Goal: Task Accomplishment & Management: Complete application form

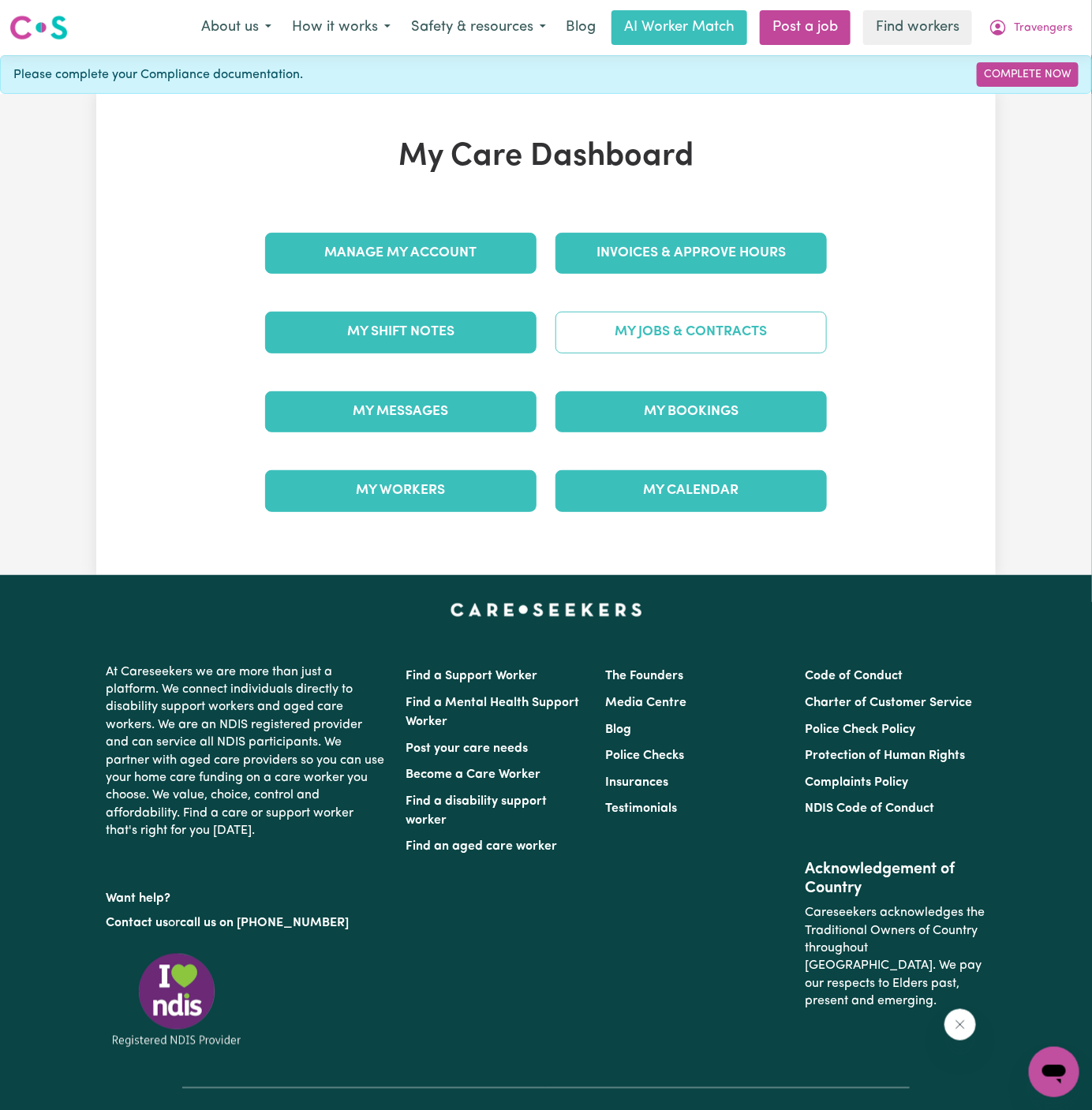
click at [677, 336] on link "My Jobs & Contracts" at bounding box center [690, 332] width 271 height 41
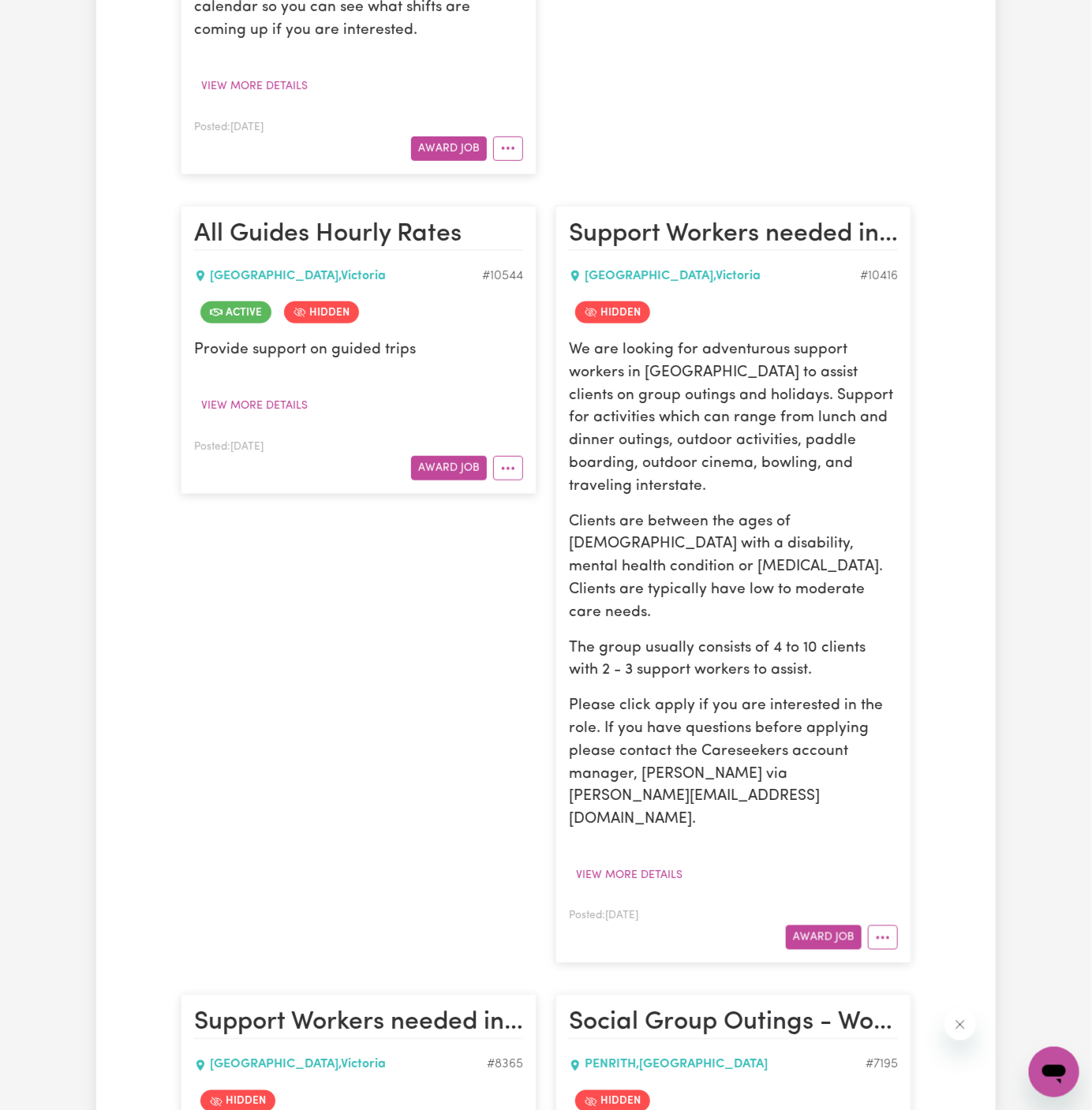
scroll to position [4813, 0]
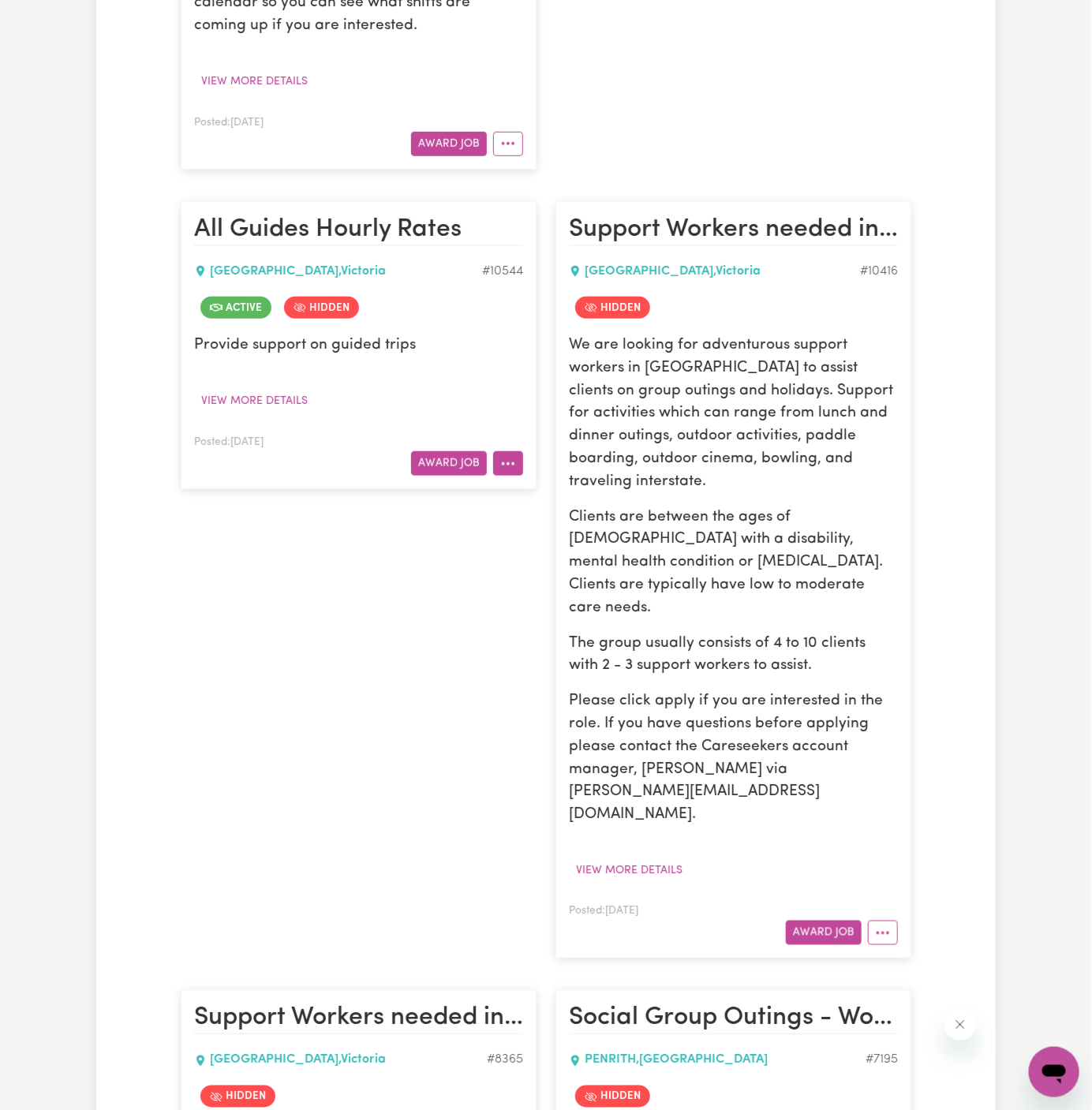
click at [508, 451] on button "More options" at bounding box center [508, 463] width 30 height 24
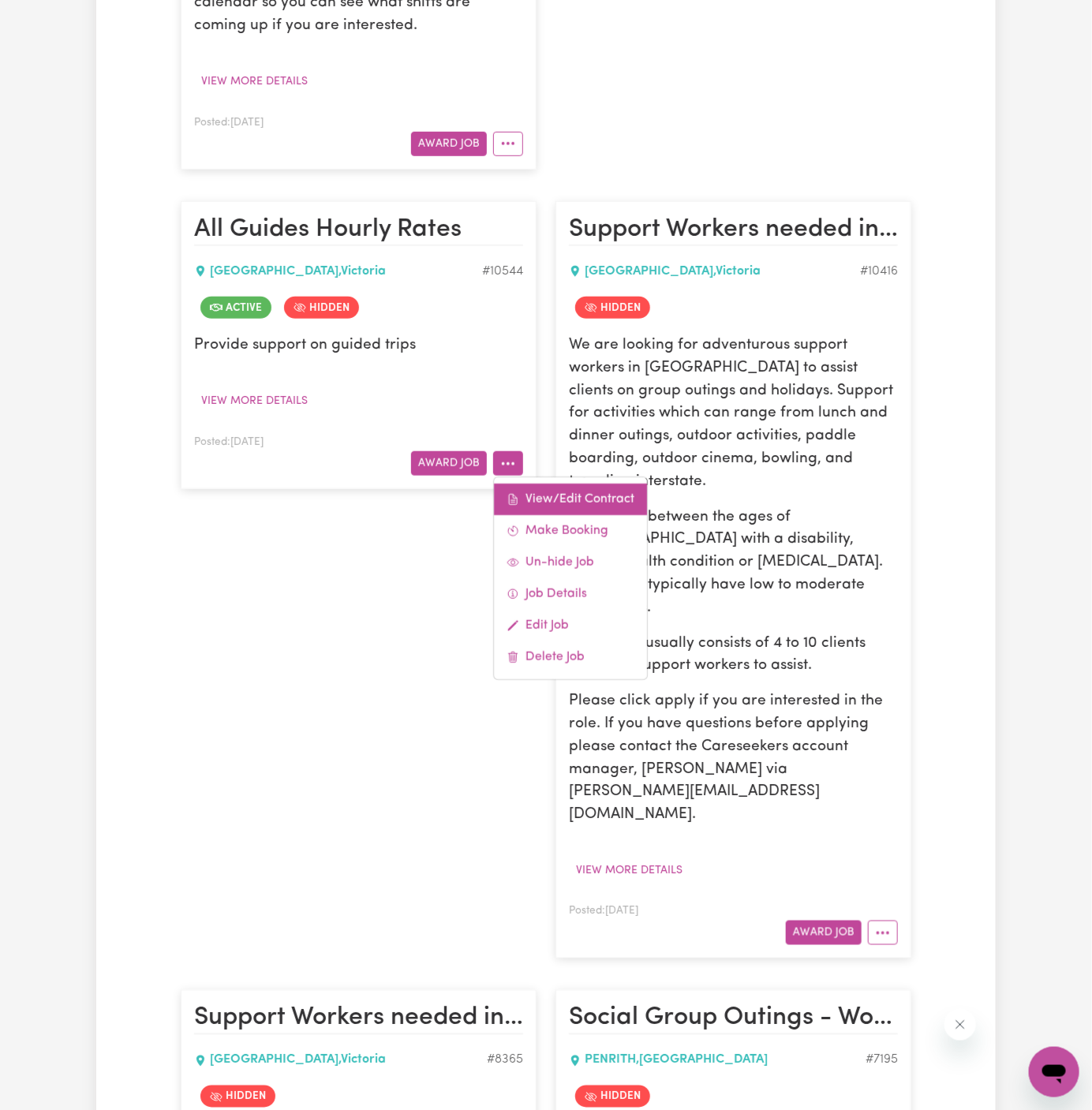
click at [547, 483] on link "View/Edit Contract" at bounding box center [570, 499] width 153 height 32
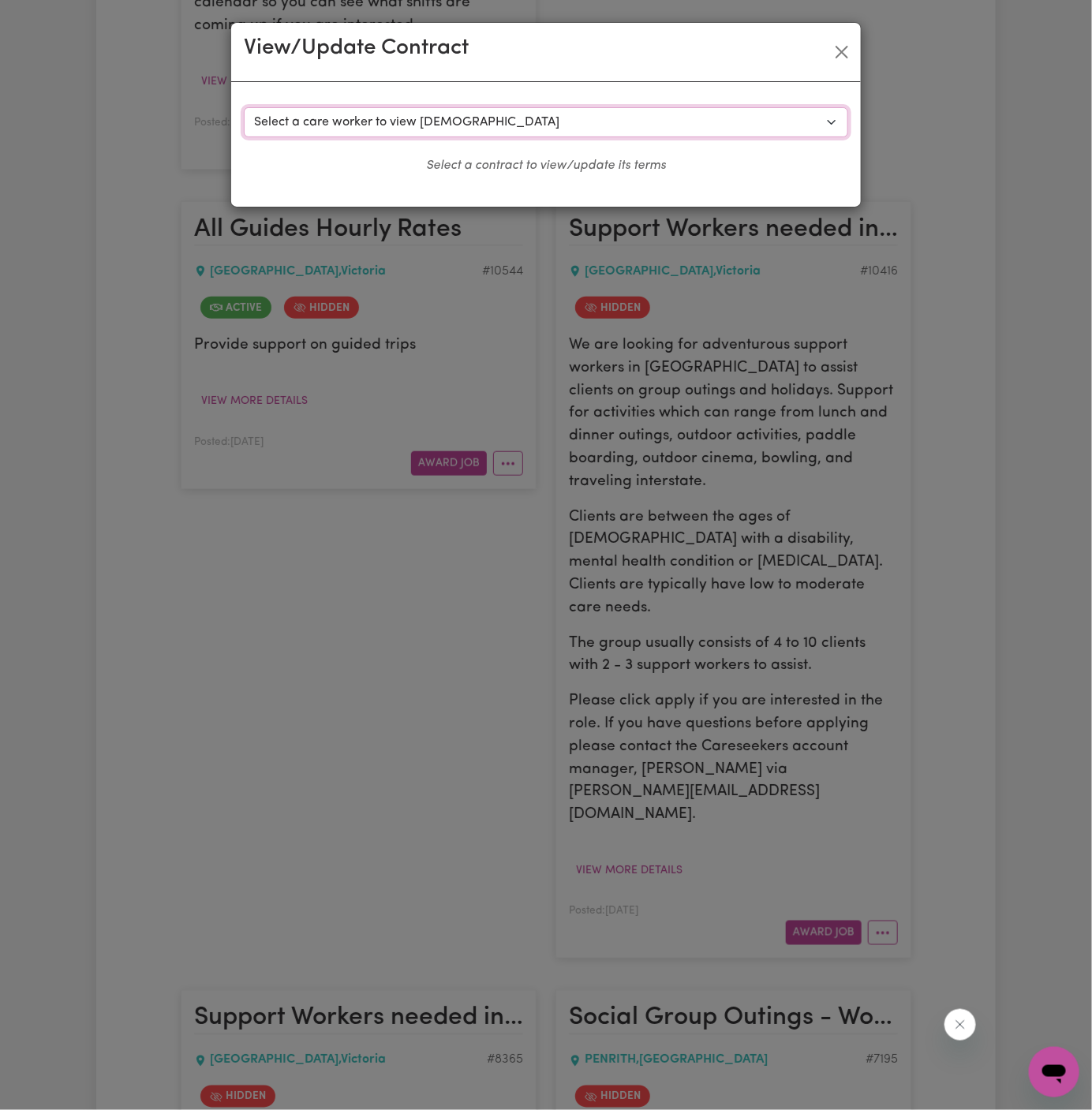
click at [410, 111] on select "Select a care worker to view [DEMOGRAPHIC_DATA] #8019 - [PERSON_NAME] (contract…" at bounding box center [546, 122] width 604 height 30
select select "9874"
click at [244, 107] on select "Select a care worker to view [DEMOGRAPHIC_DATA] #8019 - [PERSON_NAME] (contract…" at bounding box center [546, 122] width 604 height 30
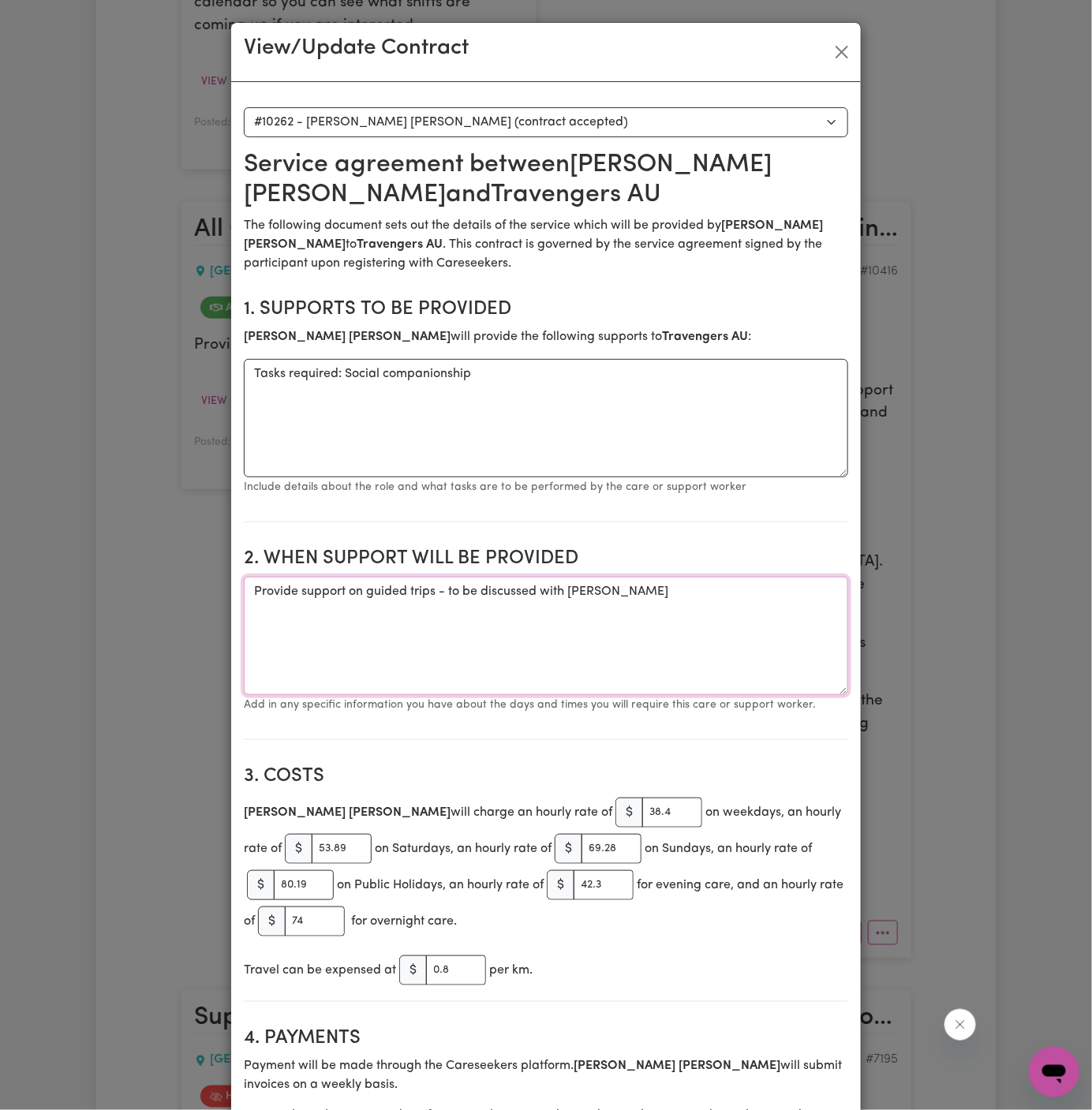
click at [412, 586] on textarea "Provide support on guided trips - to be discussed with [PERSON_NAME]" at bounding box center [546, 636] width 604 height 118
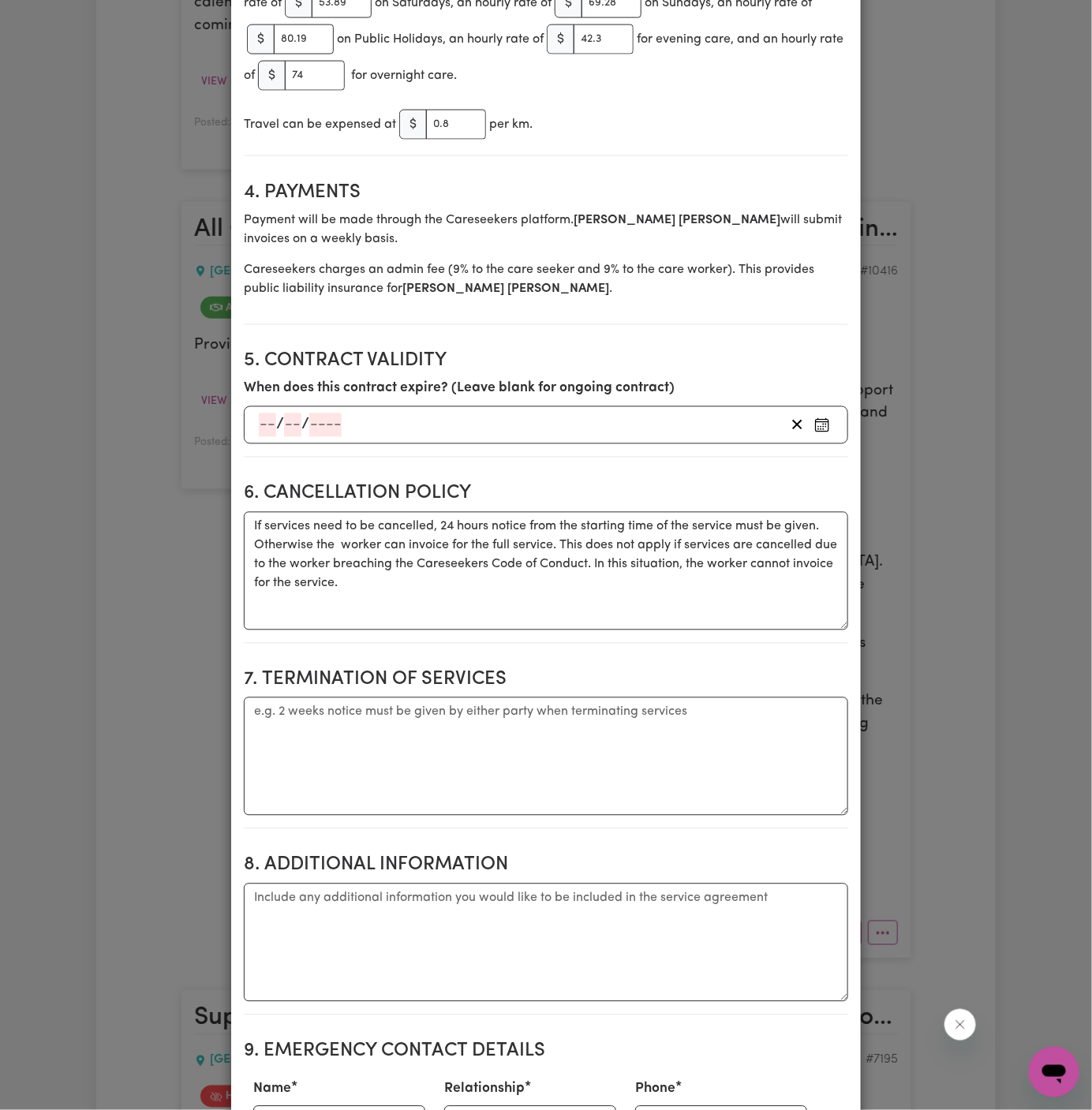
scroll to position [1081, 0]
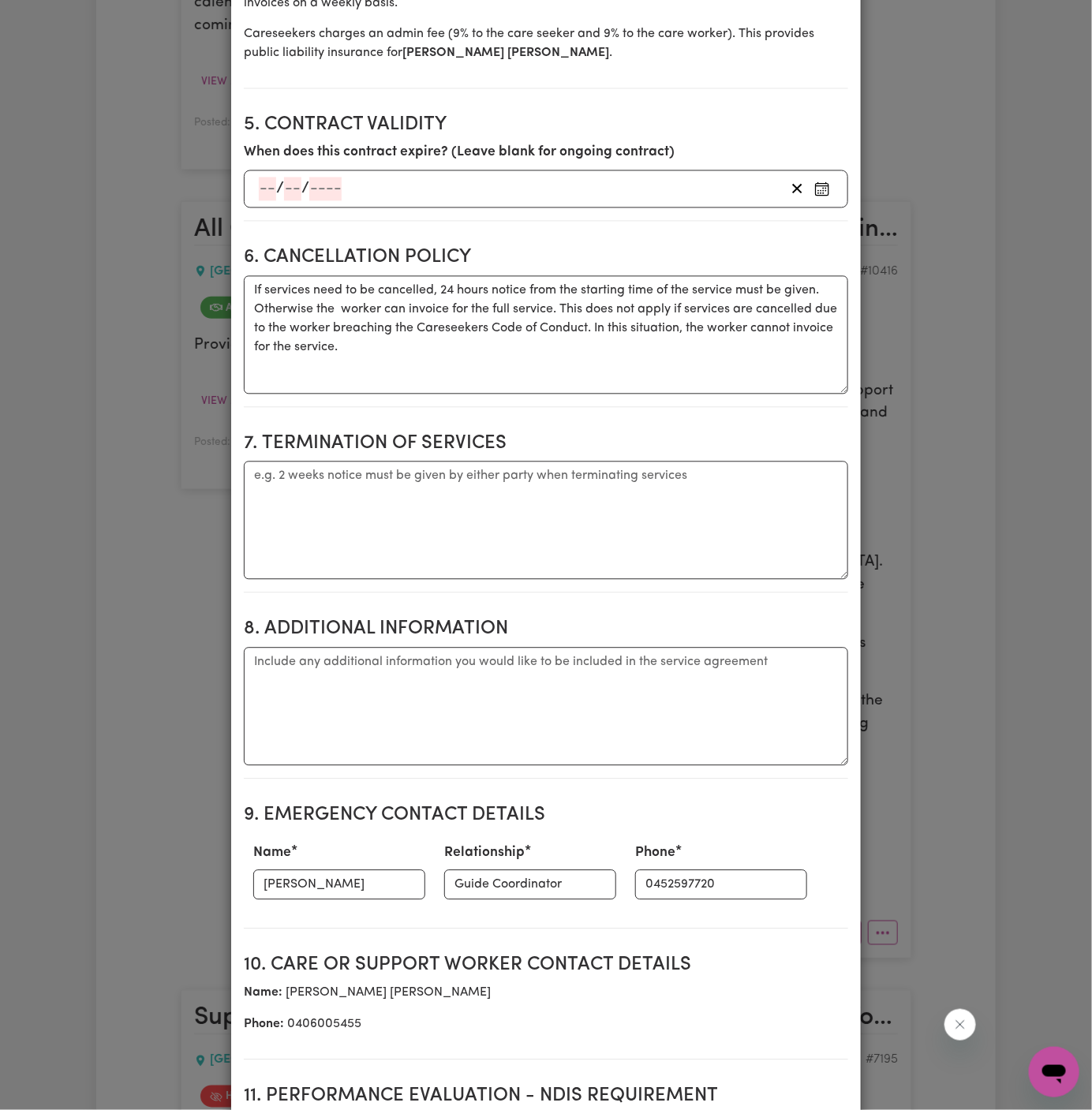
click at [577, 640] on section "8. Additional Information Additional information" at bounding box center [546, 693] width 604 height 174
click at [1013, 181] on div "View/Update Contract Select a contract to view Select a care worker to view con…" at bounding box center [546, 555] width 1092 height 1110
click at [977, 361] on div "View/Update Contract Select a contract to view Select a care worker to view con…" at bounding box center [546, 555] width 1092 height 1110
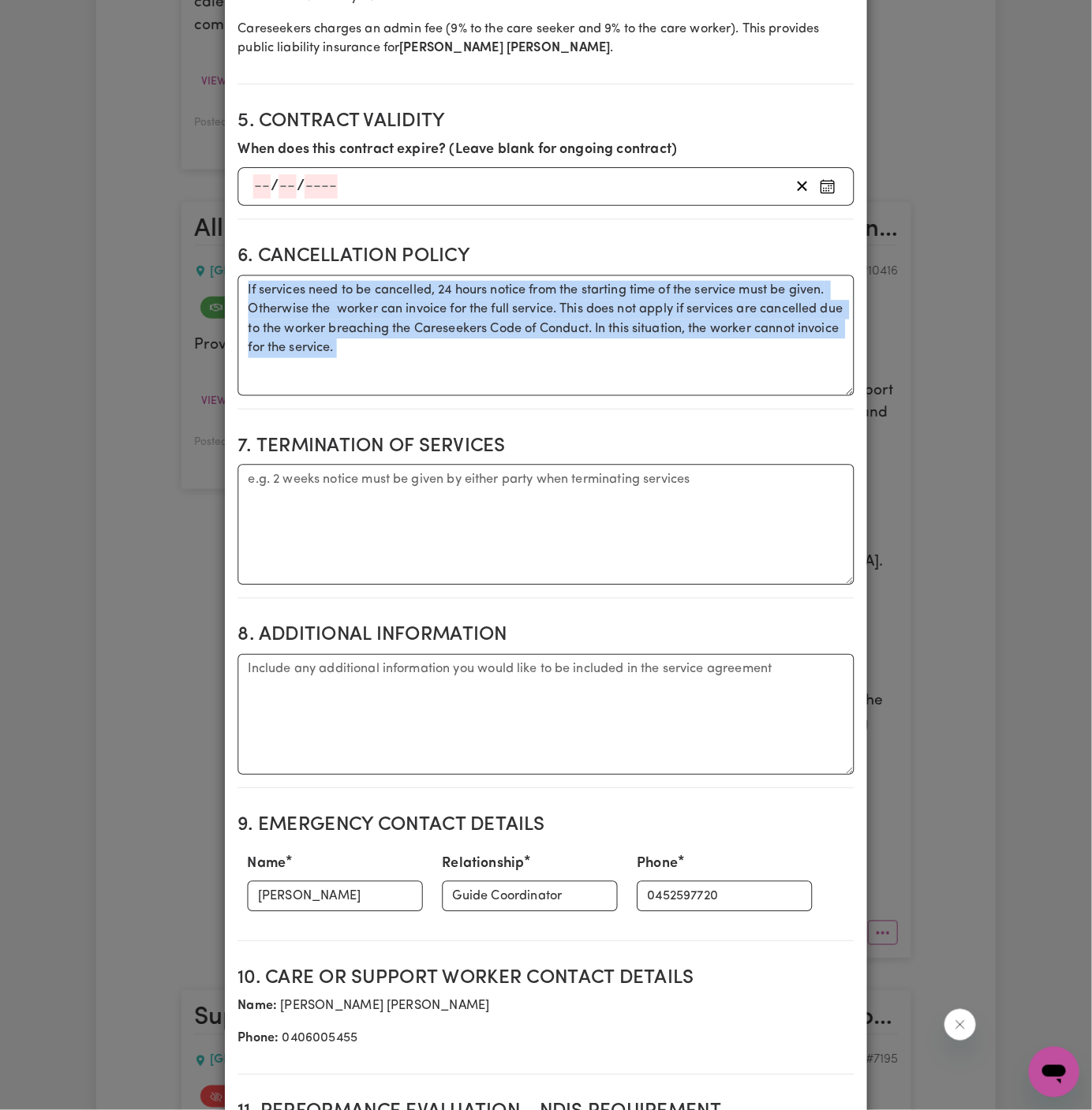
click at [977, 361] on div "View/Update Contract Select a contract to view Select a care worker to view con…" at bounding box center [546, 555] width 1092 height 1110
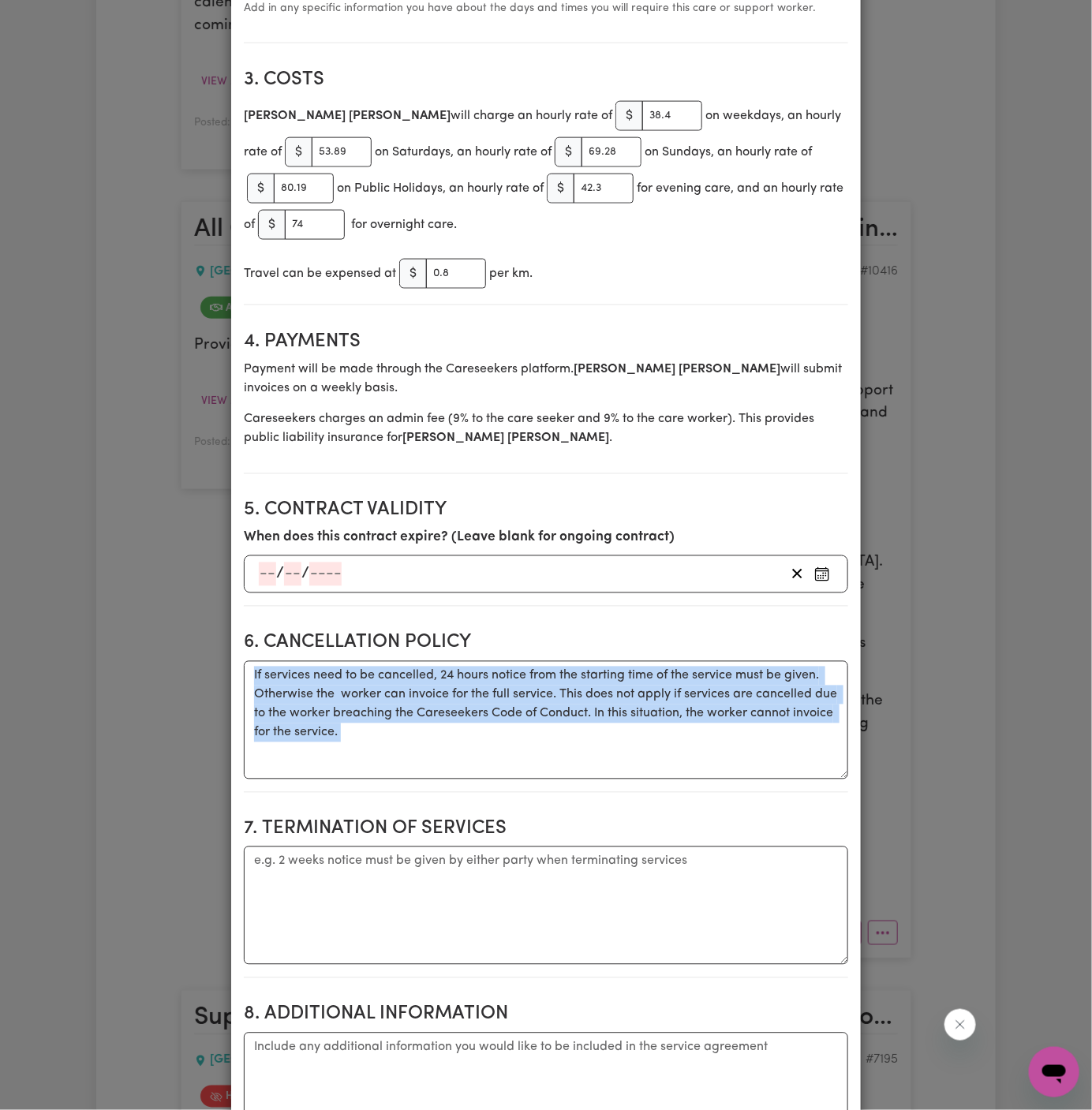
scroll to position [0, 0]
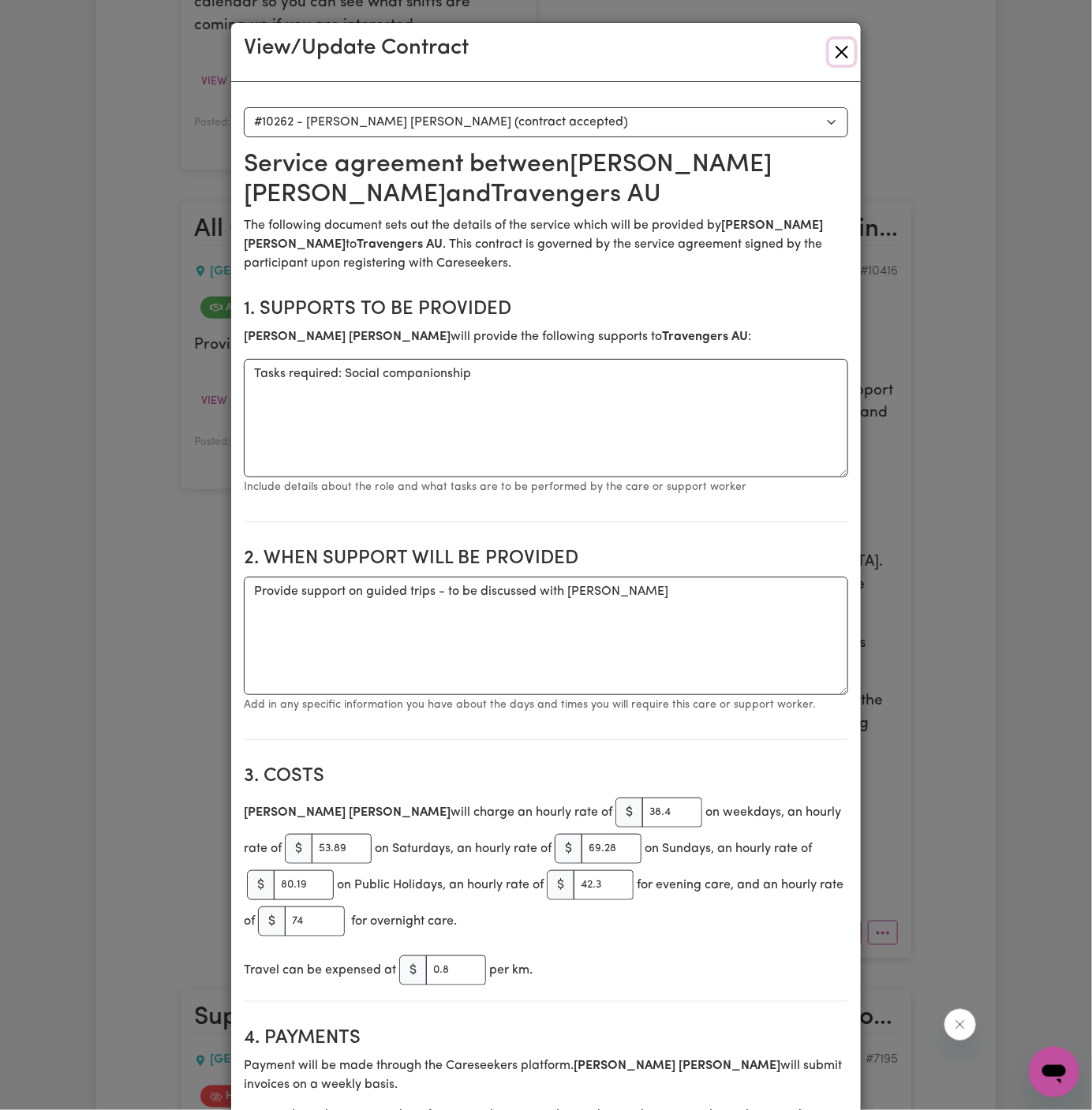
click at [839, 56] on button "Close" at bounding box center [841, 51] width 25 height 25
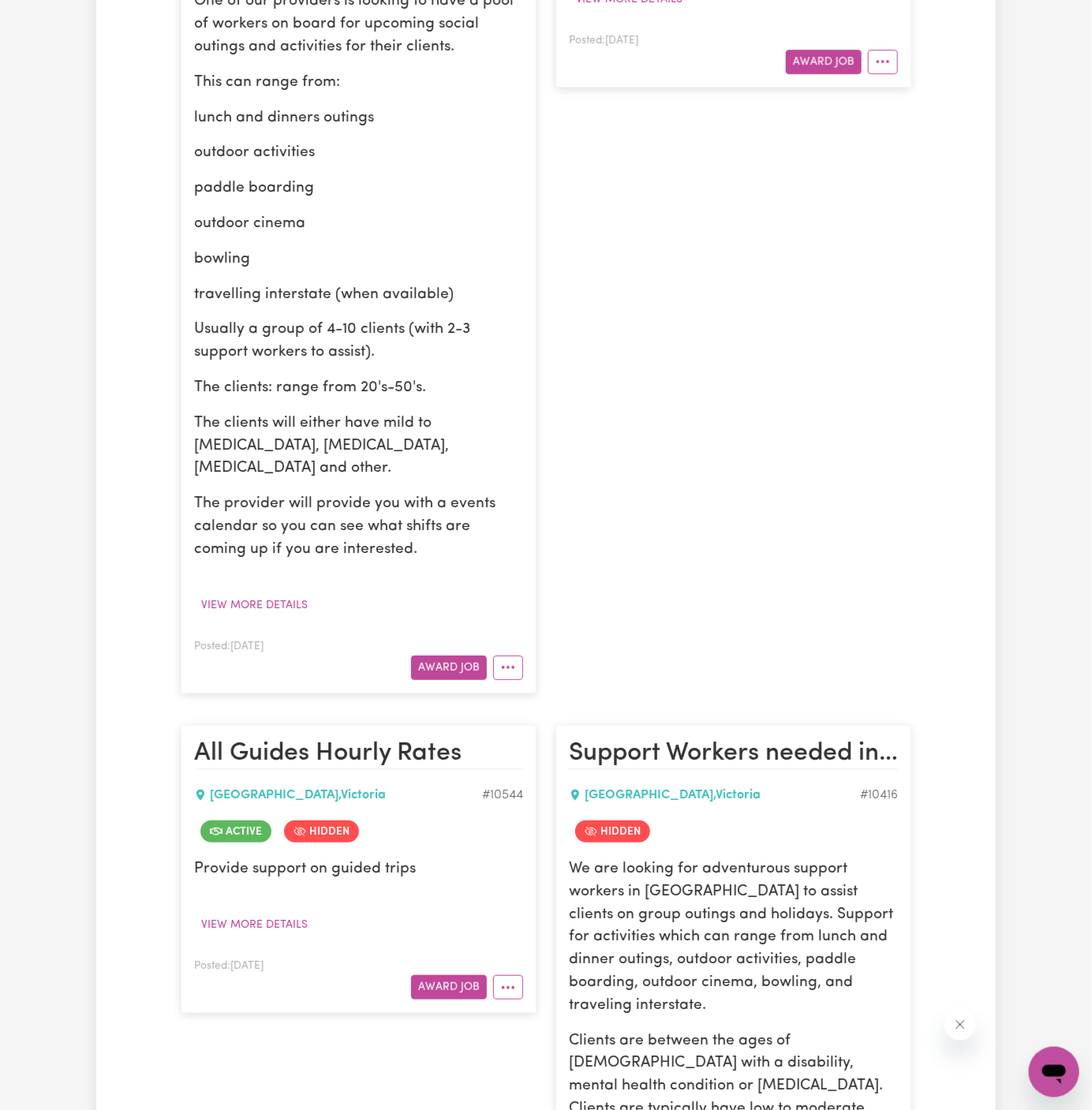
scroll to position [4473, 0]
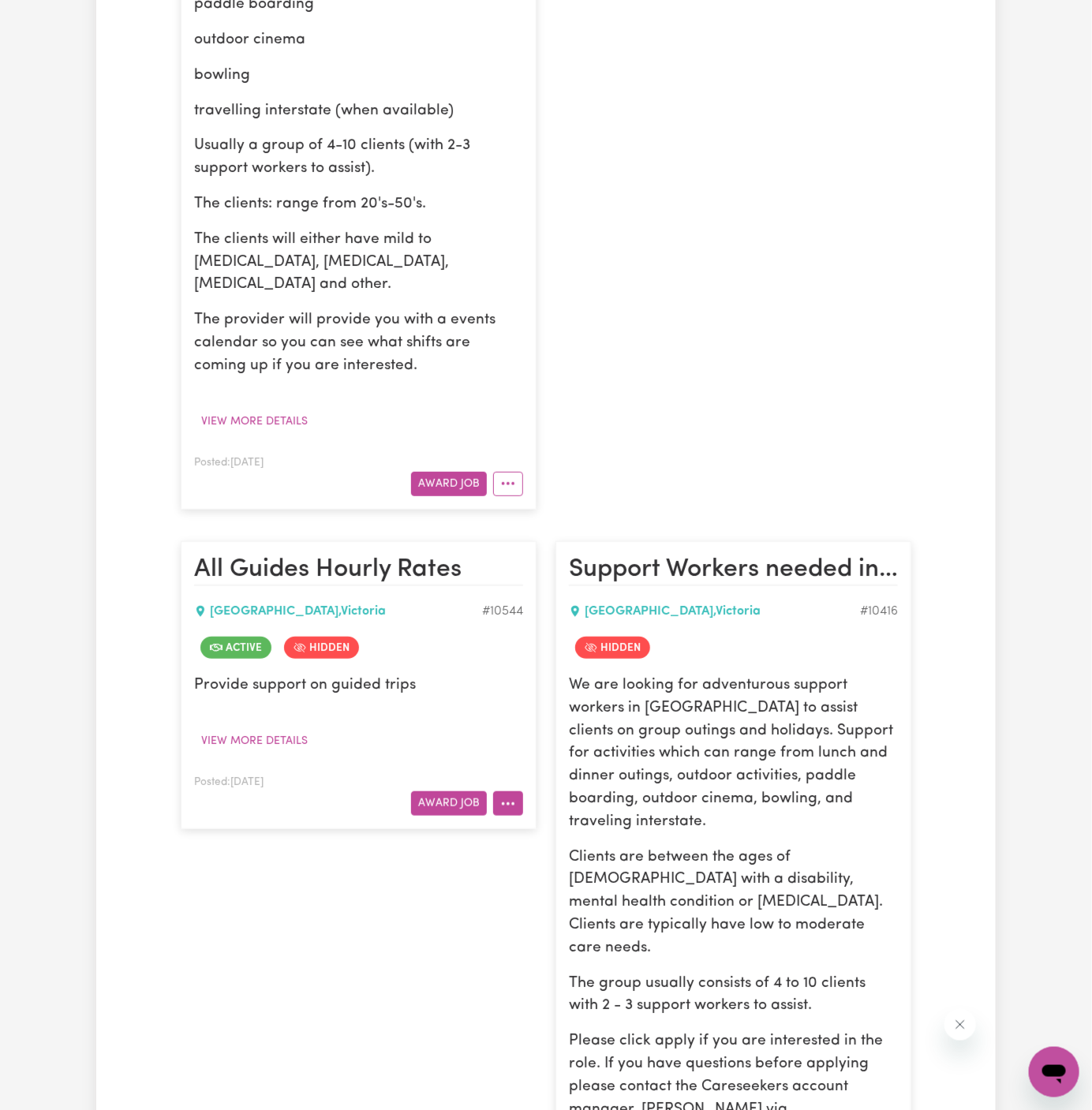
click at [502, 796] on icon "More options" at bounding box center [508, 804] width 16 height 16
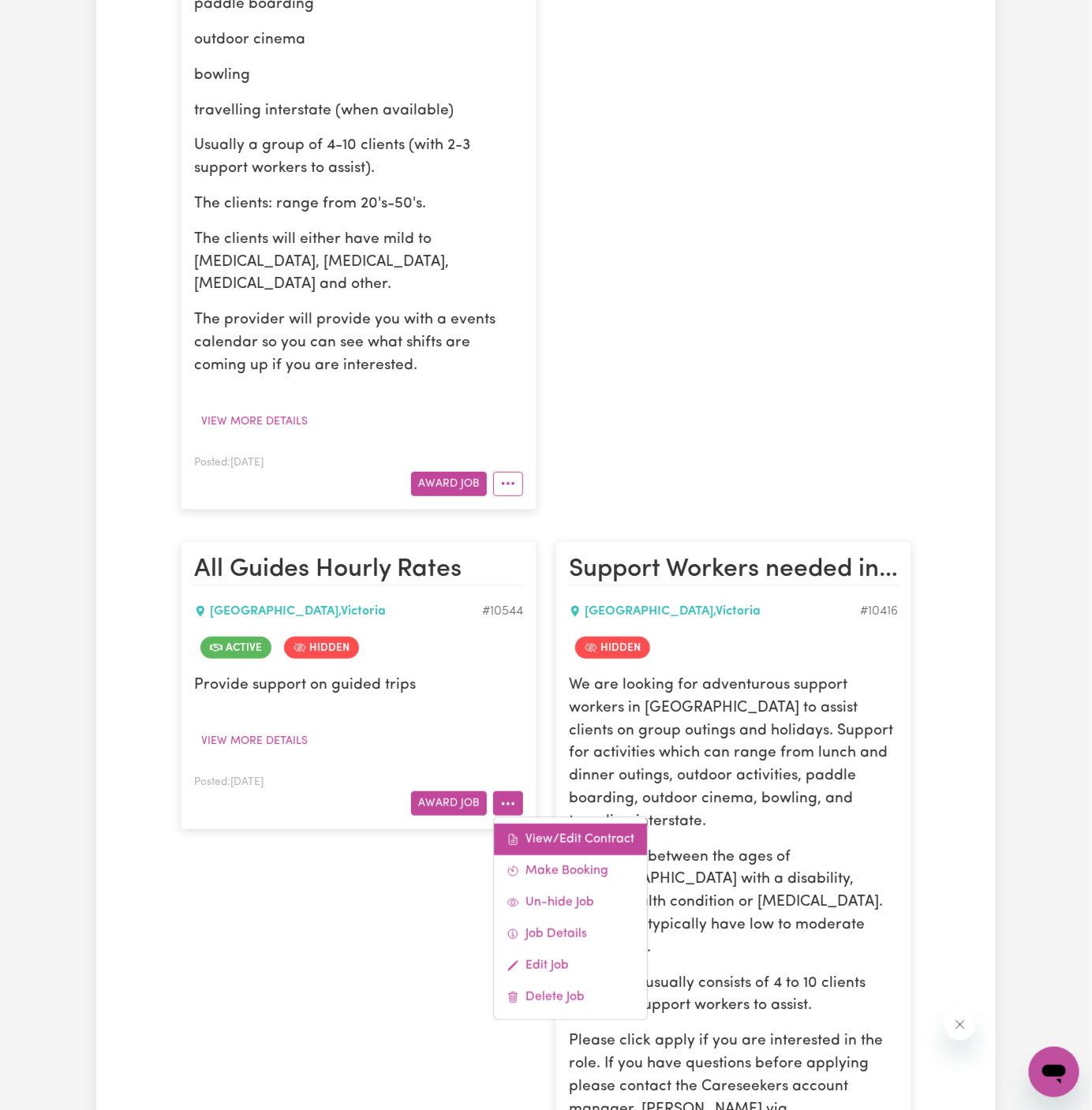
click at [539, 823] on link "View/Edit Contract" at bounding box center [570, 839] width 153 height 32
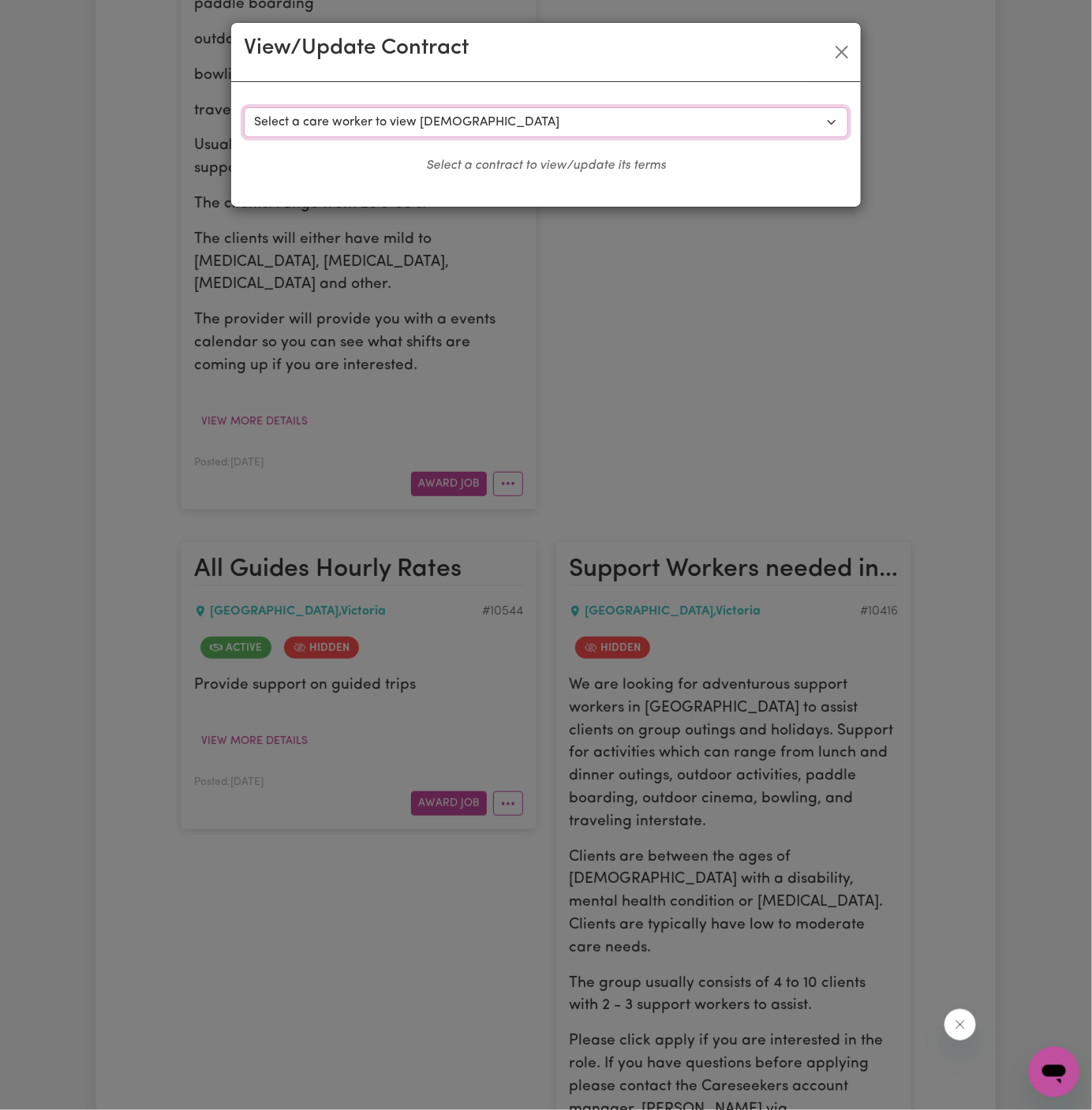
click at [547, 120] on select "Select a care worker to view [DEMOGRAPHIC_DATA] #8019 - [PERSON_NAME] (contract…" at bounding box center [546, 122] width 604 height 30
click at [244, 107] on select "Select a care worker to view [DEMOGRAPHIC_DATA] #8019 - [PERSON_NAME] (contract…" at bounding box center [546, 122] width 604 height 30
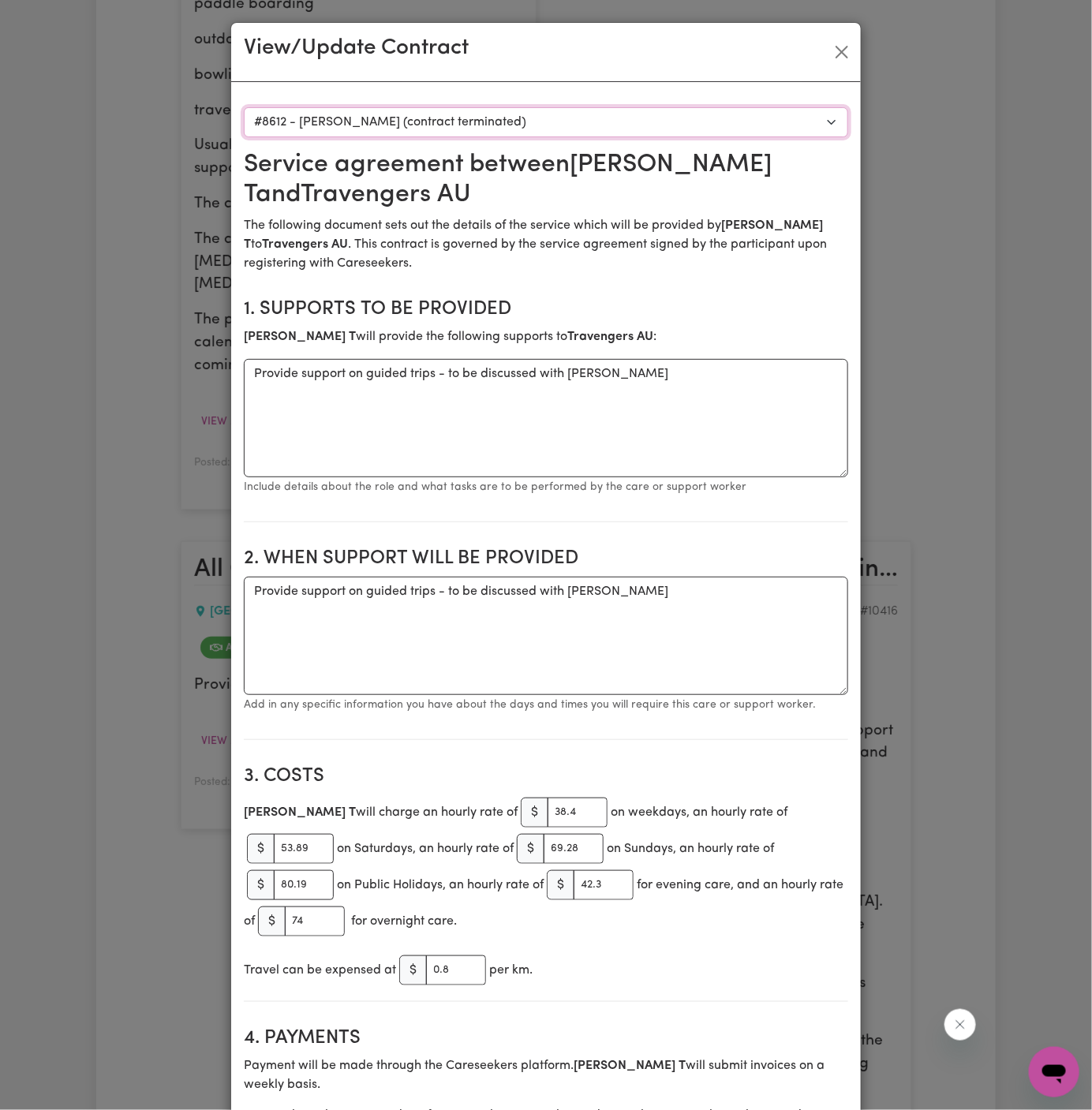
click at [740, 120] on select "Select a care worker to view [DEMOGRAPHIC_DATA] #8019 - [PERSON_NAME] (contract…" at bounding box center [546, 122] width 604 height 30
click at [244, 107] on select "Select a care worker to view [DEMOGRAPHIC_DATA] #8019 - [PERSON_NAME] (contract…" at bounding box center [546, 122] width 604 height 30
click at [601, 126] on select "Select a care worker to view [DEMOGRAPHIC_DATA] #8019 - [PERSON_NAME] (contract…" at bounding box center [546, 122] width 604 height 30
select select "9874"
click at [244, 107] on select "Select a care worker to view [DEMOGRAPHIC_DATA] #8019 - [PERSON_NAME] (contract…" at bounding box center [546, 122] width 604 height 30
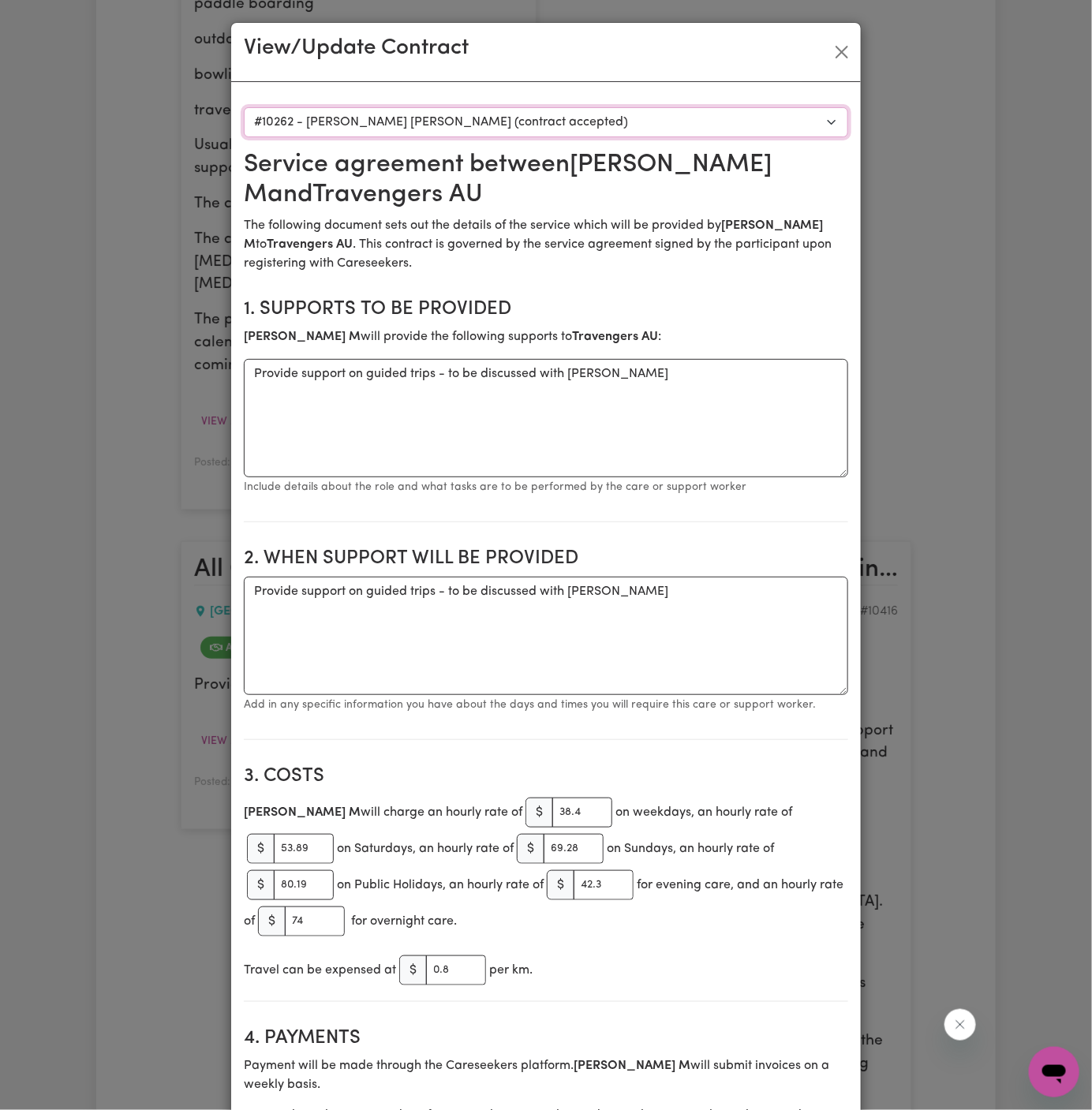
type textarea "Tasks required: Social companionship"
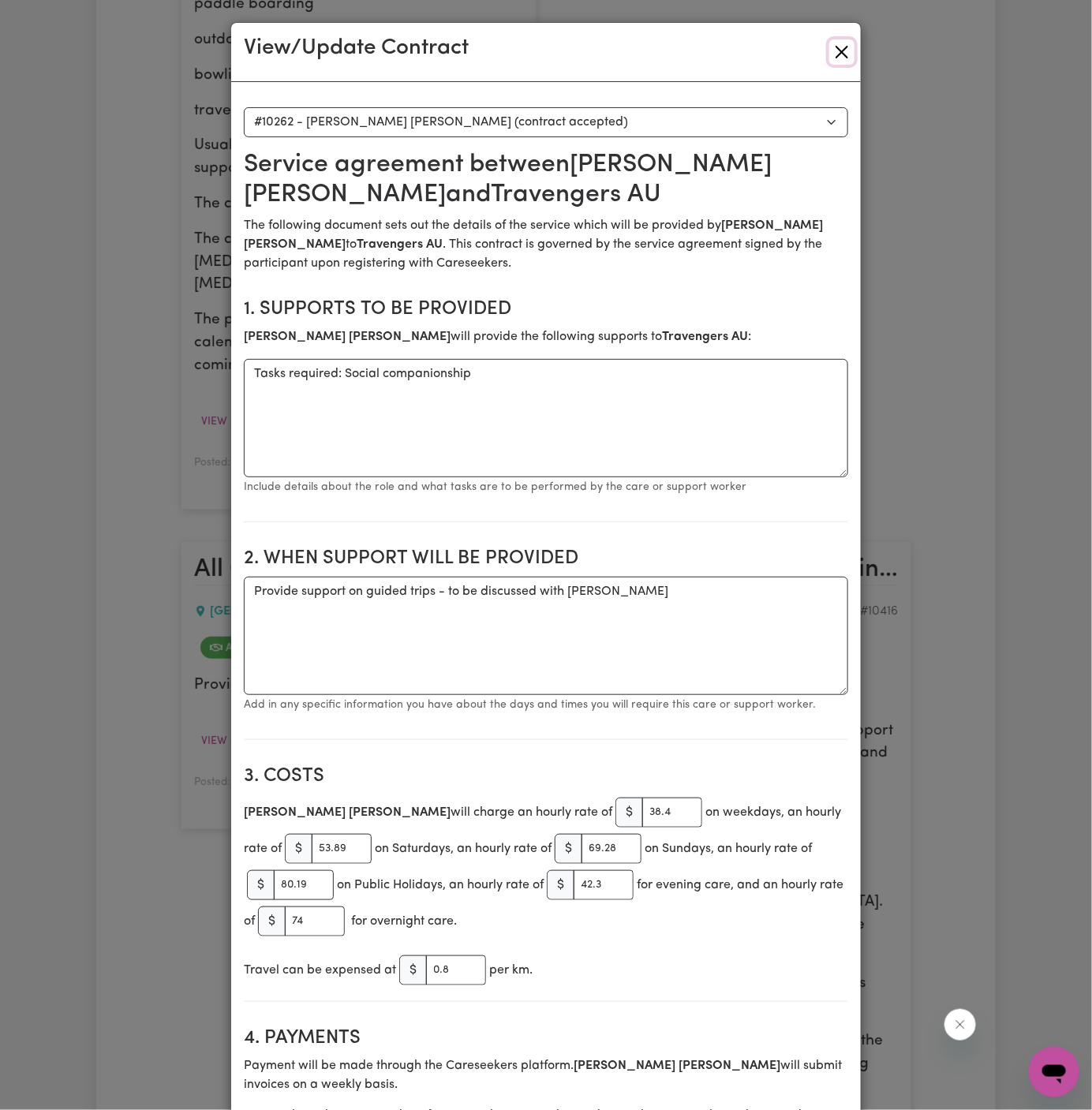
click at [842, 48] on button "Close" at bounding box center [841, 51] width 25 height 25
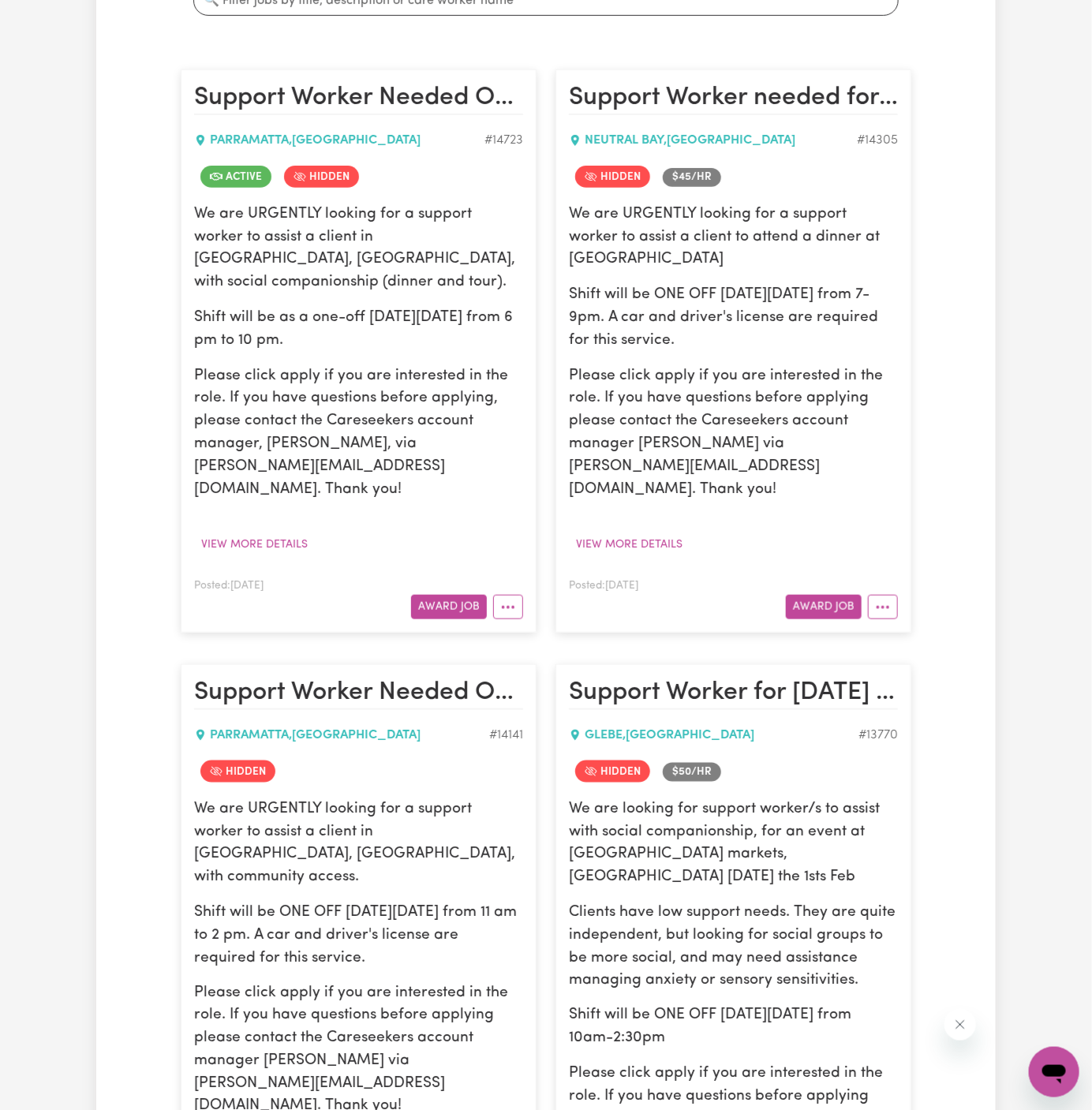
scroll to position [1396, 0]
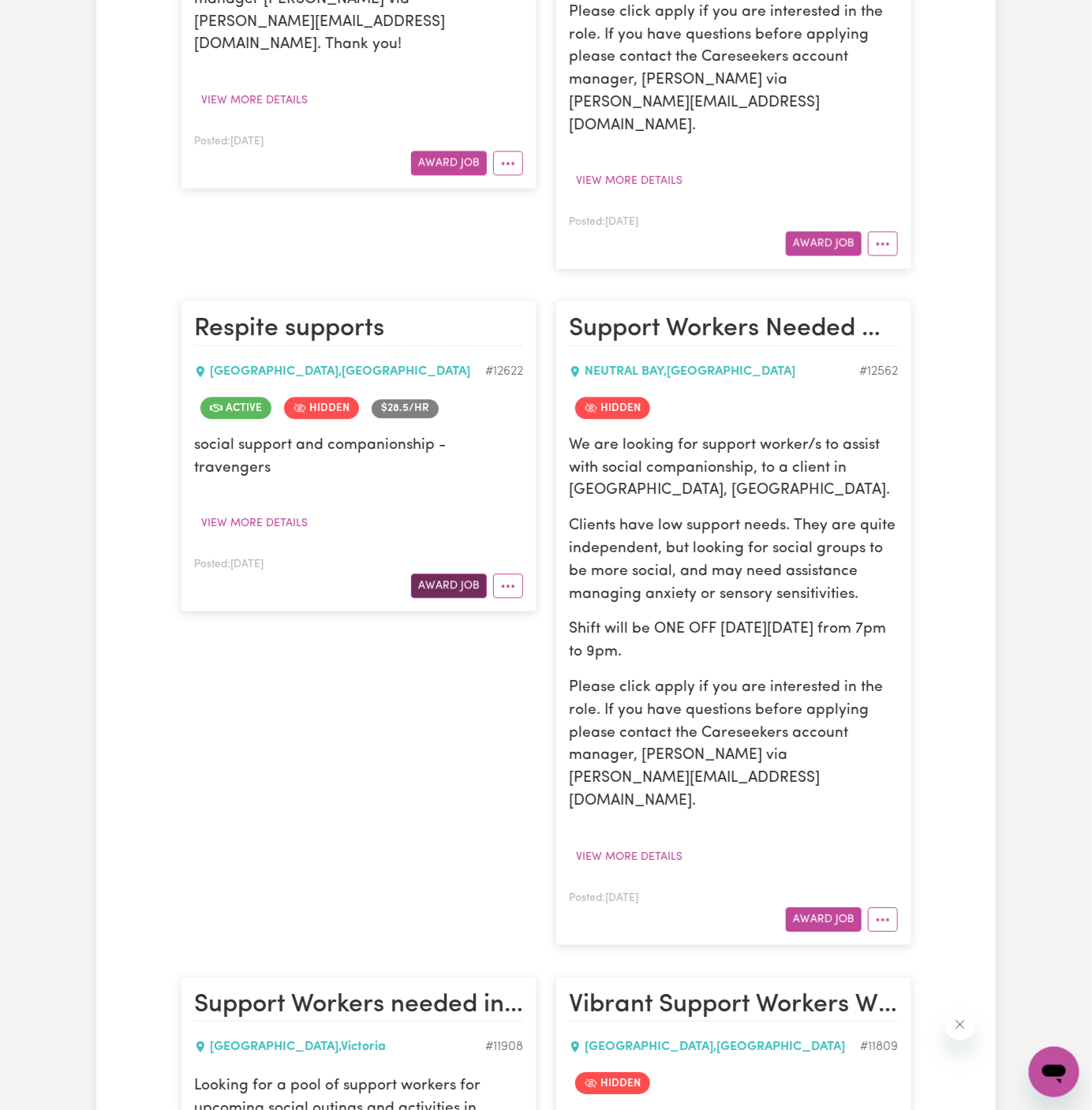
click at [468, 573] on button "Award Job" at bounding box center [449, 585] width 76 height 24
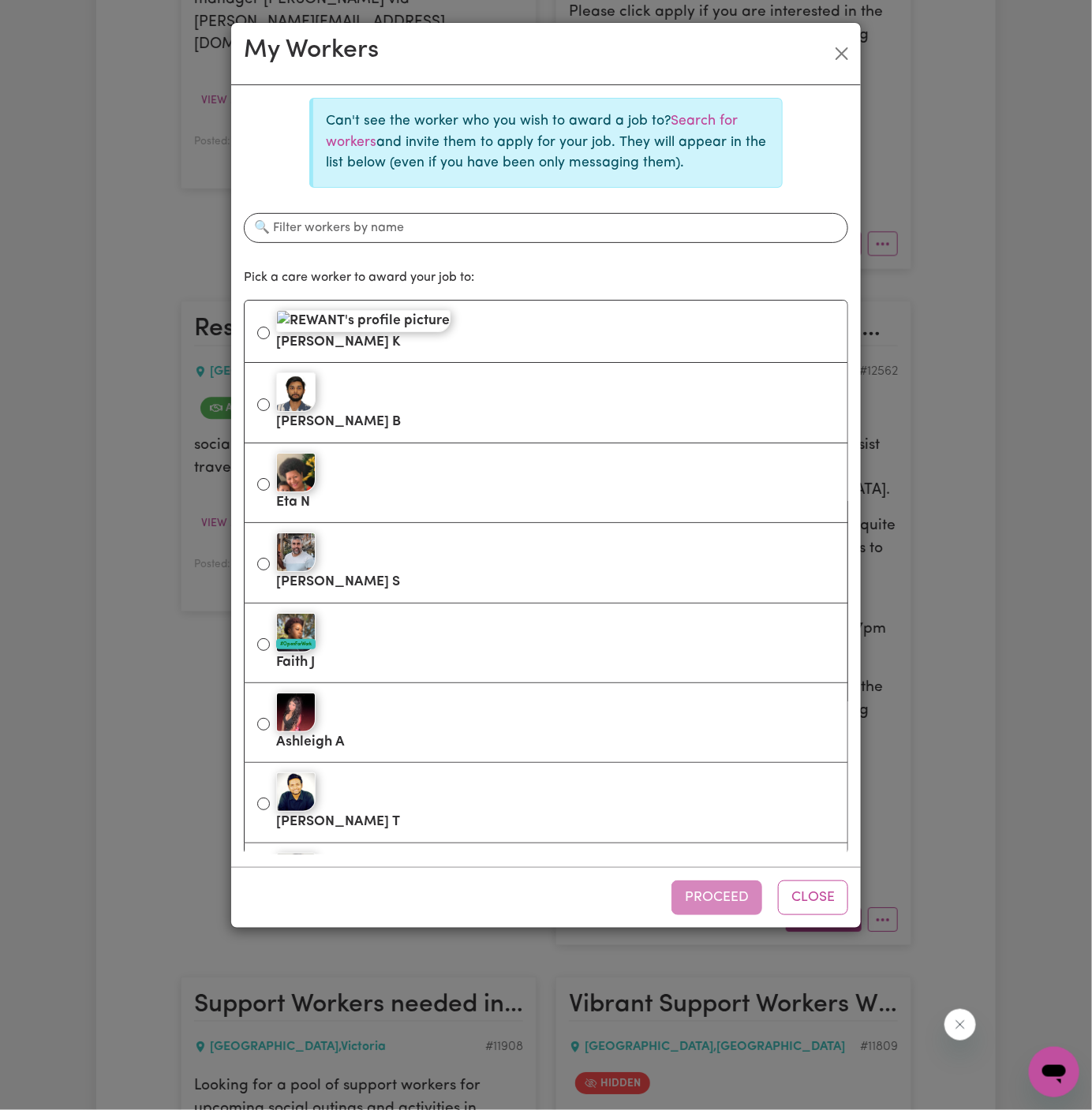
click at [210, 286] on div "My Workers Can't see the worker who you wish to award a job to? Search for work…" at bounding box center [546, 555] width 1092 height 1110
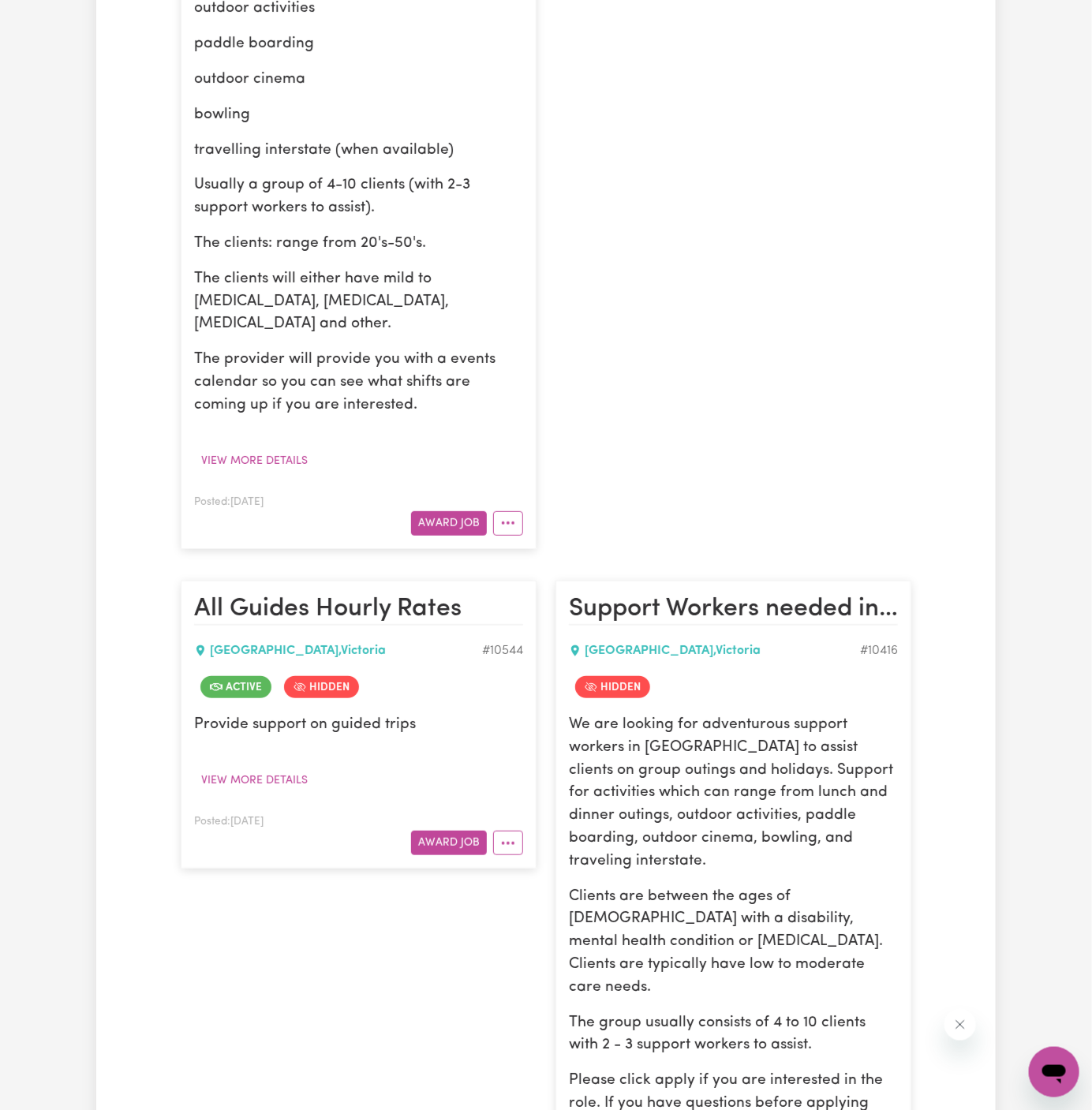
scroll to position [4682, 0]
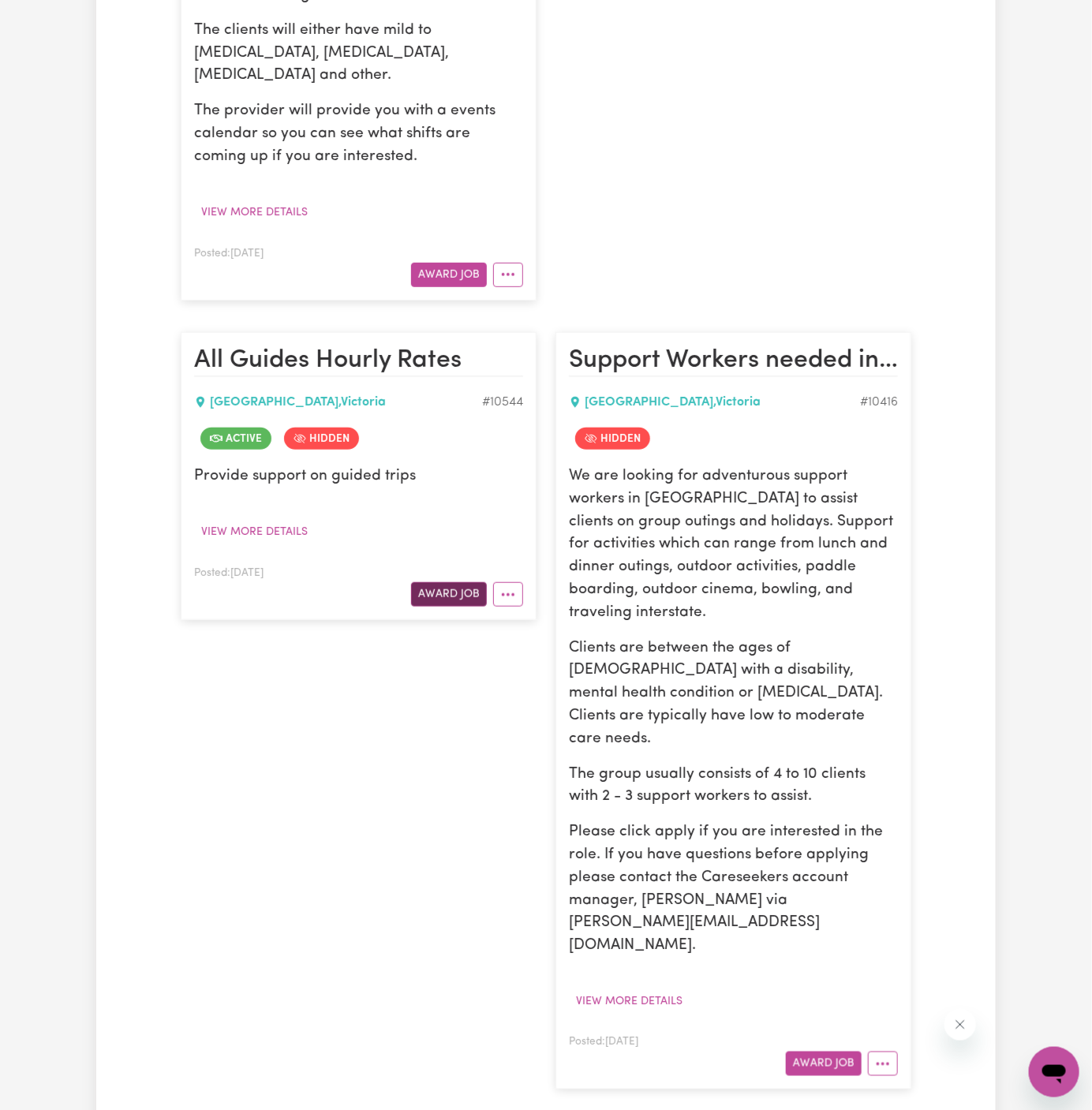
click at [459, 582] on button "Award Job" at bounding box center [449, 594] width 76 height 24
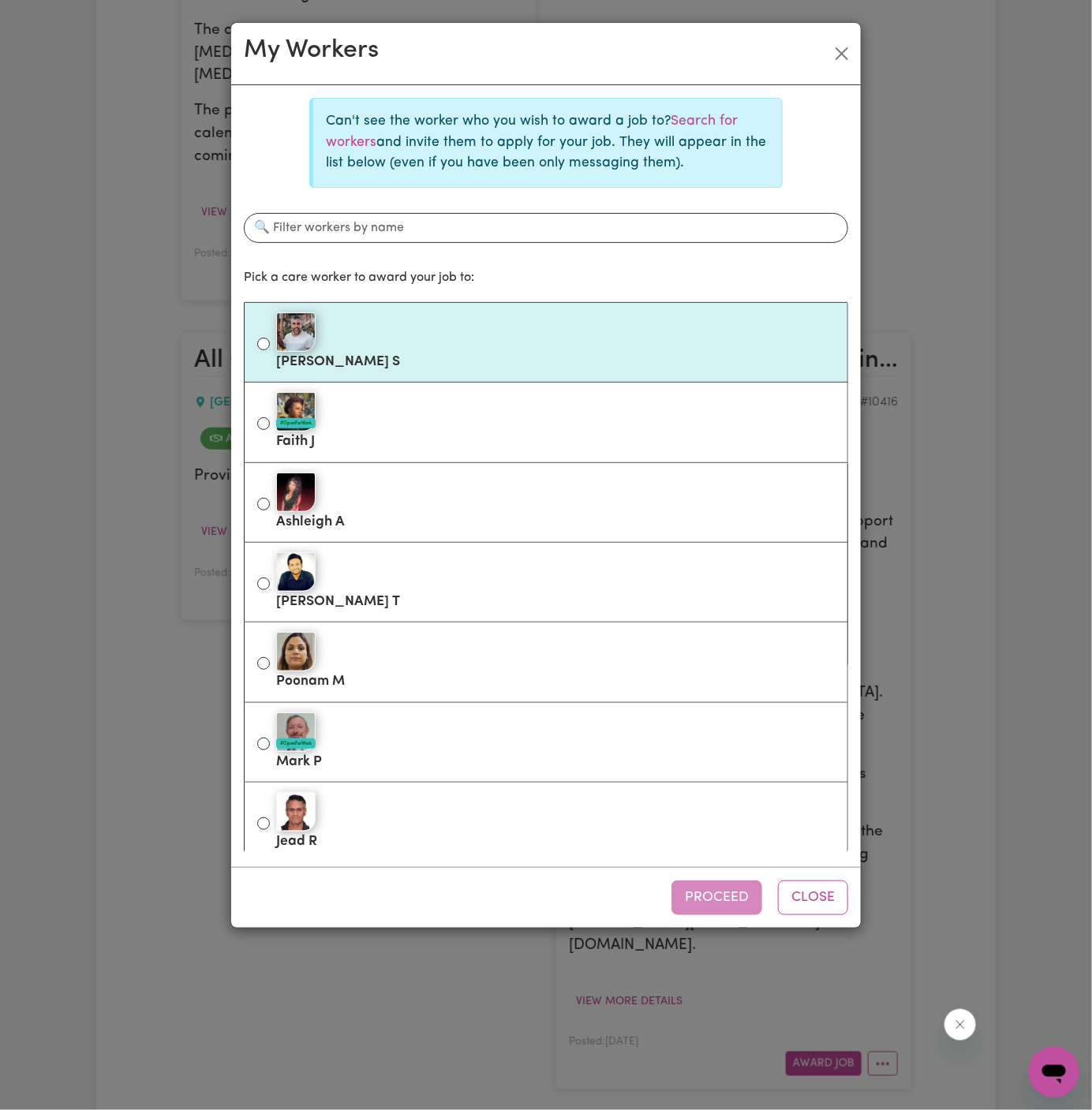
scroll to position [247, 0]
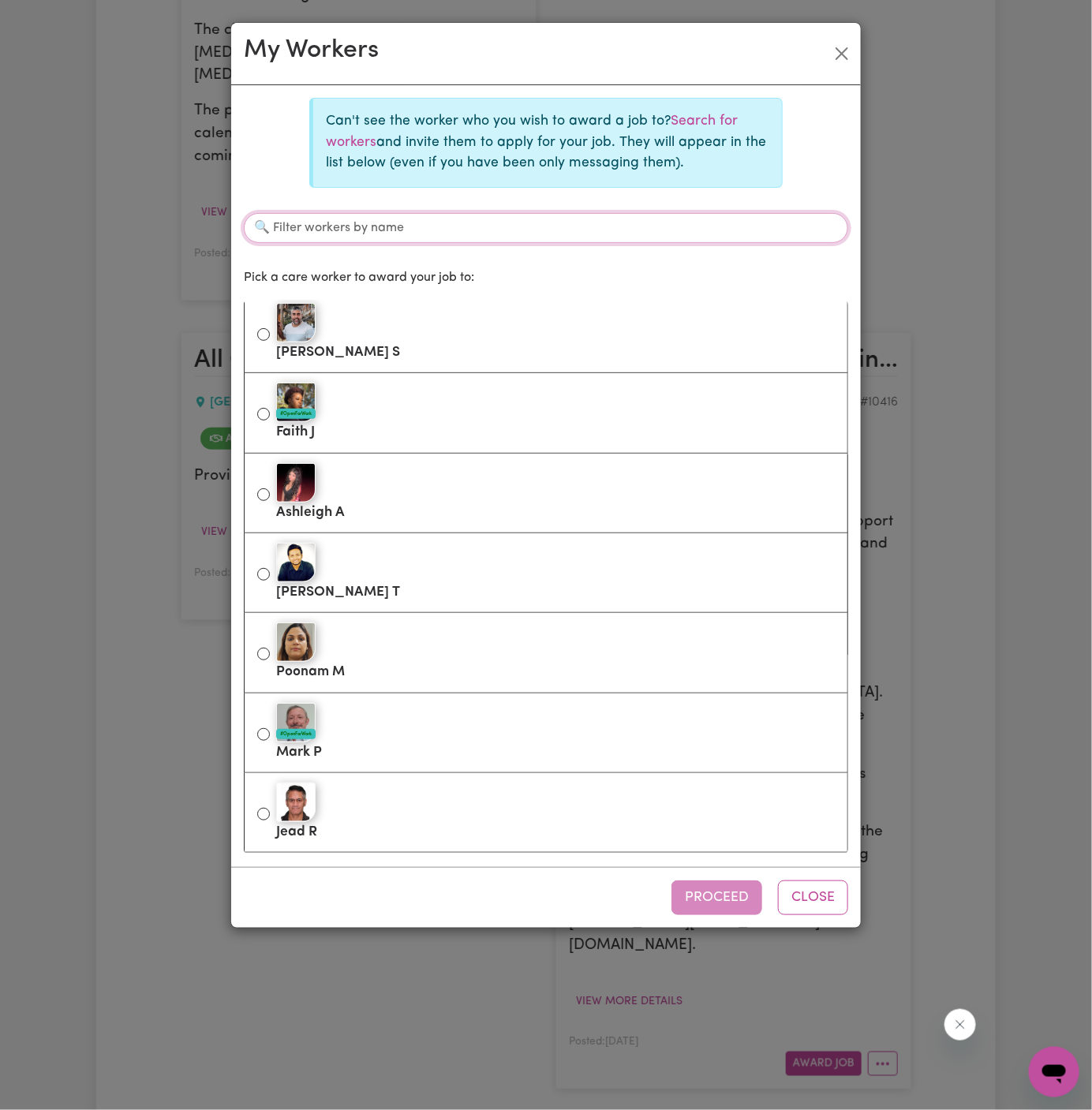
click at [465, 236] on input "Filter workers by name" at bounding box center [546, 228] width 604 height 30
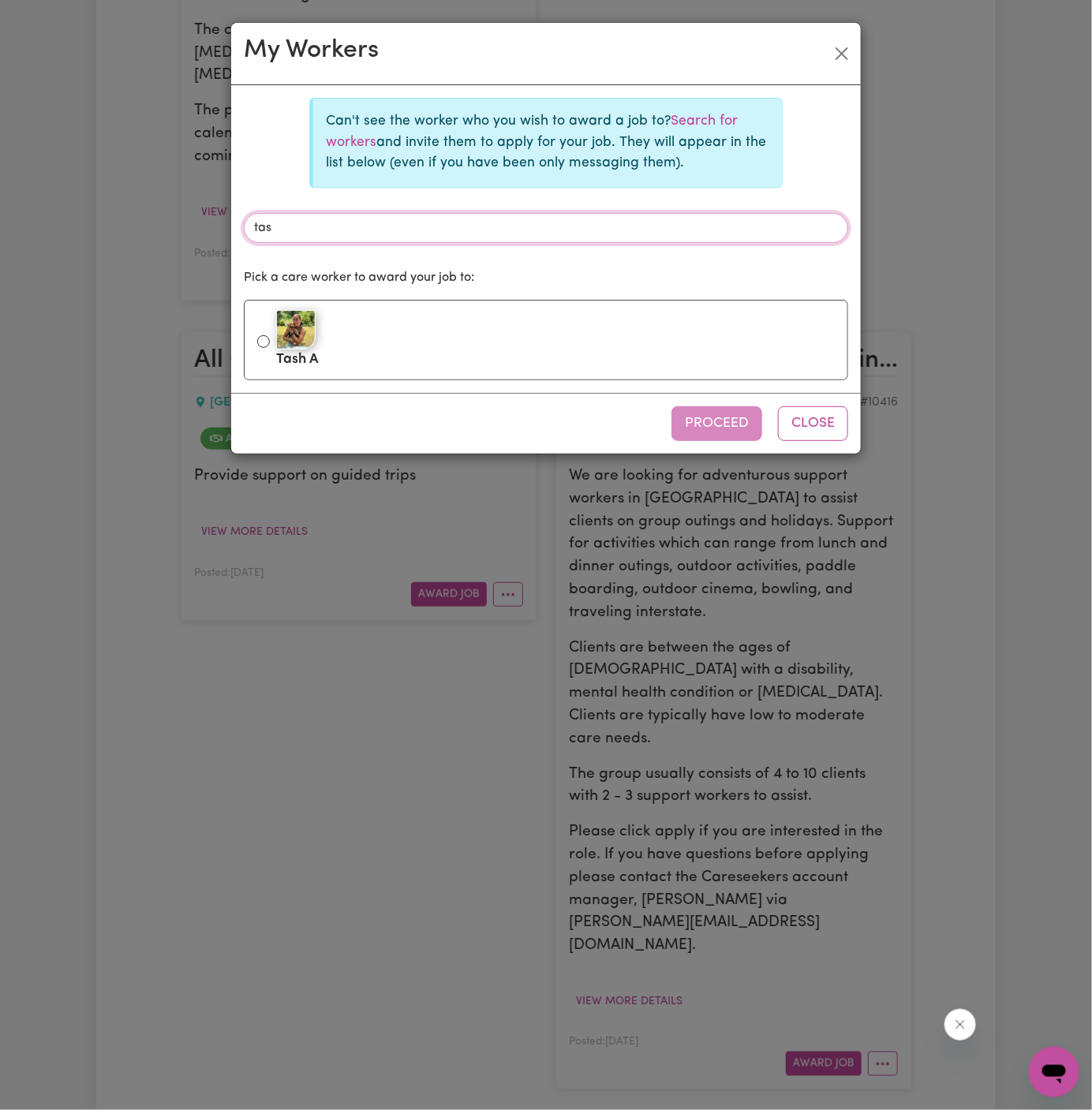
scroll to position [0, 0]
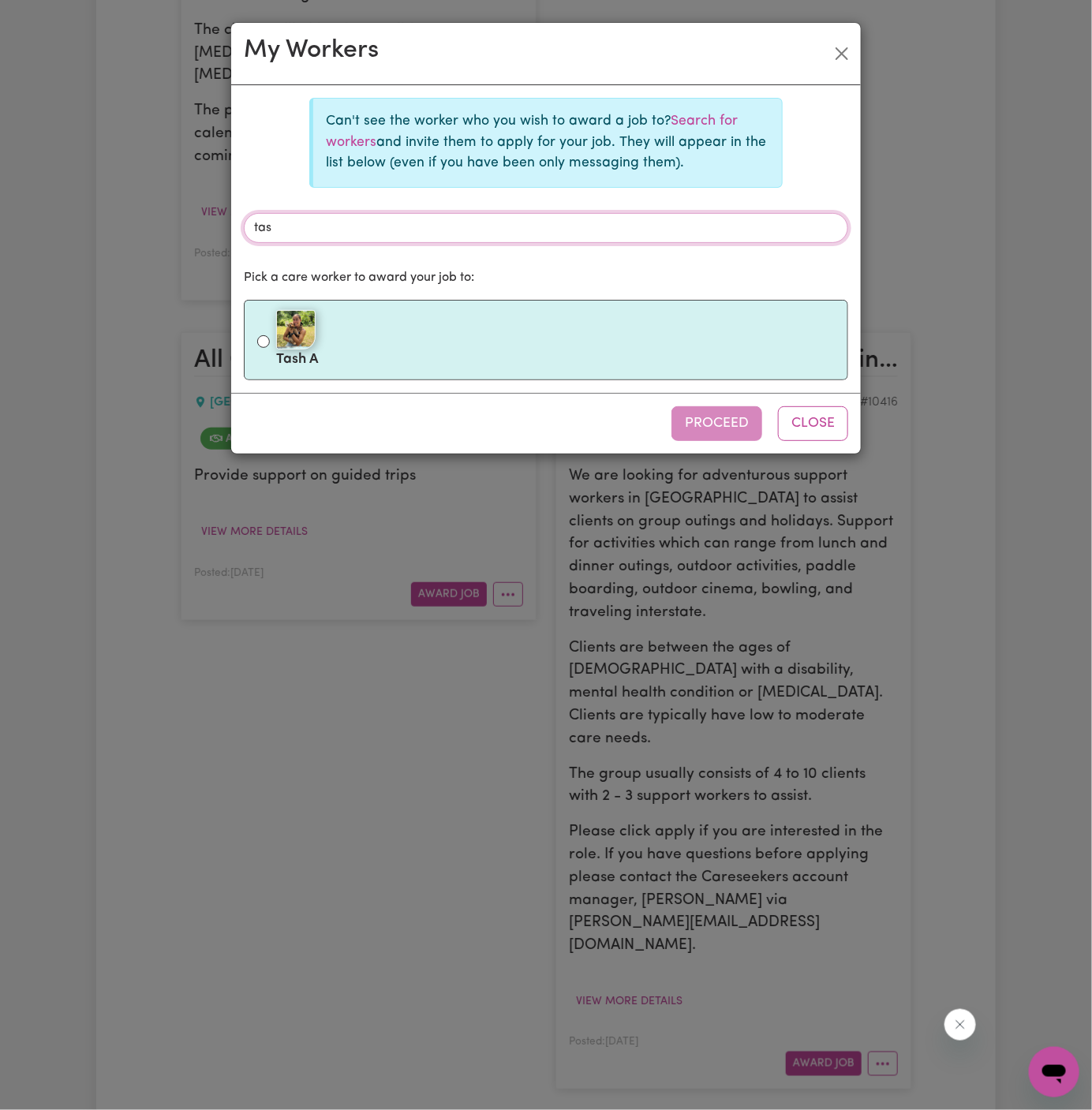
type input "tas"
click at [315, 337] on div at bounding box center [555, 329] width 558 height 39
click at [270, 337] on input "Tash A" at bounding box center [263, 341] width 13 height 13
radio input "true"
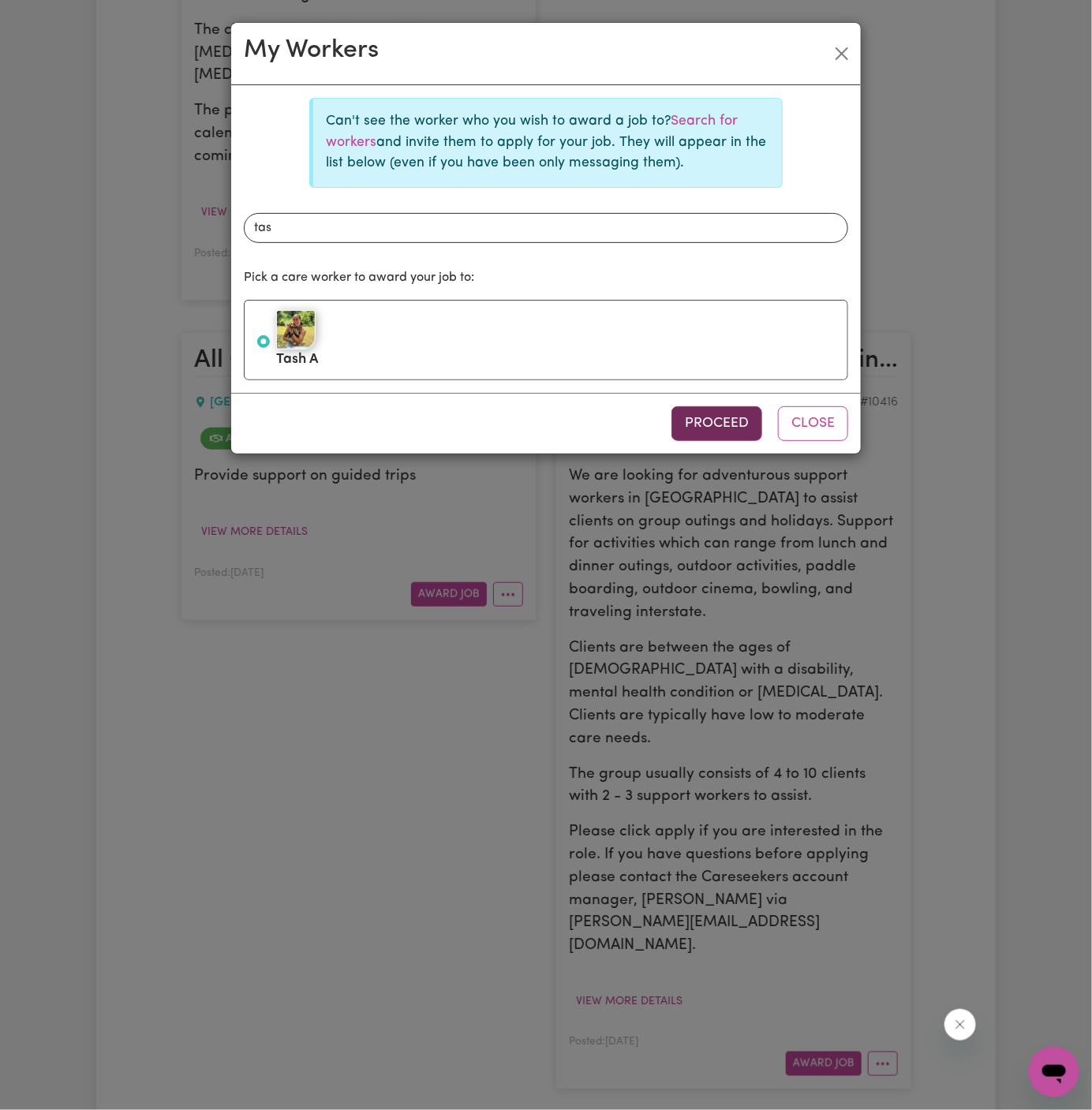
click at [733, 417] on button "Proceed" at bounding box center [716, 423] width 91 height 35
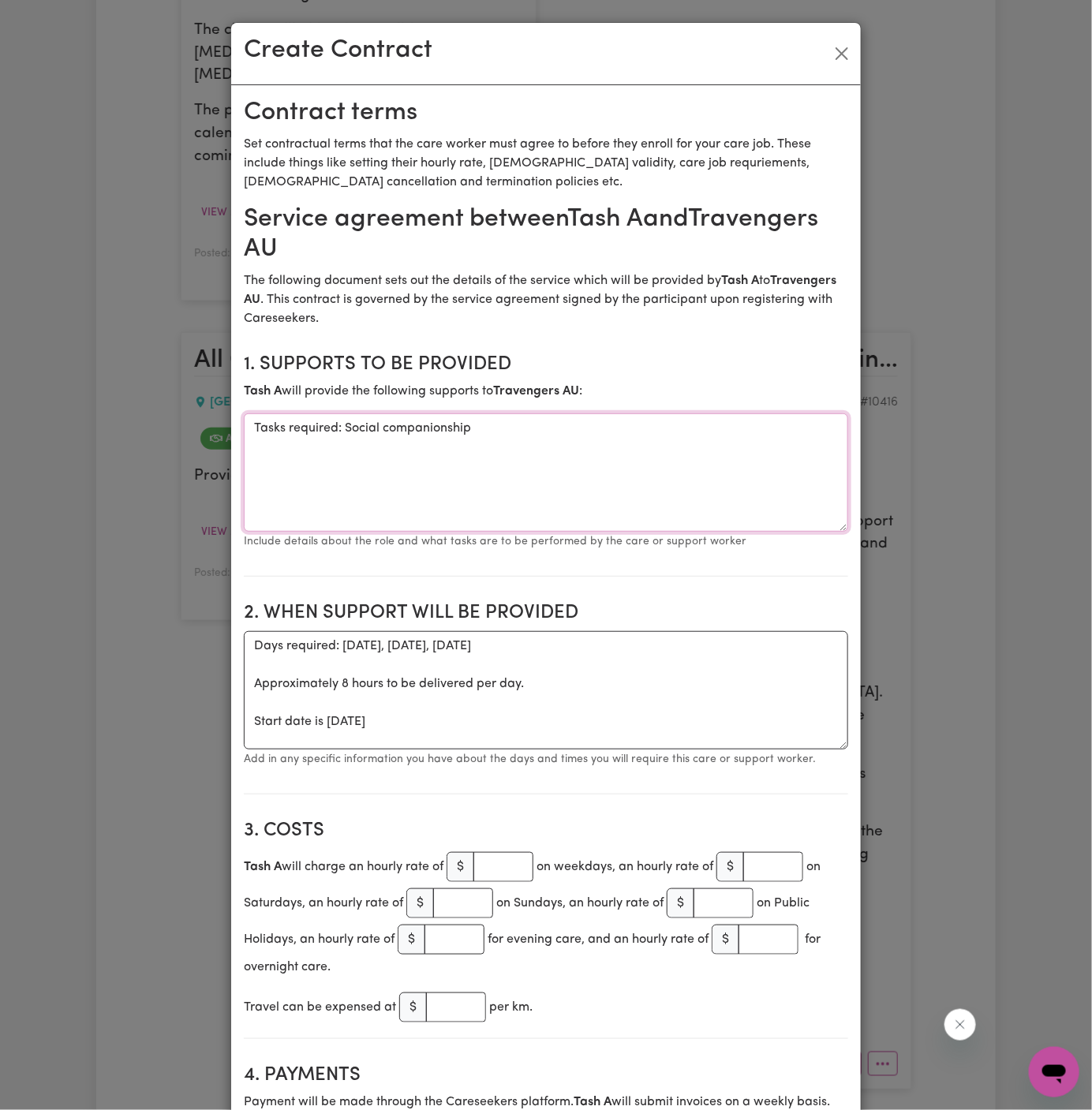
drag, startPoint x: 344, startPoint y: 427, endPoint x: 147, endPoint y: 427, distance: 197.2
click at [147, 427] on div "Create Contract Contract terms Set contractual terms that the care worker must …" at bounding box center [546, 555] width 1092 height 1110
type textarea "Social companionship"
drag, startPoint x: 470, startPoint y: 722, endPoint x: 196, endPoint y: 607, distance: 296.9
click at [196, 607] on div "Create Contract Contract terms Set contractual terms that the care worker must …" at bounding box center [546, 555] width 1092 height 1110
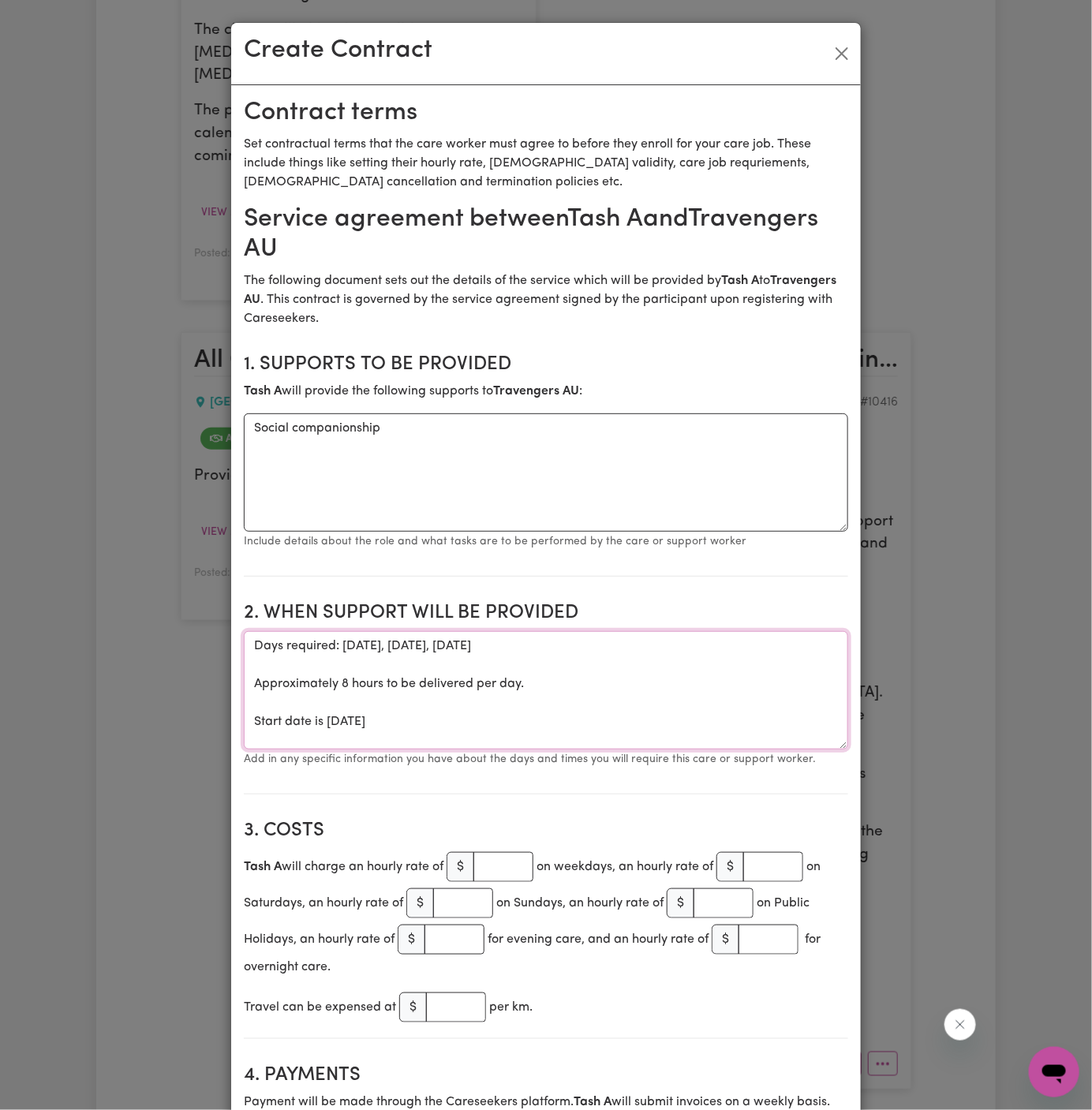
paste textarea "Provide support on guided trips - to be discussed with [PERSON_NAME]"
type textarea "Provide support on guided trips - to be discussed with [PERSON_NAME]"
click at [499, 864] on input "number" at bounding box center [503, 867] width 60 height 30
type input "41.13"
click at [776, 864] on input "number" at bounding box center [773, 867] width 60 height 30
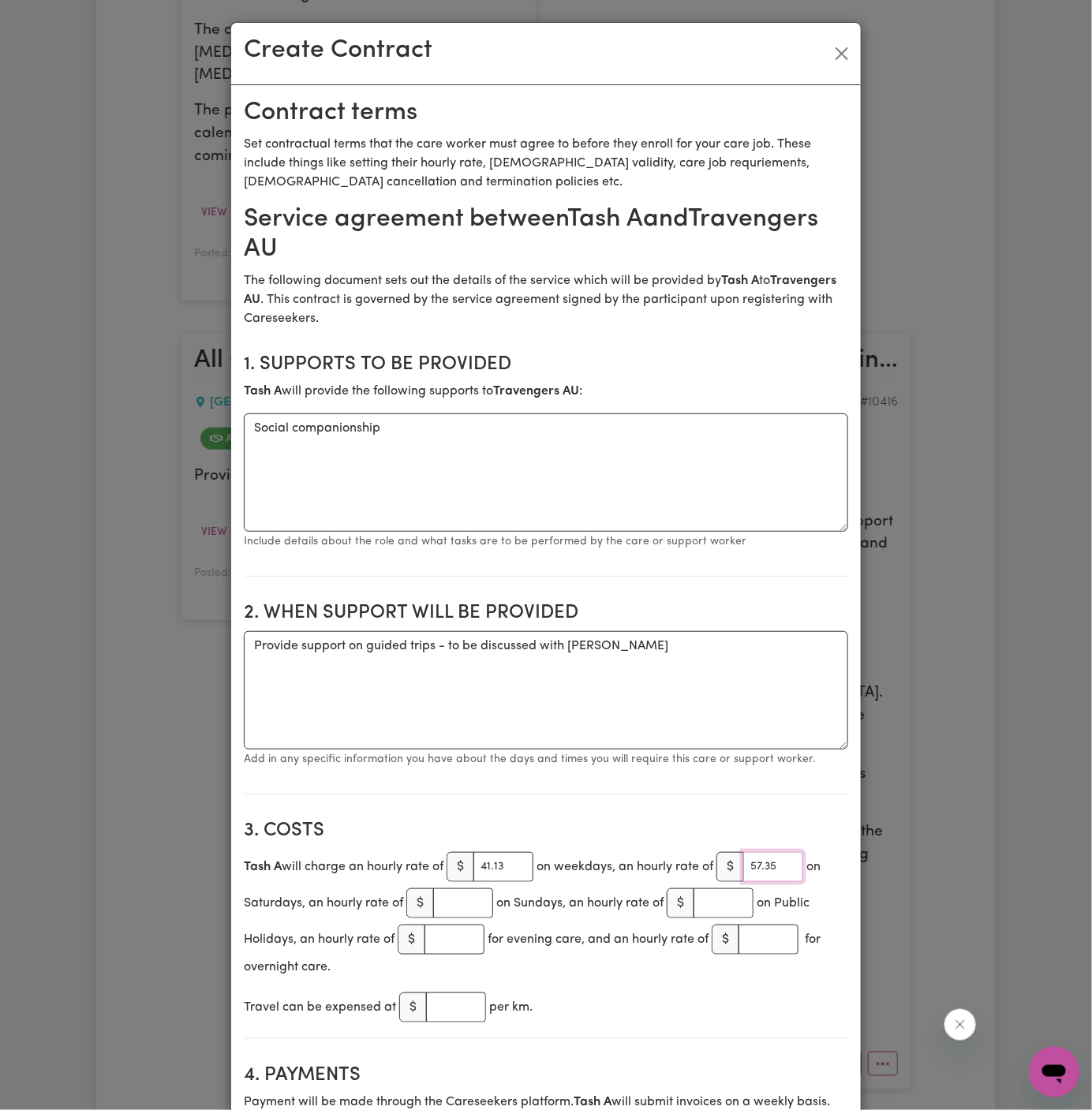
type input "57.35"
click at [439, 902] on input "number" at bounding box center [463, 903] width 60 height 30
type input "72.80"
click at [717, 890] on input "number" at bounding box center [723, 903] width 60 height 30
type input "84.90"
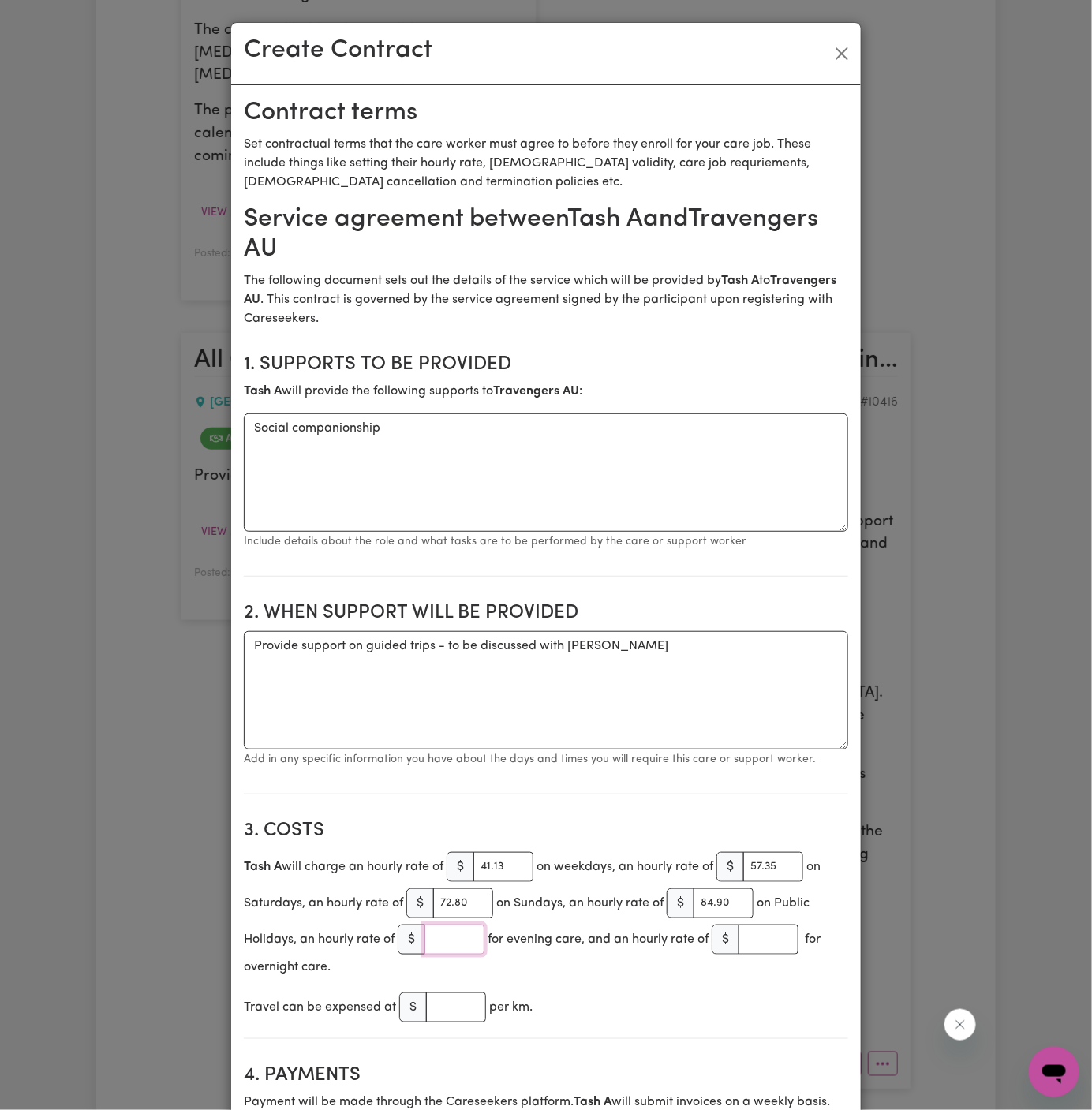
click at [450, 938] on input "number" at bounding box center [454, 939] width 60 height 30
type input "45.31"
click at [681, 989] on div "Travel can be expensed at $ per km." at bounding box center [546, 1007] width 604 height 36
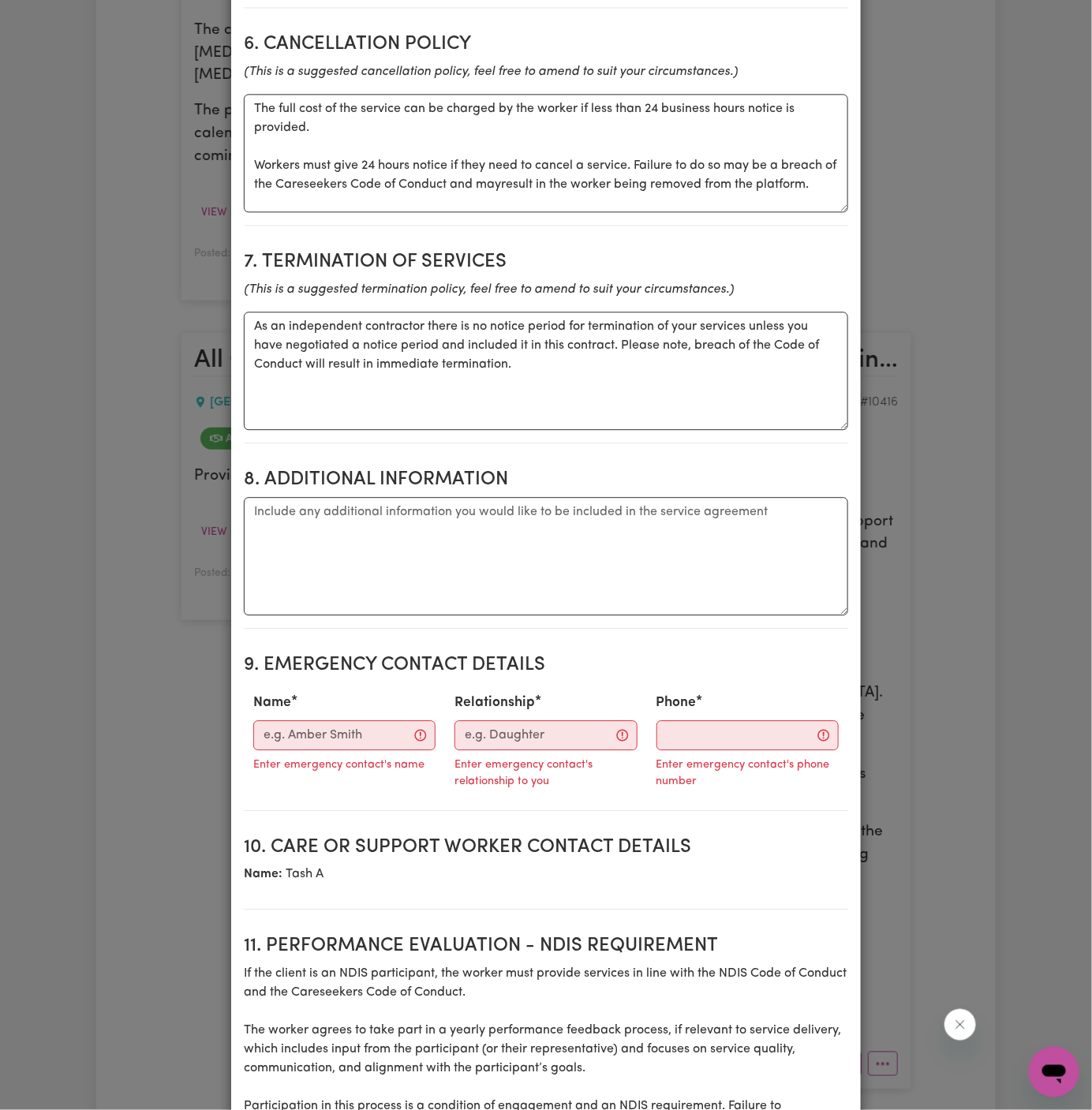
scroll to position [1669, 0]
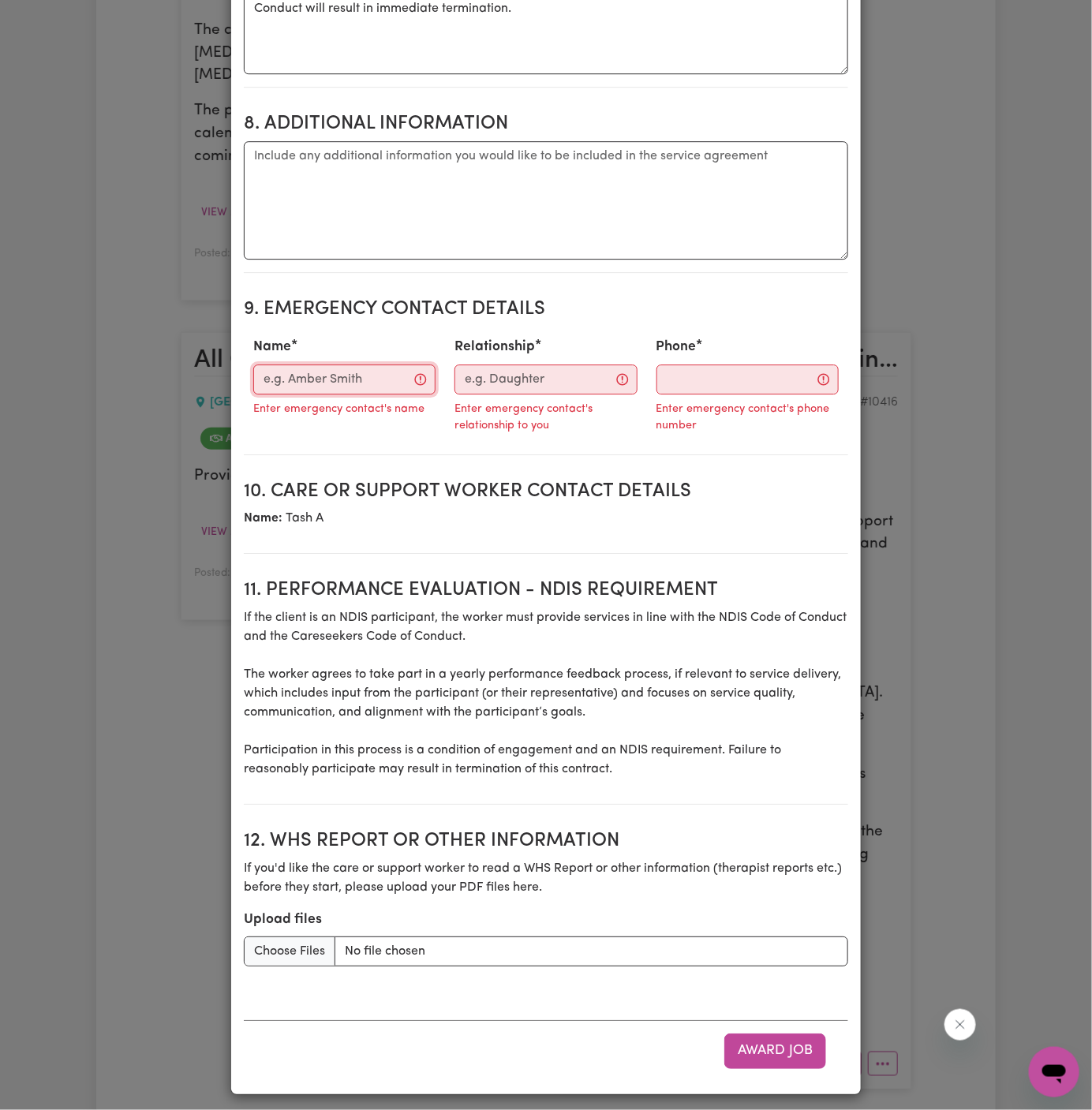
click at [353, 387] on input "Name" at bounding box center [344, 379] width 182 height 30
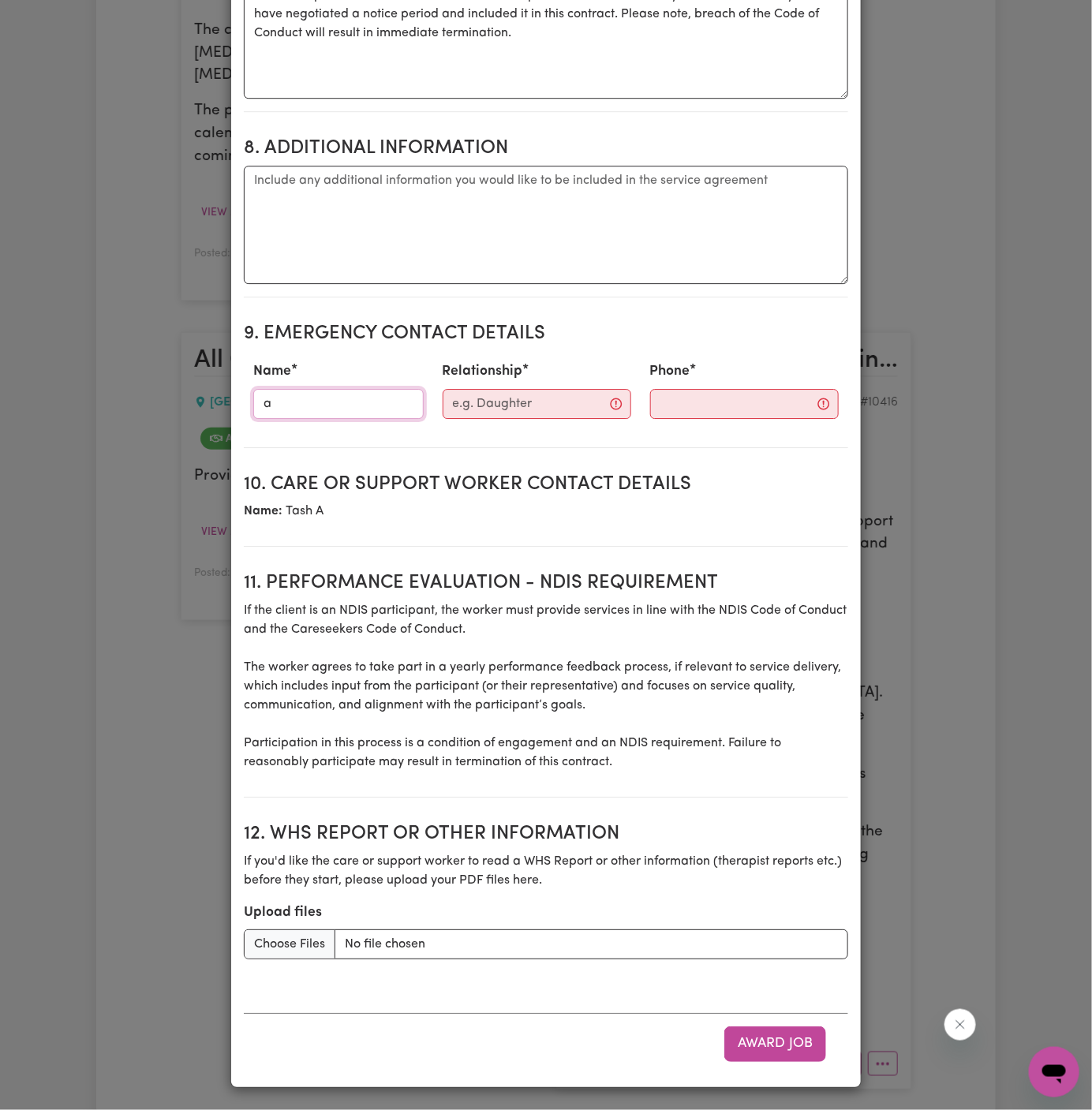
scroll to position [1637, 0]
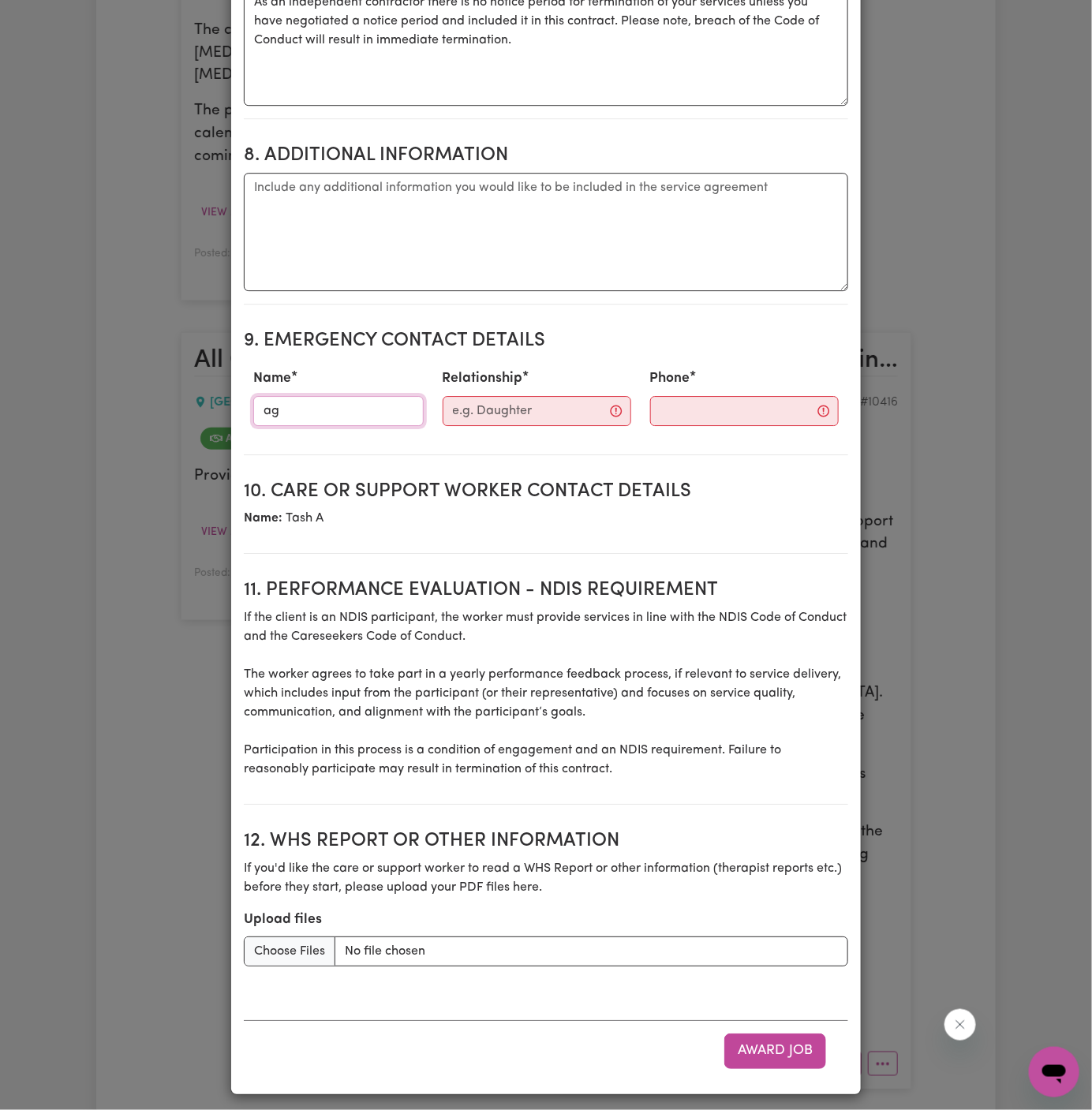
type input "[PERSON_NAME]"
click at [552, 413] on input "Relationship" at bounding box center [536, 411] width 188 height 30
type input "Guide Coordinator"
click at [674, 422] on div "Phone" at bounding box center [730, 396] width 210 height 69
click at [682, 407] on input "Phone" at bounding box center [730, 411] width 191 height 30
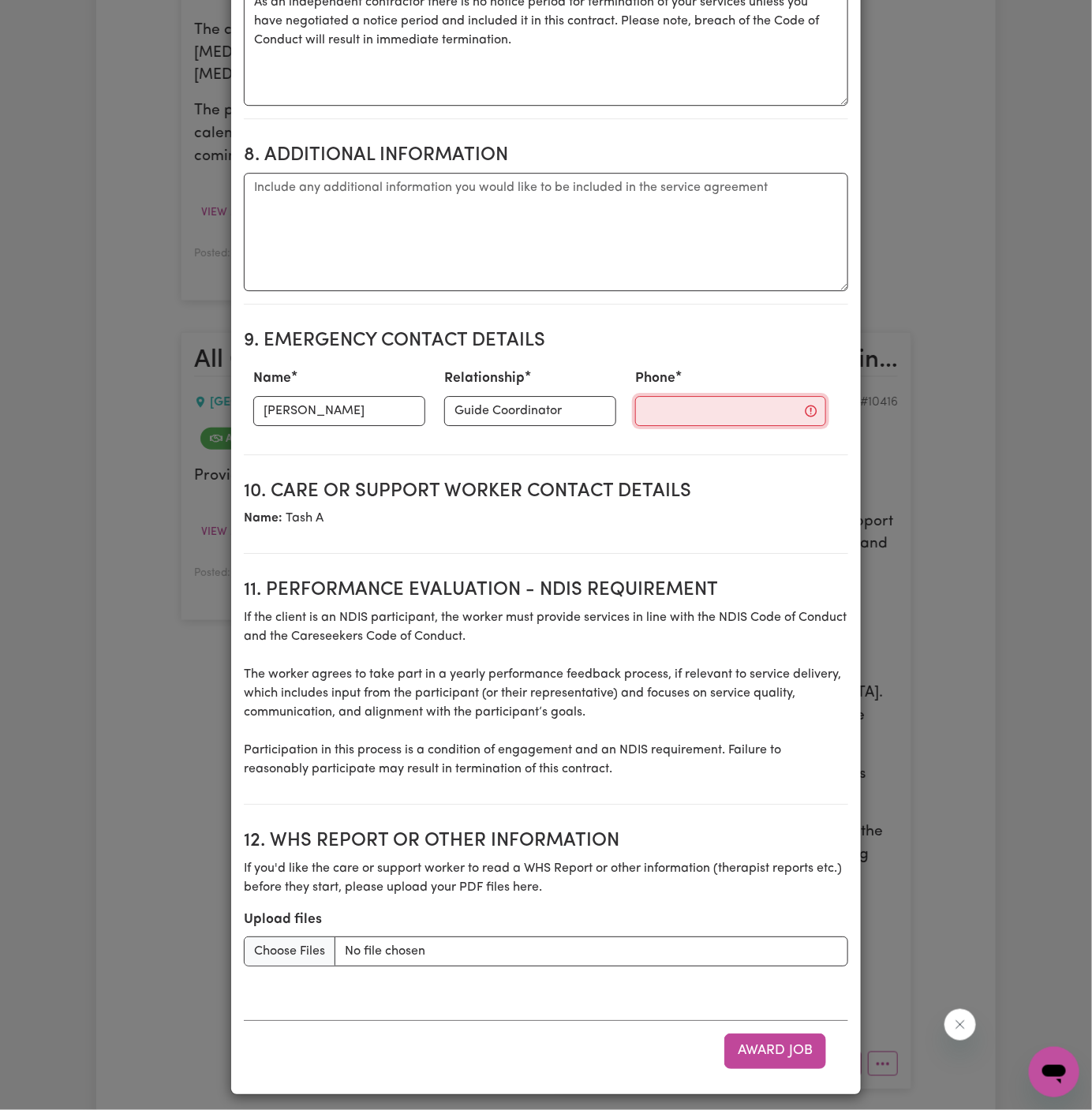
paste input "0452597720"
type input "0452597720"
click at [785, 1038] on button "Award Job" at bounding box center [775, 1050] width 102 height 35
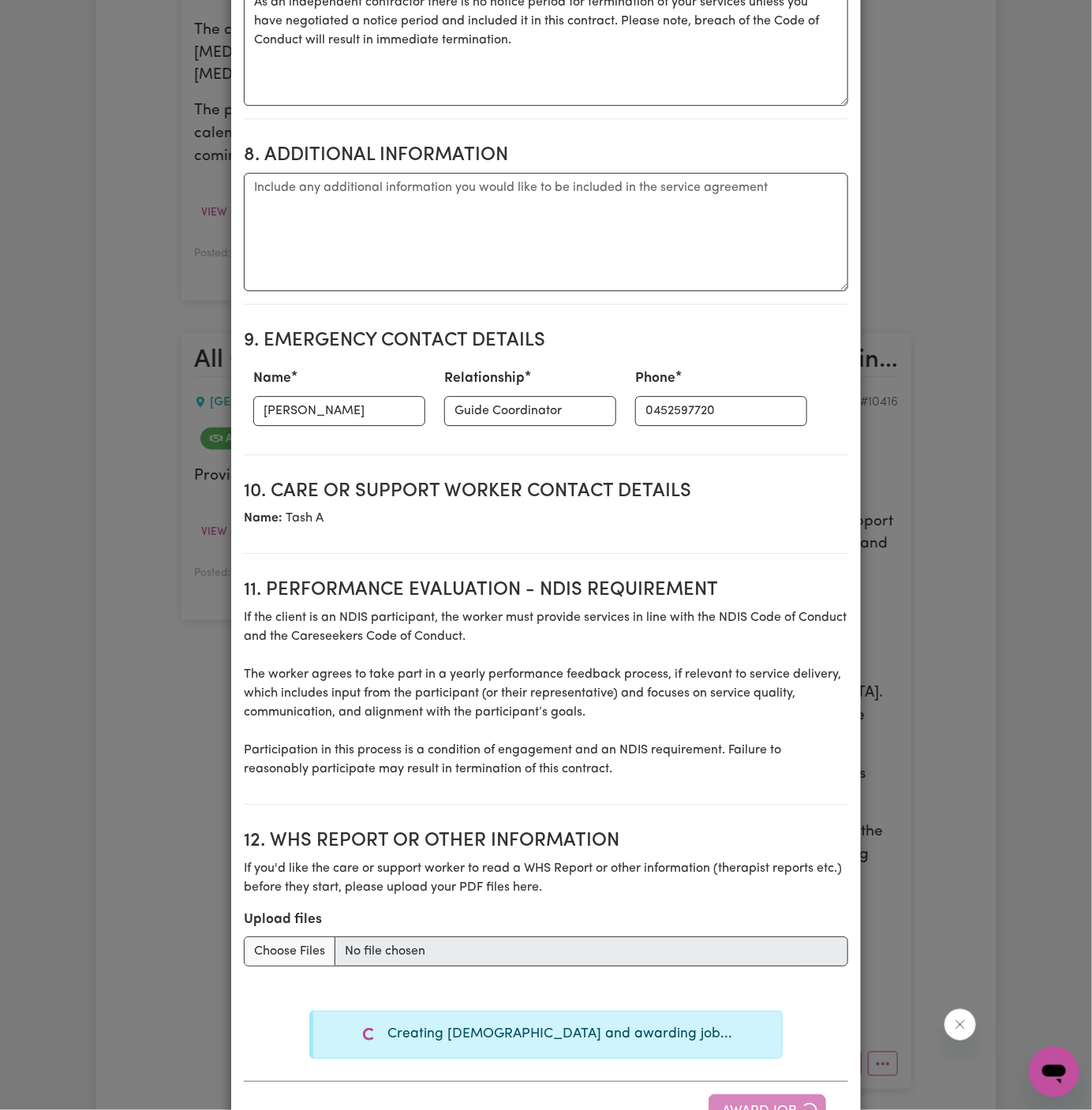
type textarea "Tasks required: Social companionship"
type textarea "Days required: [DATE], [DATE], [DATE] Approximately 8 hours to be delivered per…"
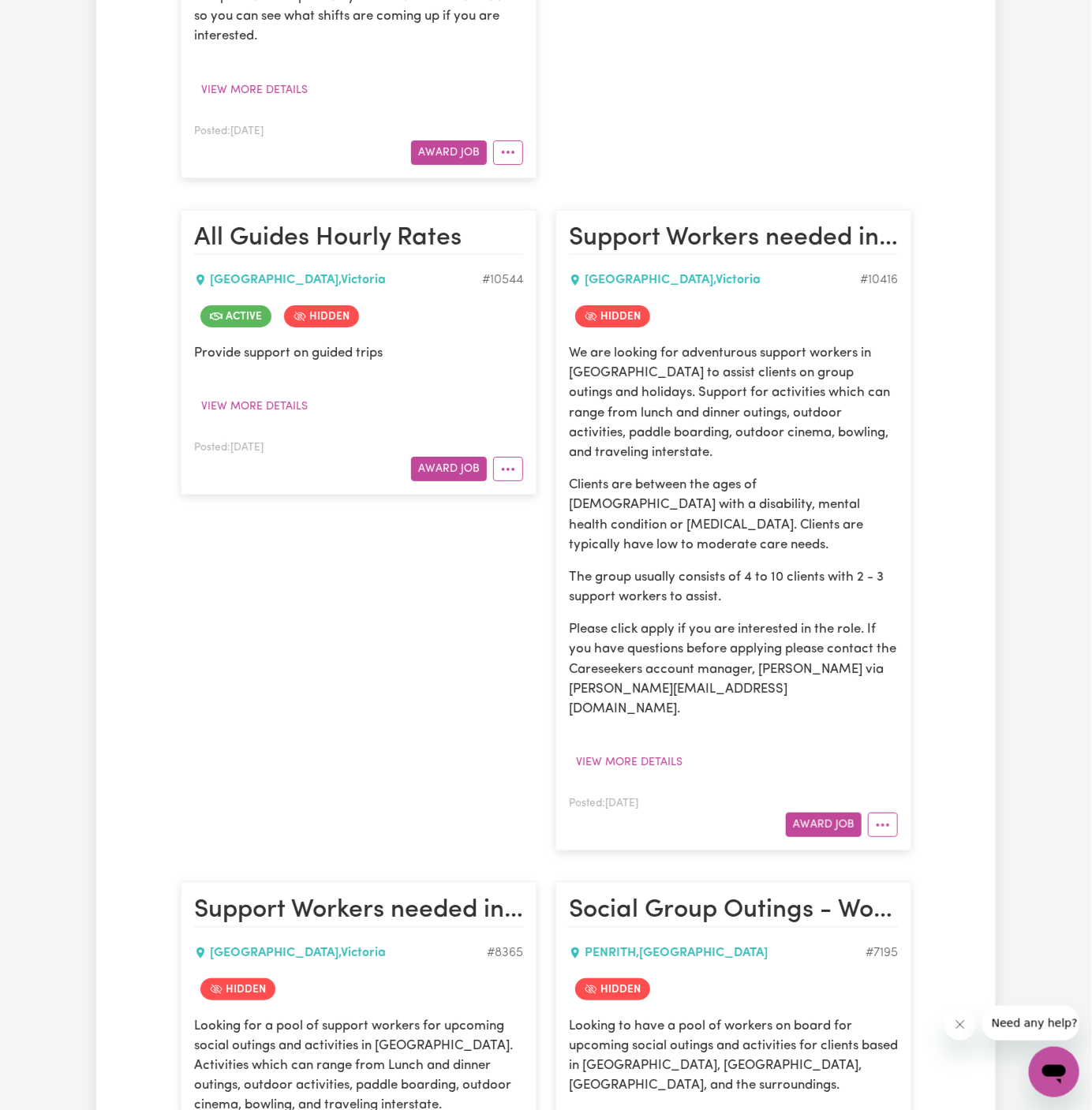
scroll to position [4307, 0]
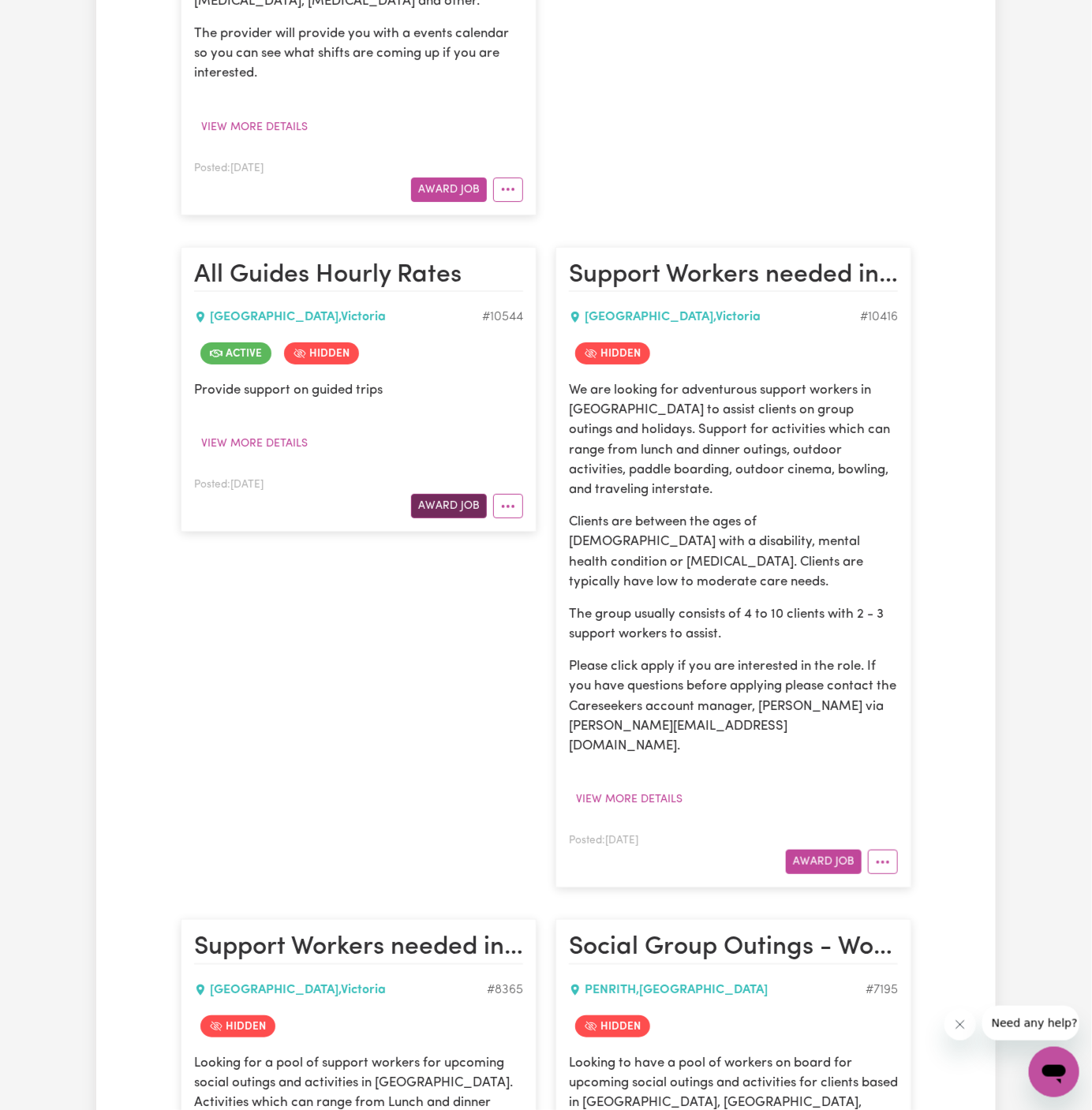
click at [462, 494] on button "Award Job" at bounding box center [449, 506] width 76 height 24
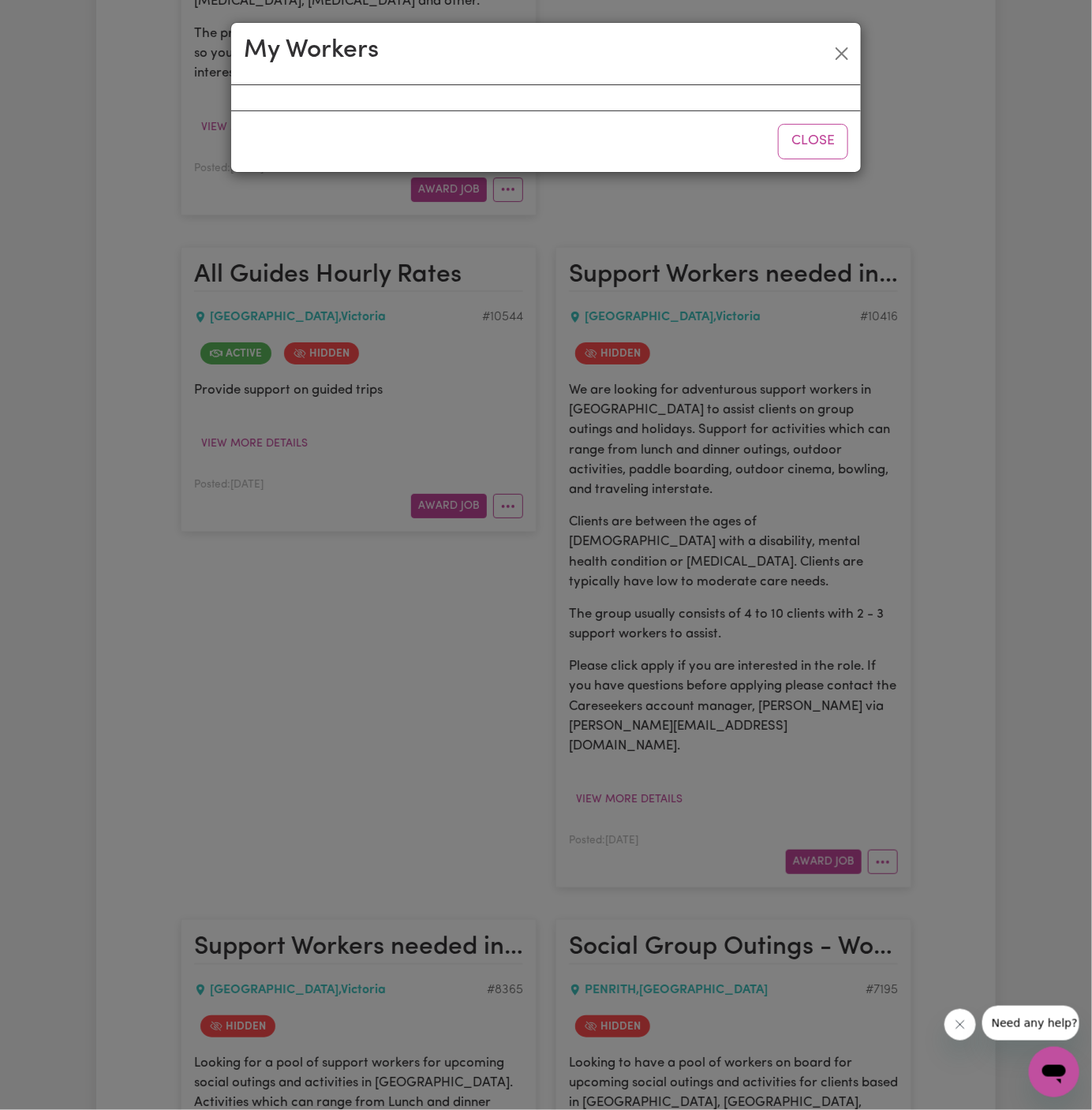
click at [500, 191] on div "My Workers Close" at bounding box center [546, 555] width 1092 height 1110
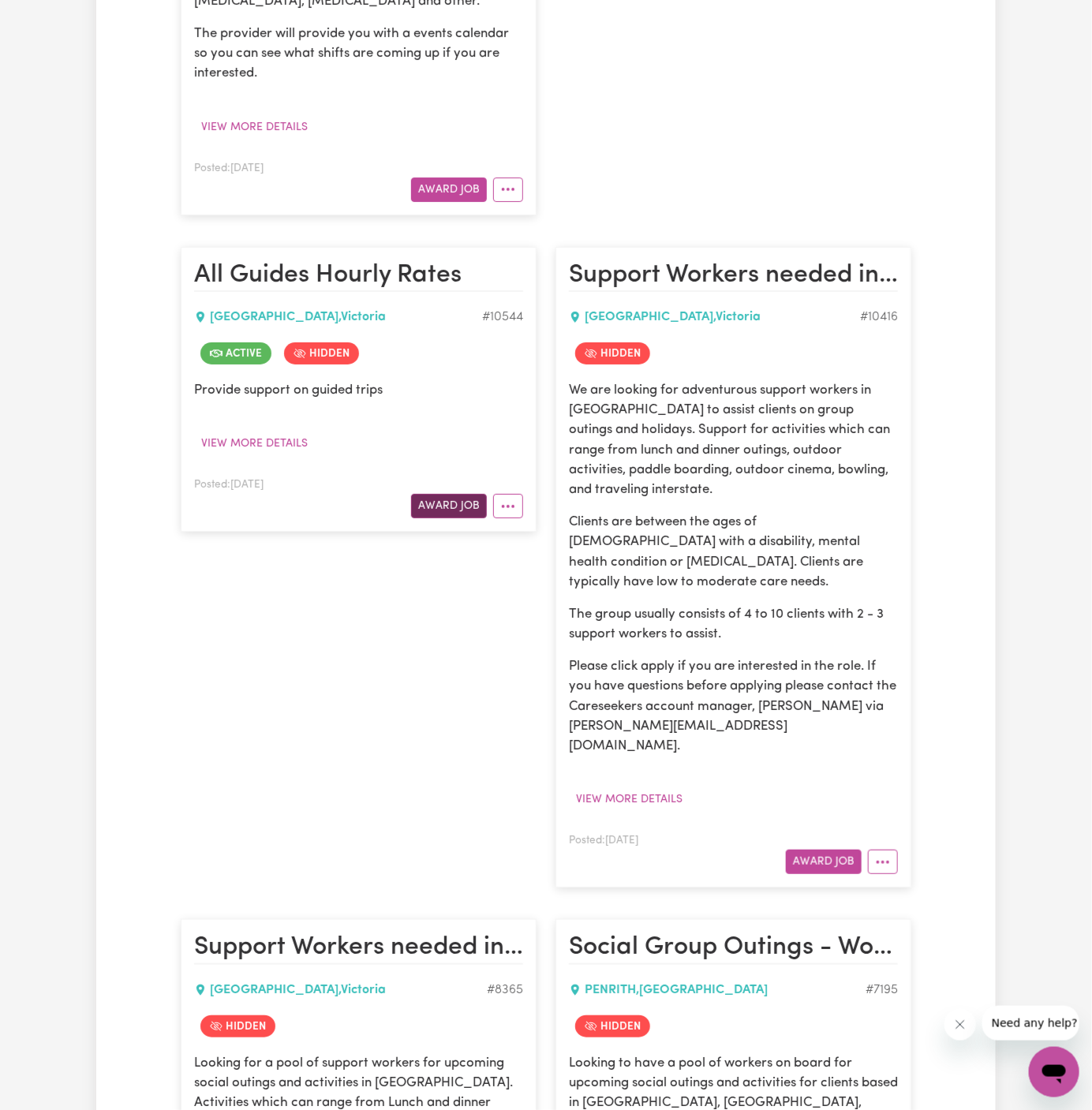
click at [467, 494] on button "Award Job" at bounding box center [449, 506] width 76 height 24
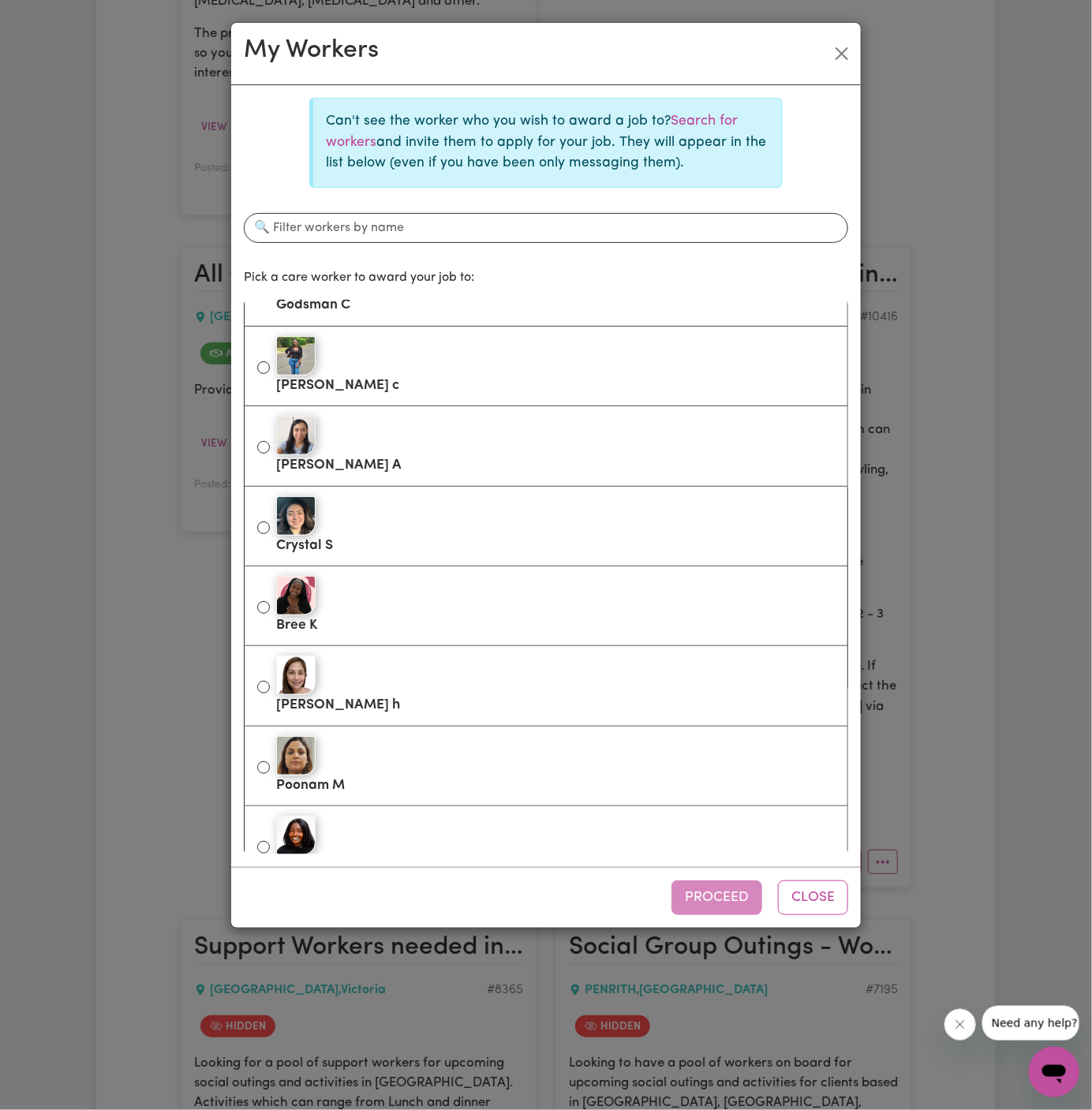
scroll to position [0, 0]
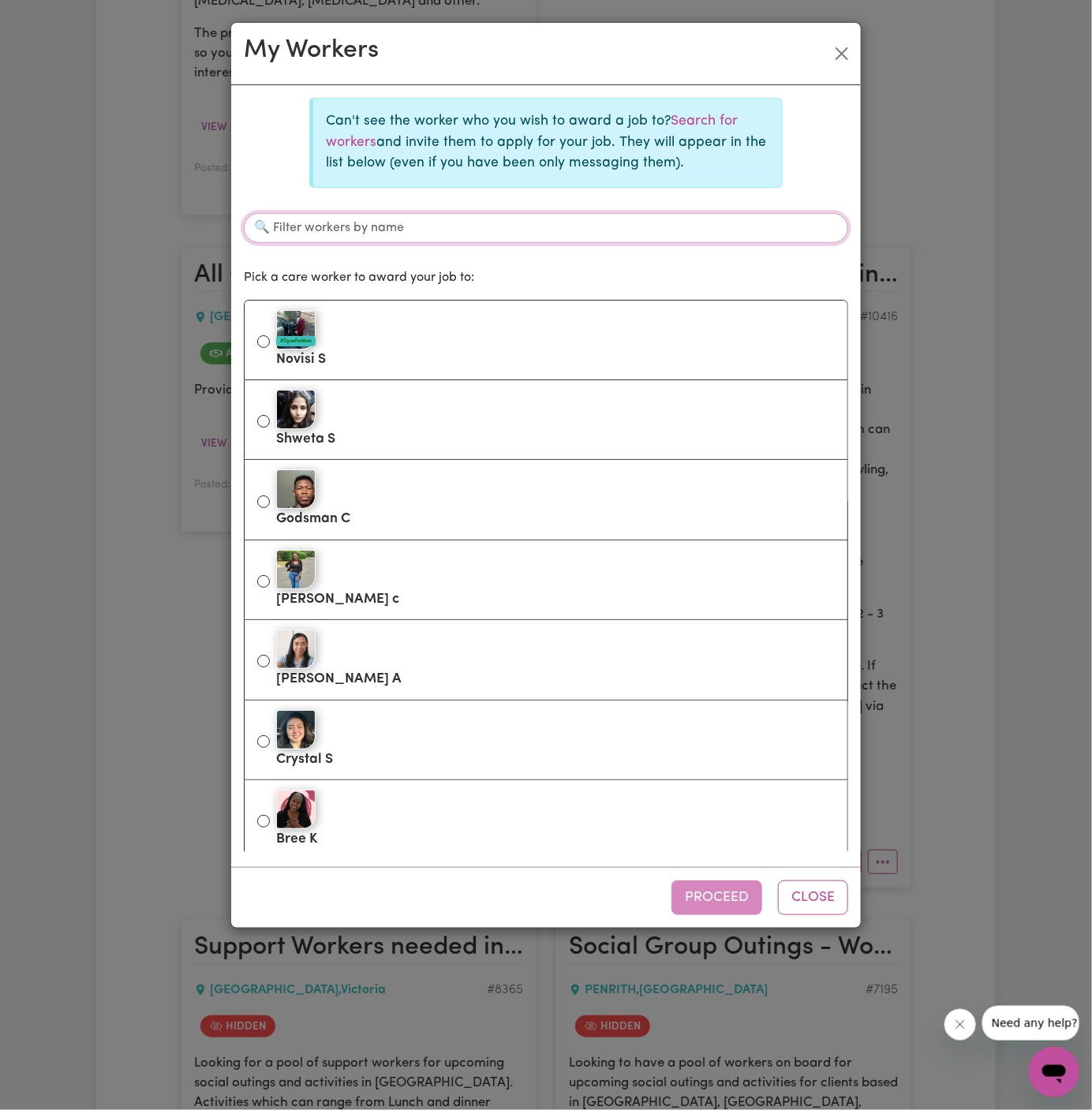
click at [452, 223] on input "Filter workers by name" at bounding box center [546, 228] width 604 height 30
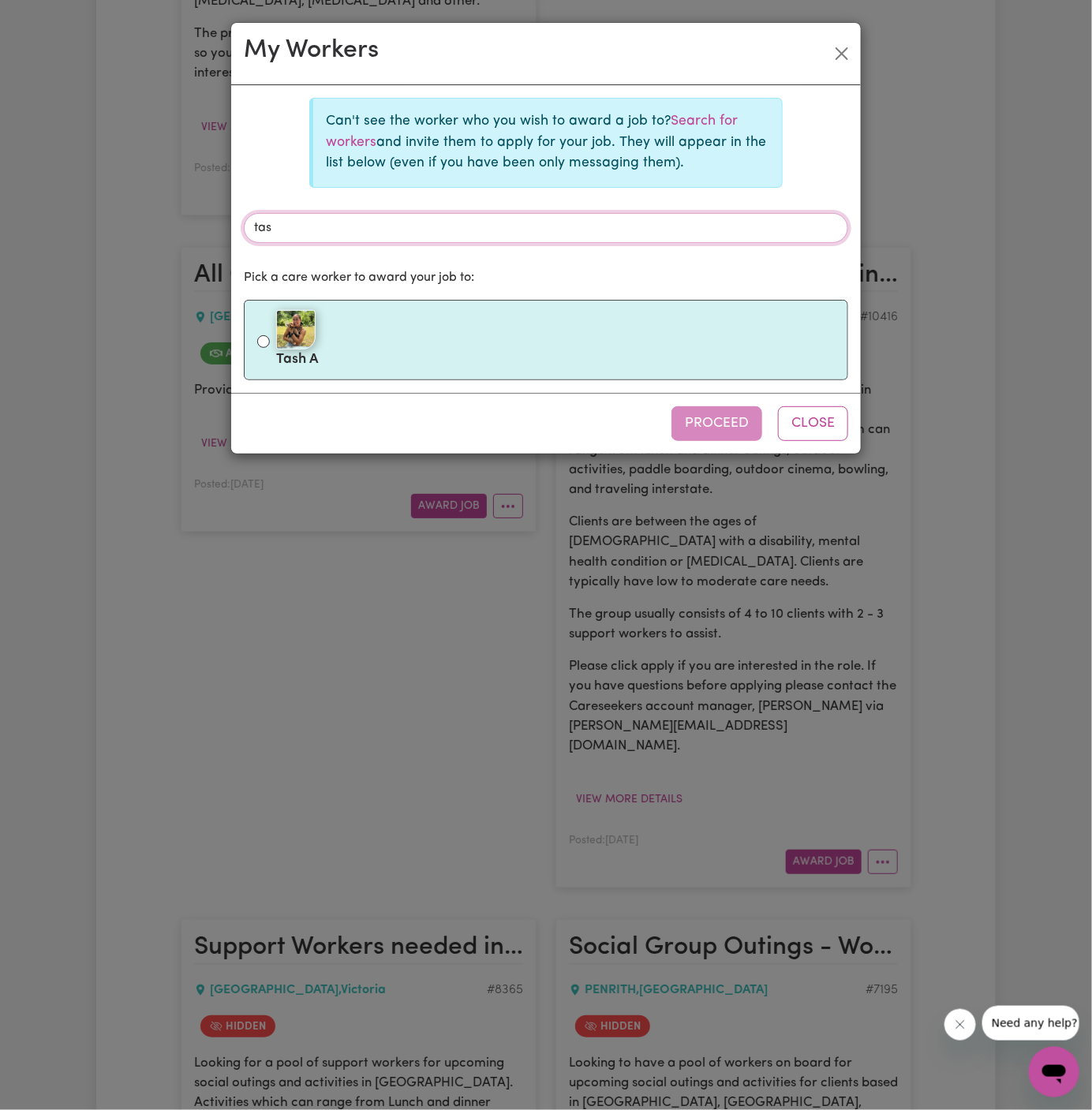
type input "tas"
click at [508, 328] on div at bounding box center [555, 329] width 558 height 39
click at [270, 335] on input "Tash A" at bounding box center [263, 341] width 13 height 13
radio input "true"
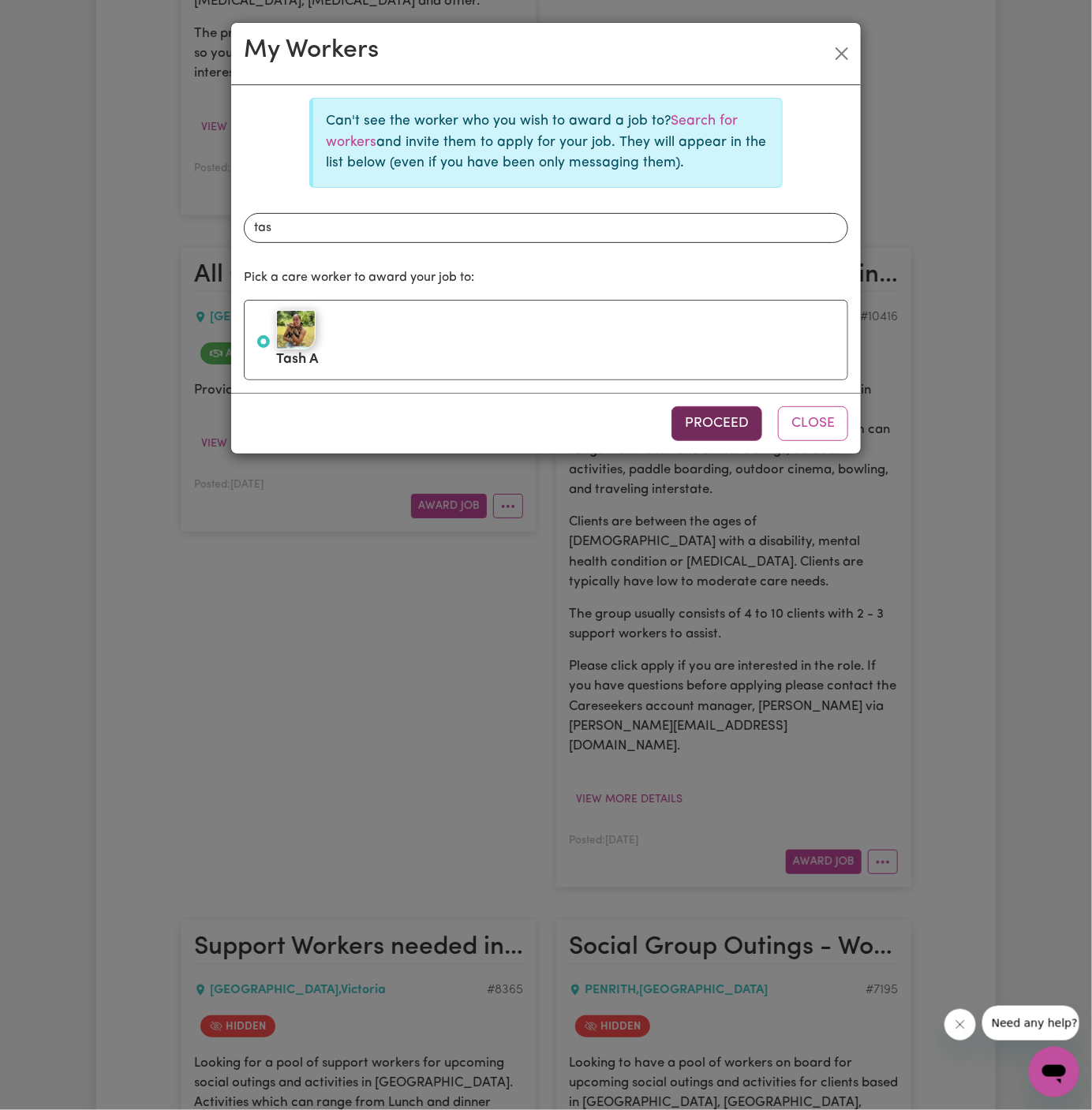
click at [731, 422] on button "Proceed" at bounding box center [716, 423] width 91 height 35
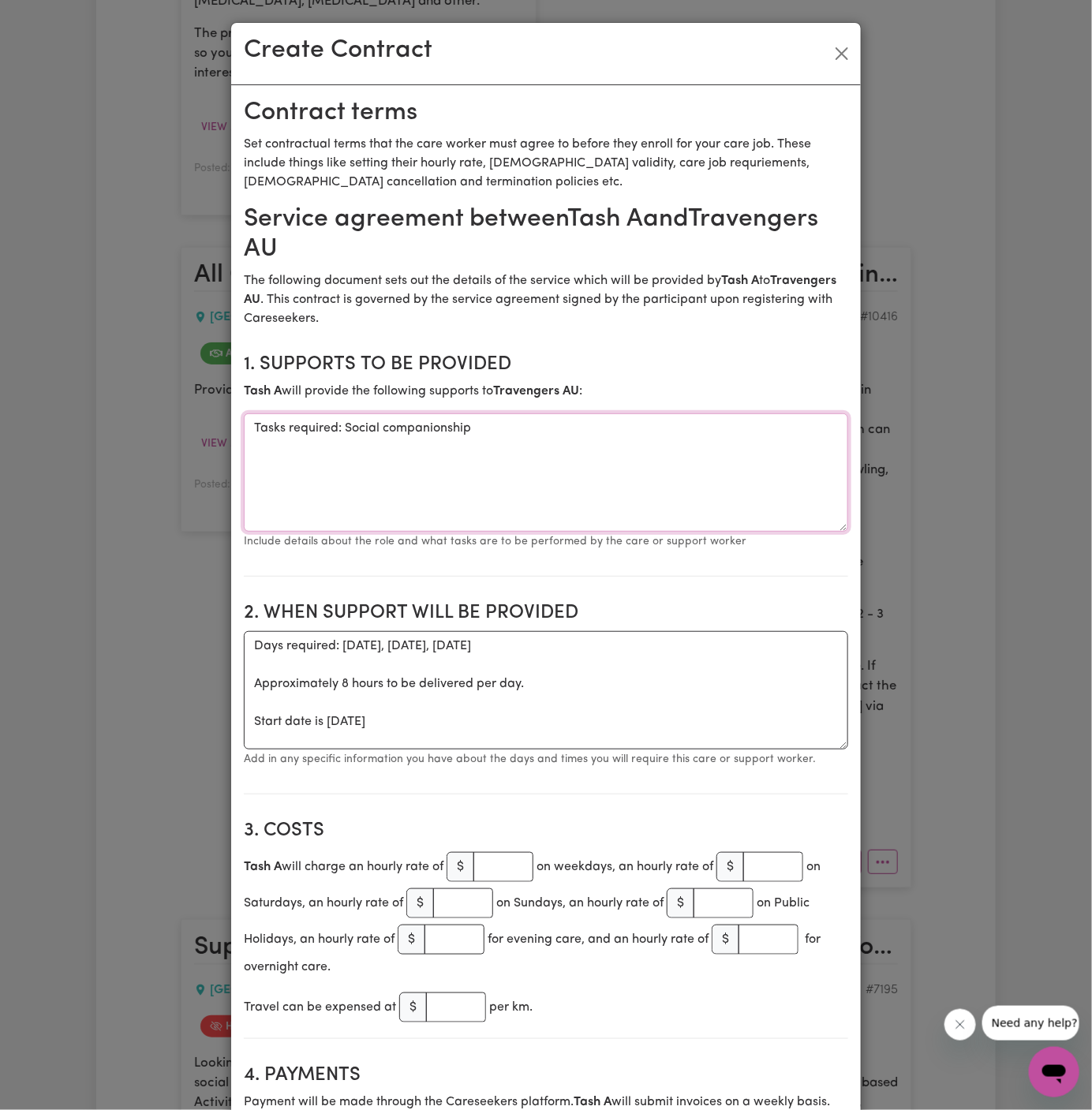
drag, startPoint x: 345, startPoint y: 430, endPoint x: 193, endPoint y: 428, distance: 152.2
click at [193, 428] on div "Create Contract Contract terms Set contractual terms that the care worker must …" at bounding box center [546, 555] width 1092 height 1110
type textarea "Social companionship"
drag, startPoint x: 456, startPoint y: 722, endPoint x: 194, endPoint y: 639, distance: 274.6
click at [194, 639] on div "Create Contract Contract terms Set contractual terms that the care worker must …" at bounding box center [546, 555] width 1092 height 1110
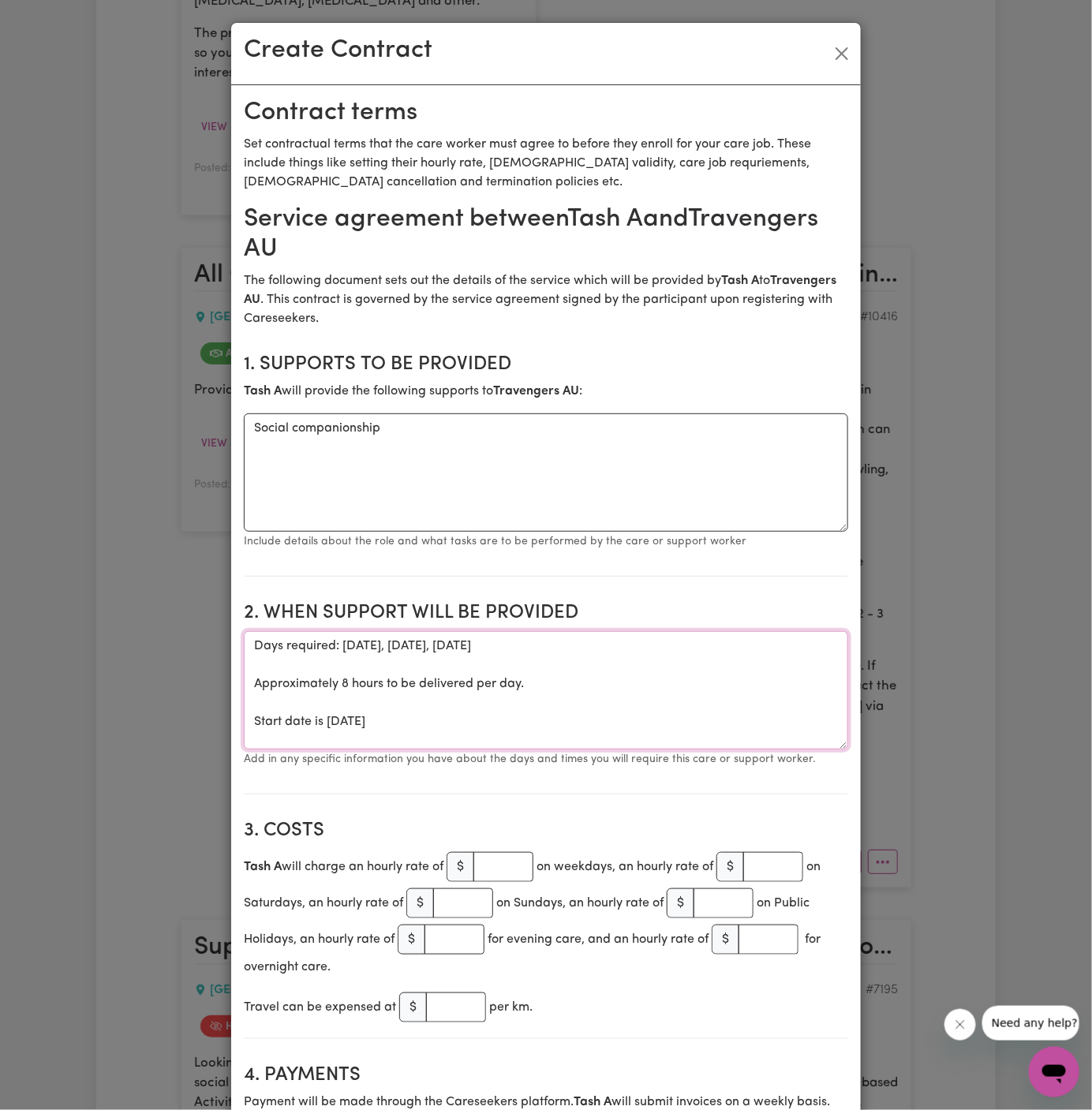
type textarea "v"
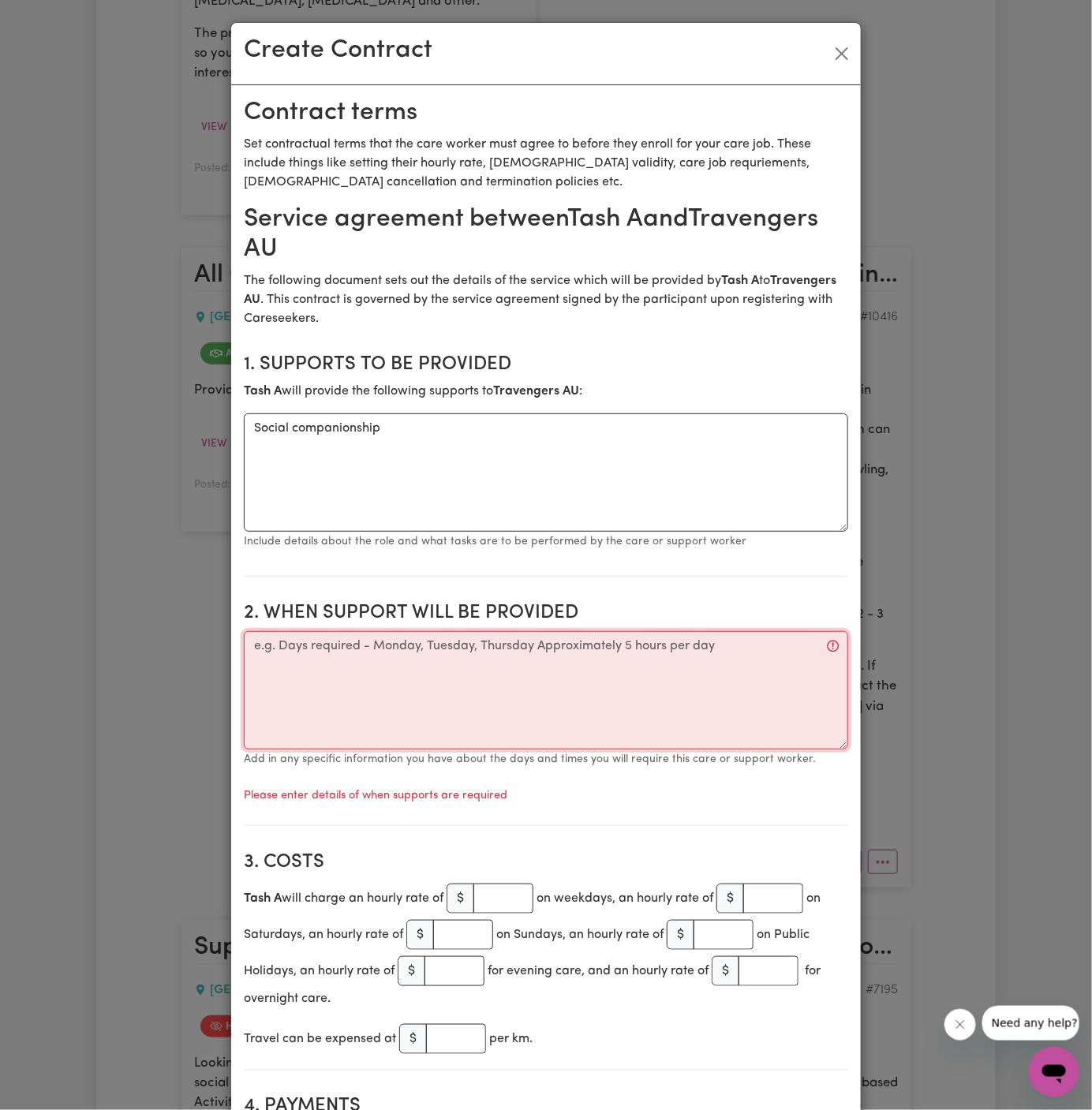
paste textarea "Provide support on guided trips - to be discussed with [PERSON_NAME]"
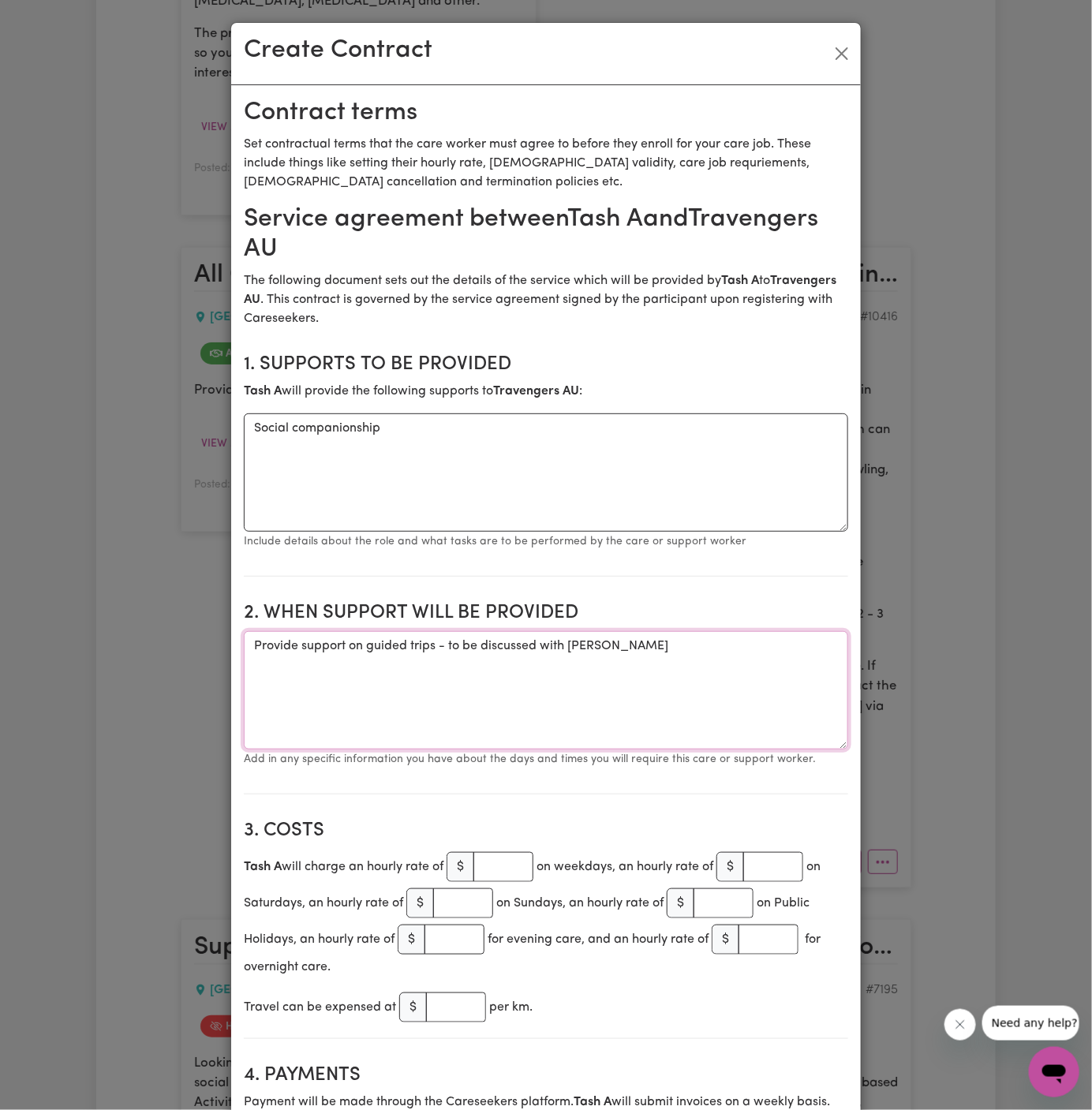
type textarea "Provide support on guided trips - to be discussed with [PERSON_NAME]"
click at [850, 56] on button "Close" at bounding box center [841, 53] width 25 height 25
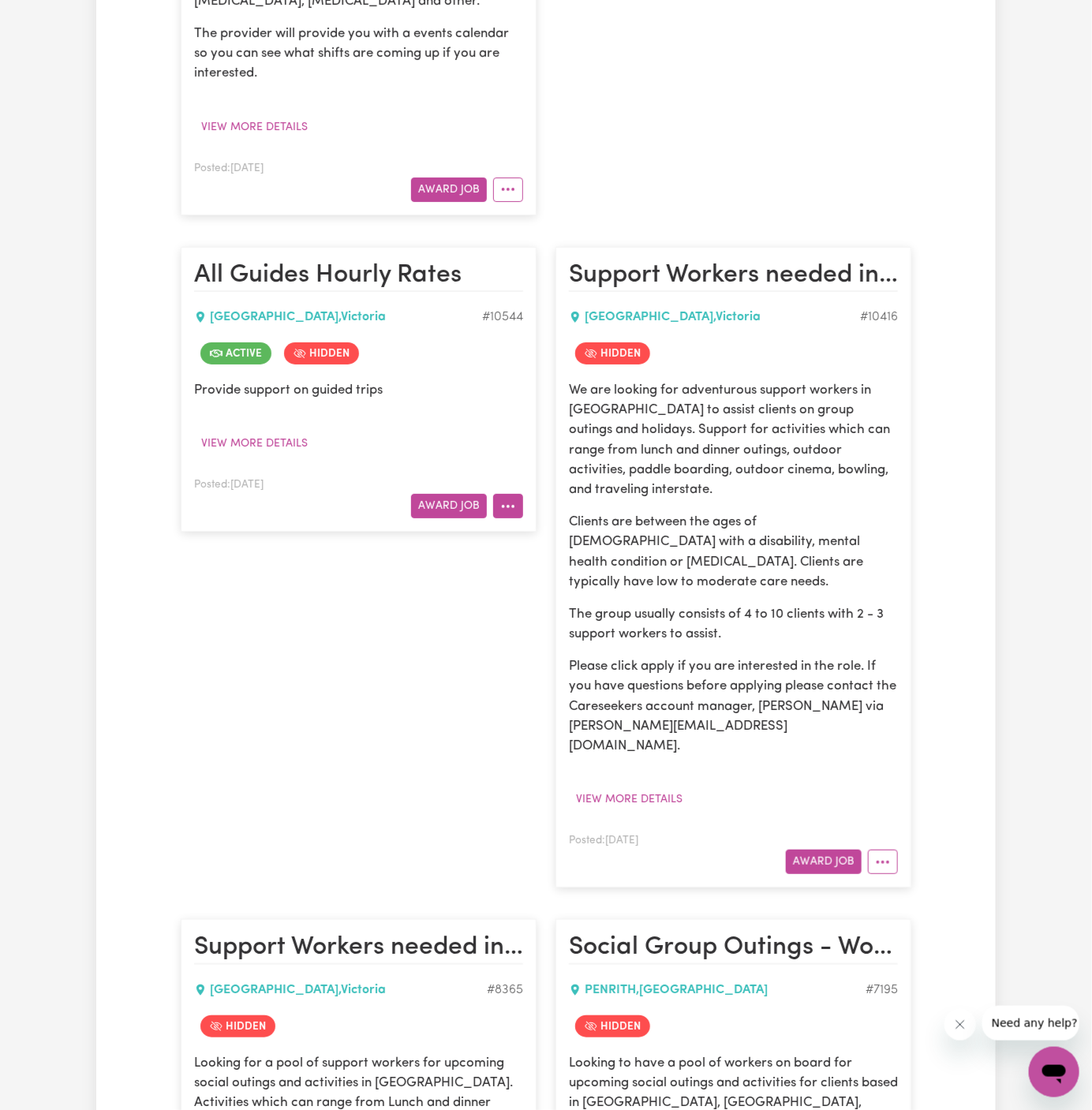
click at [500, 498] on icon "More options" at bounding box center [508, 506] width 16 height 16
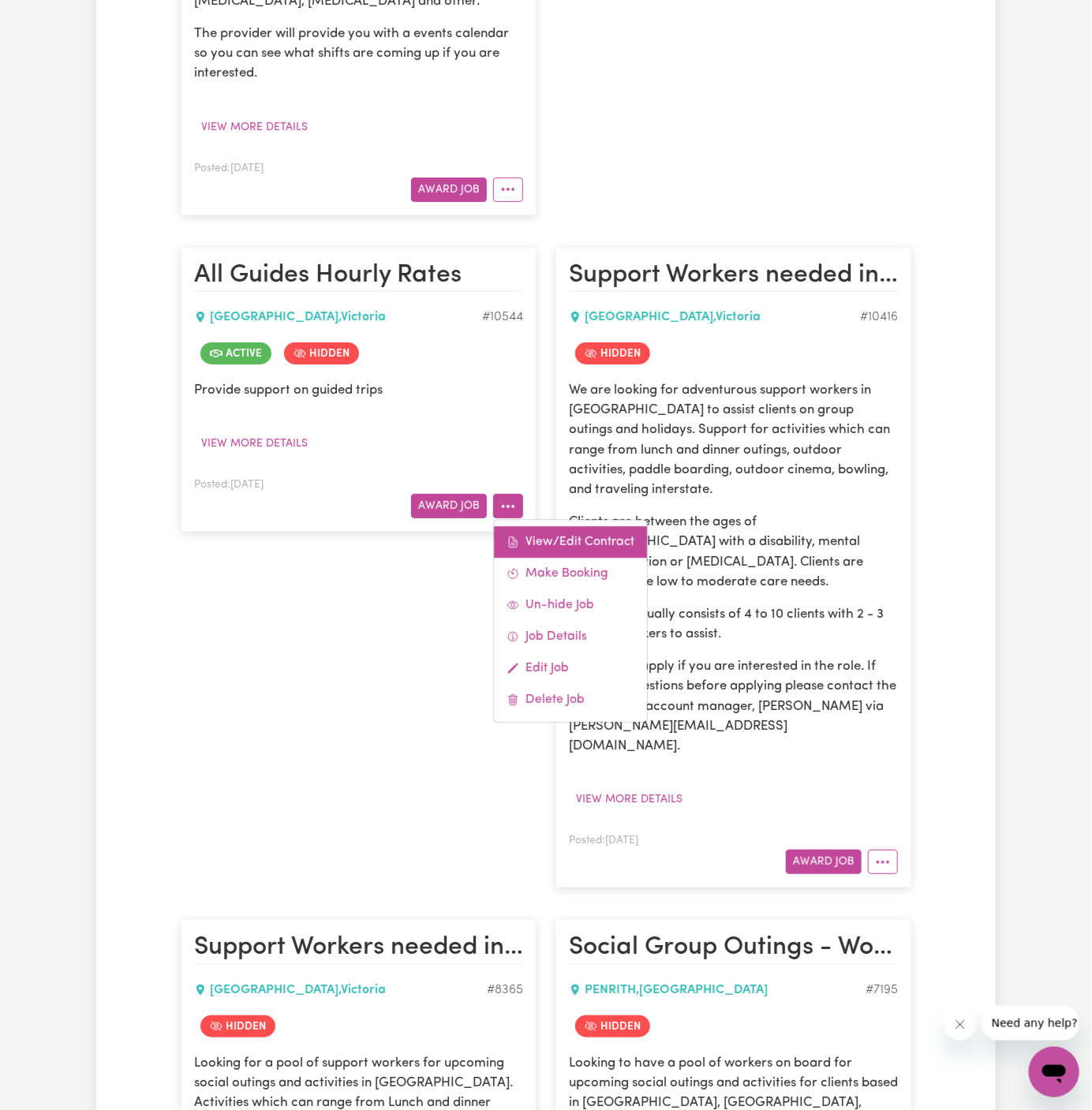
click at [539, 526] on link "View/Edit Contract" at bounding box center [570, 542] width 153 height 32
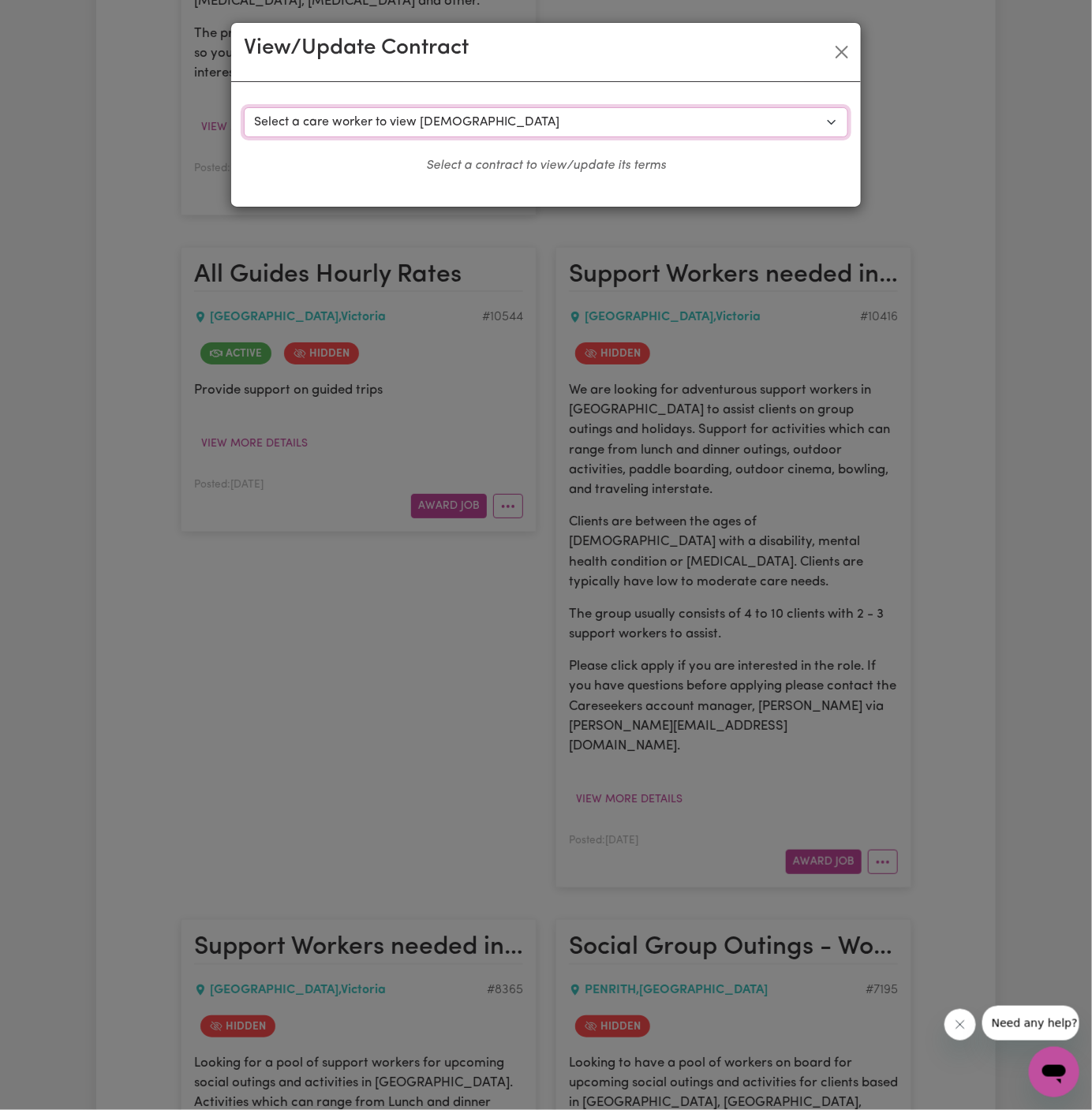
click at [439, 109] on select "Select a care worker to view [DEMOGRAPHIC_DATA] #8019 - [PERSON_NAME] (contract…" at bounding box center [546, 122] width 604 height 30
click at [847, 58] on button "Close" at bounding box center [841, 51] width 25 height 25
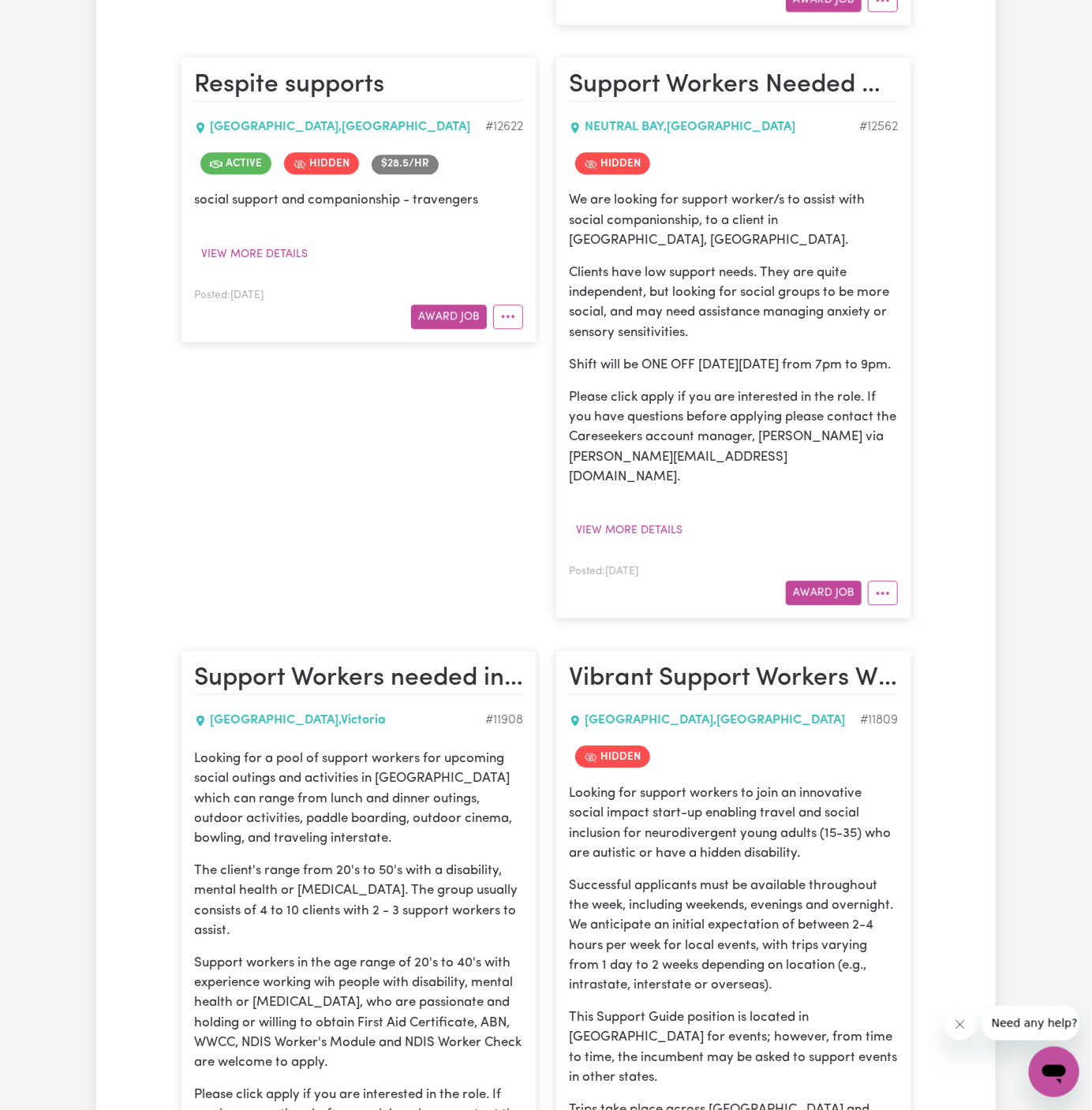
scroll to position [1523, 0]
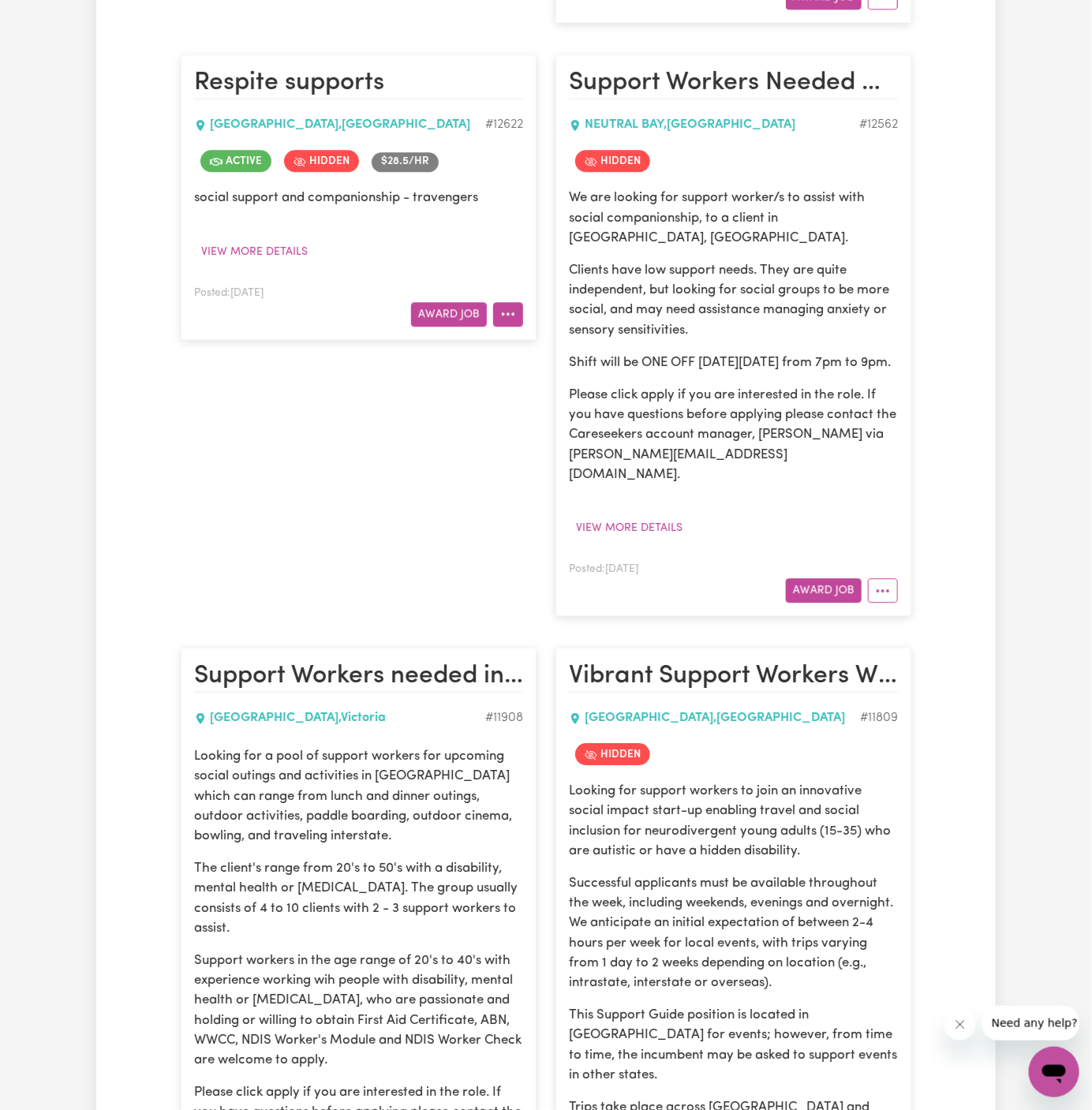
click at [512, 302] on button "More options" at bounding box center [508, 314] width 30 height 24
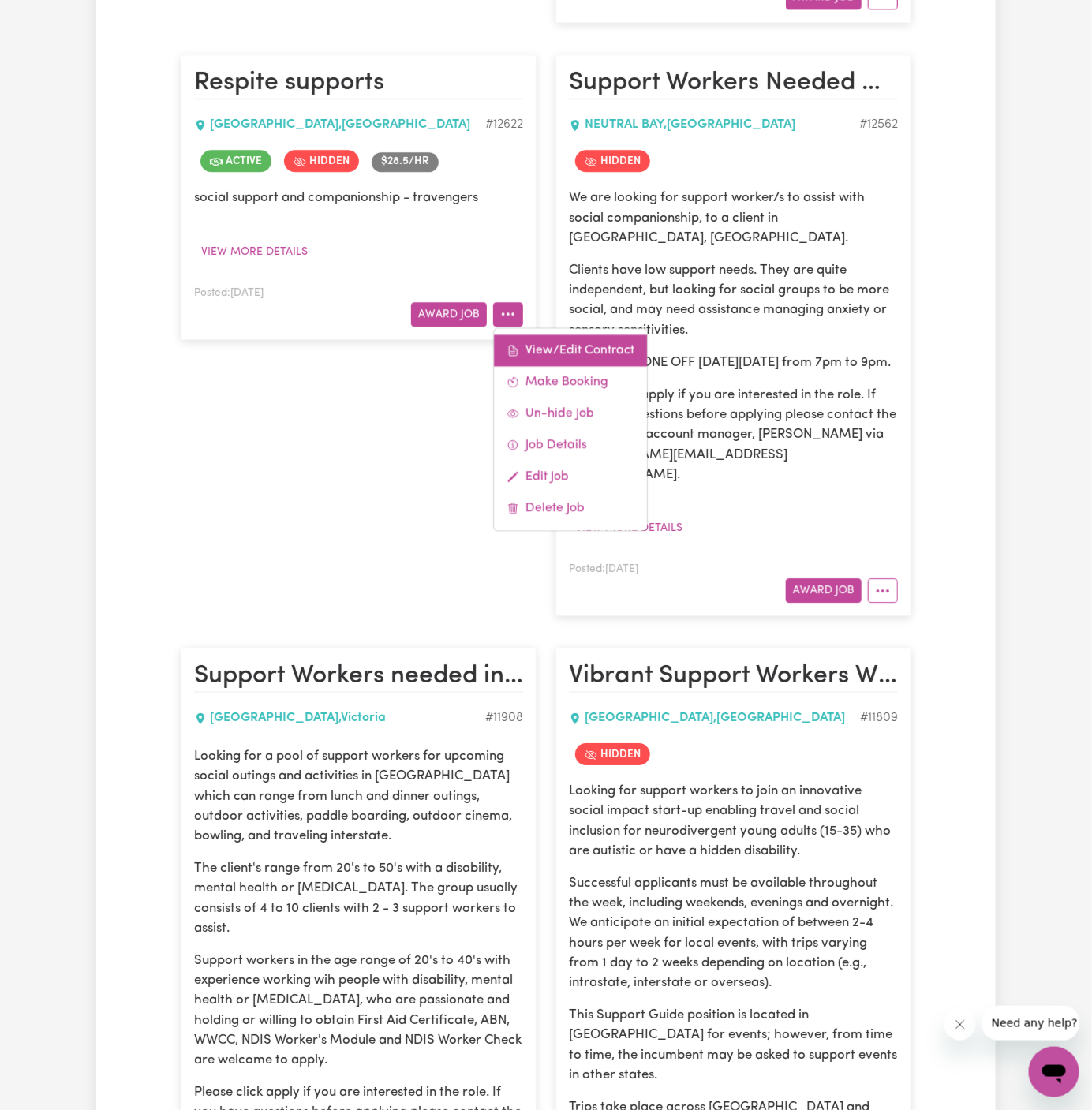
click at [519, 344] on icon at bounding box center [512, 350] width 13 height 13
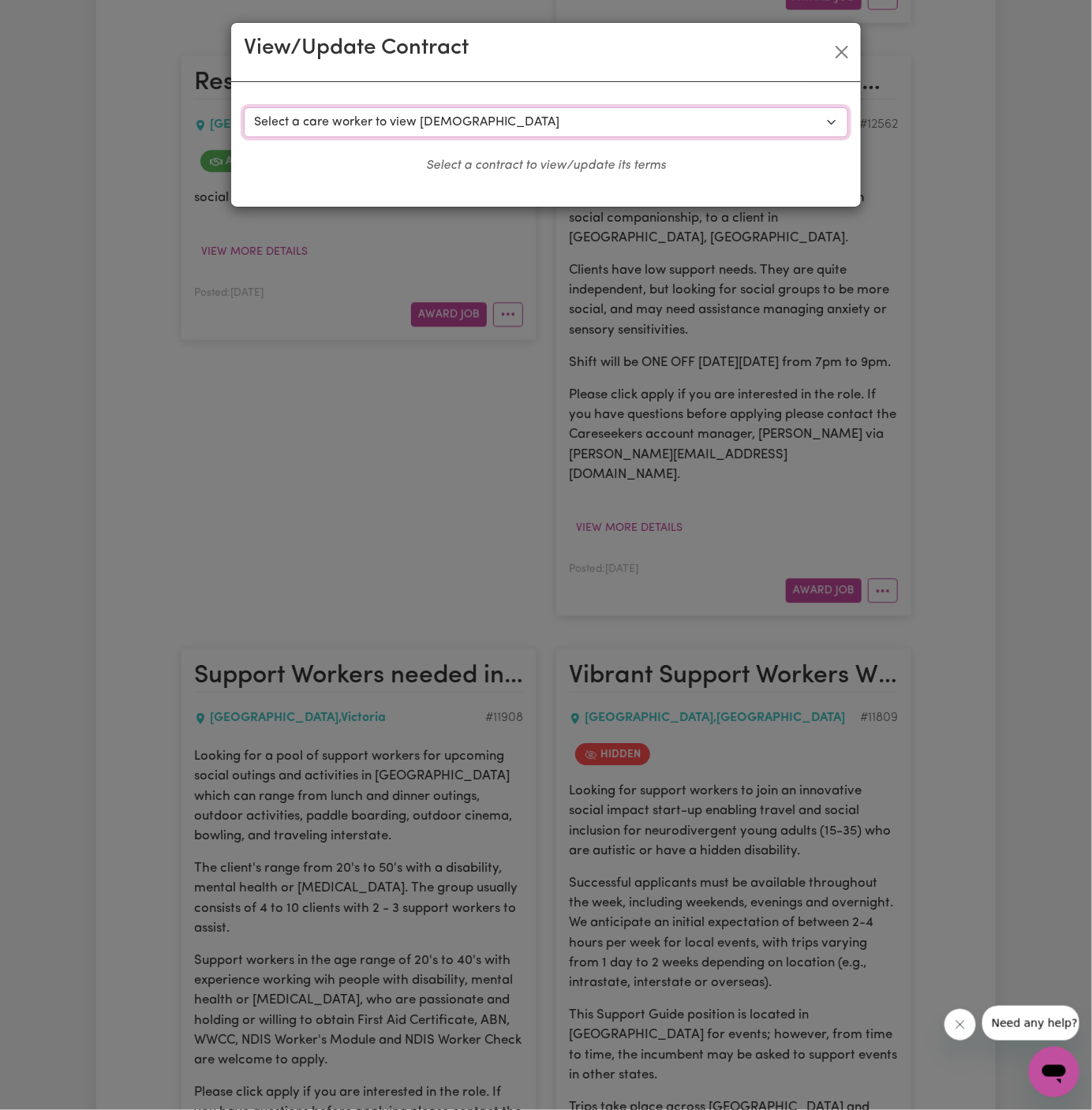
click at [450, 117] on select "Select a care worker to view [DEMOGRAPHIC_DATA] #9263 - [PERSON_NAME] (contract…" at bounding box center [546, 122] width 604 height 30
click at [843, 54] on button "Close" at bounding box center [841, 51] width 25 height 25
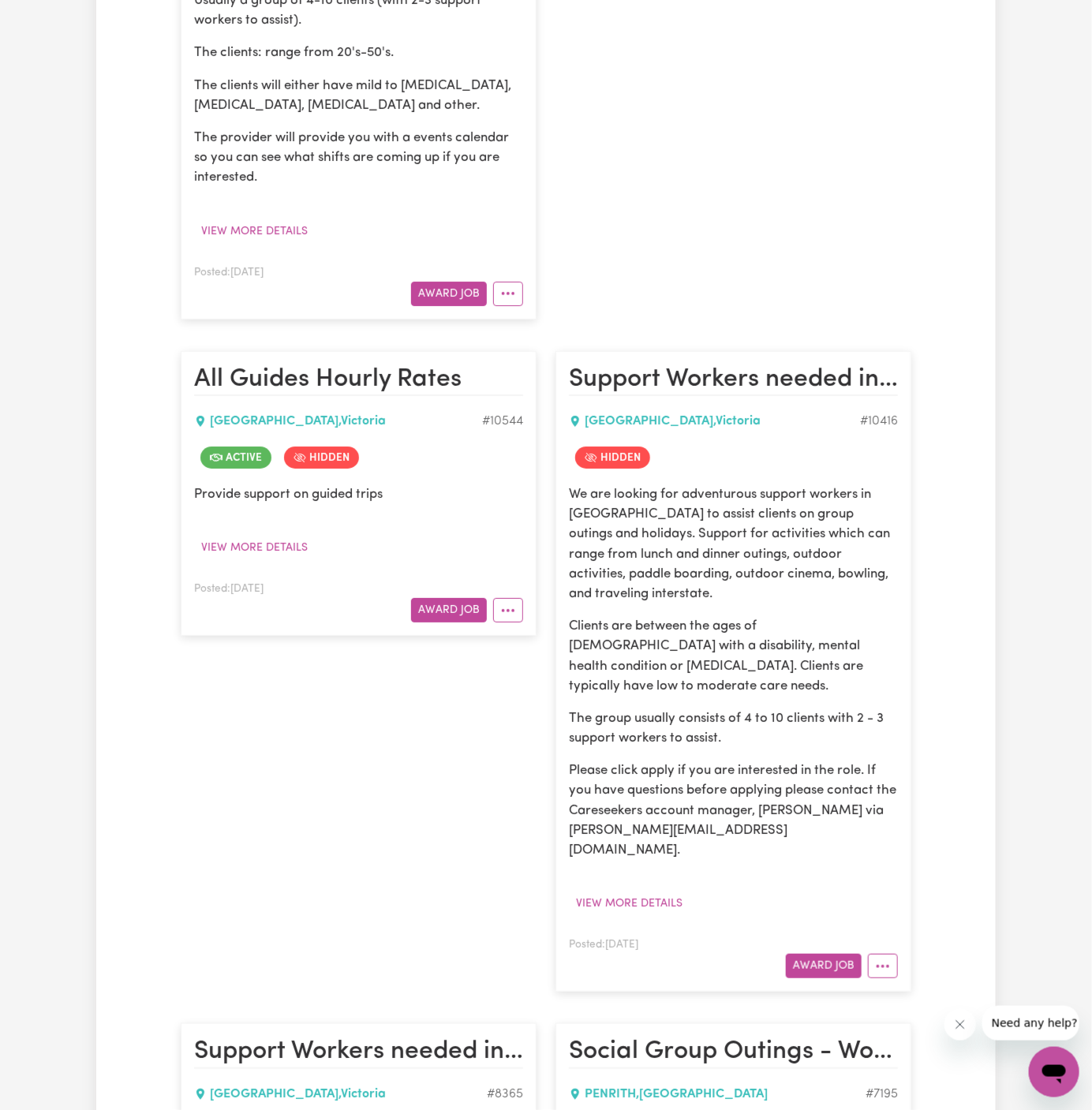
scroll to position [4202, 0]
click at [506, 603] on icon "More options" at bounding box center [508, 611] width 16 height 16
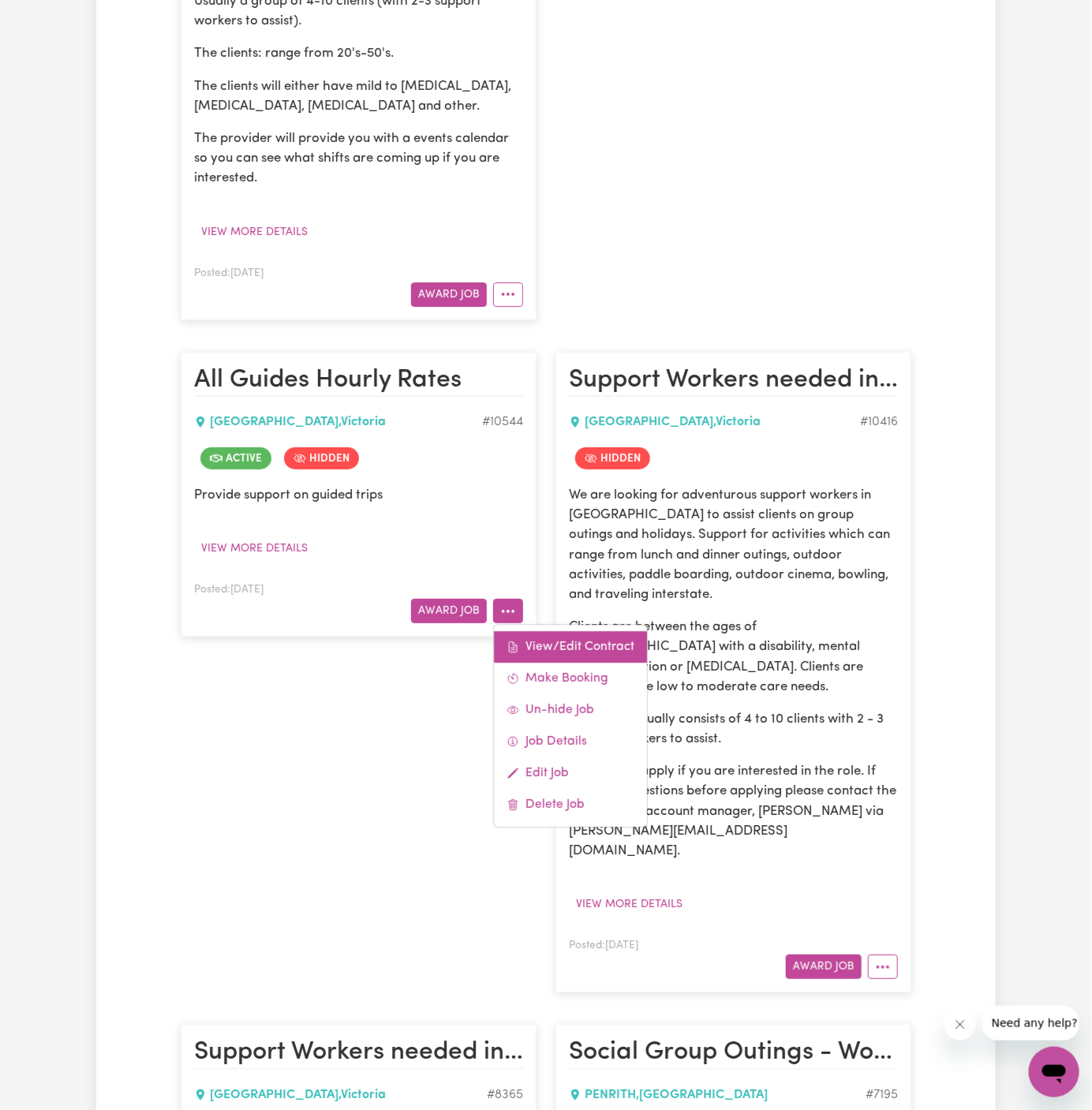
click at [547, 631] on link "View/Edit Contract" at bounding box center [570, 647] width 153 height 32
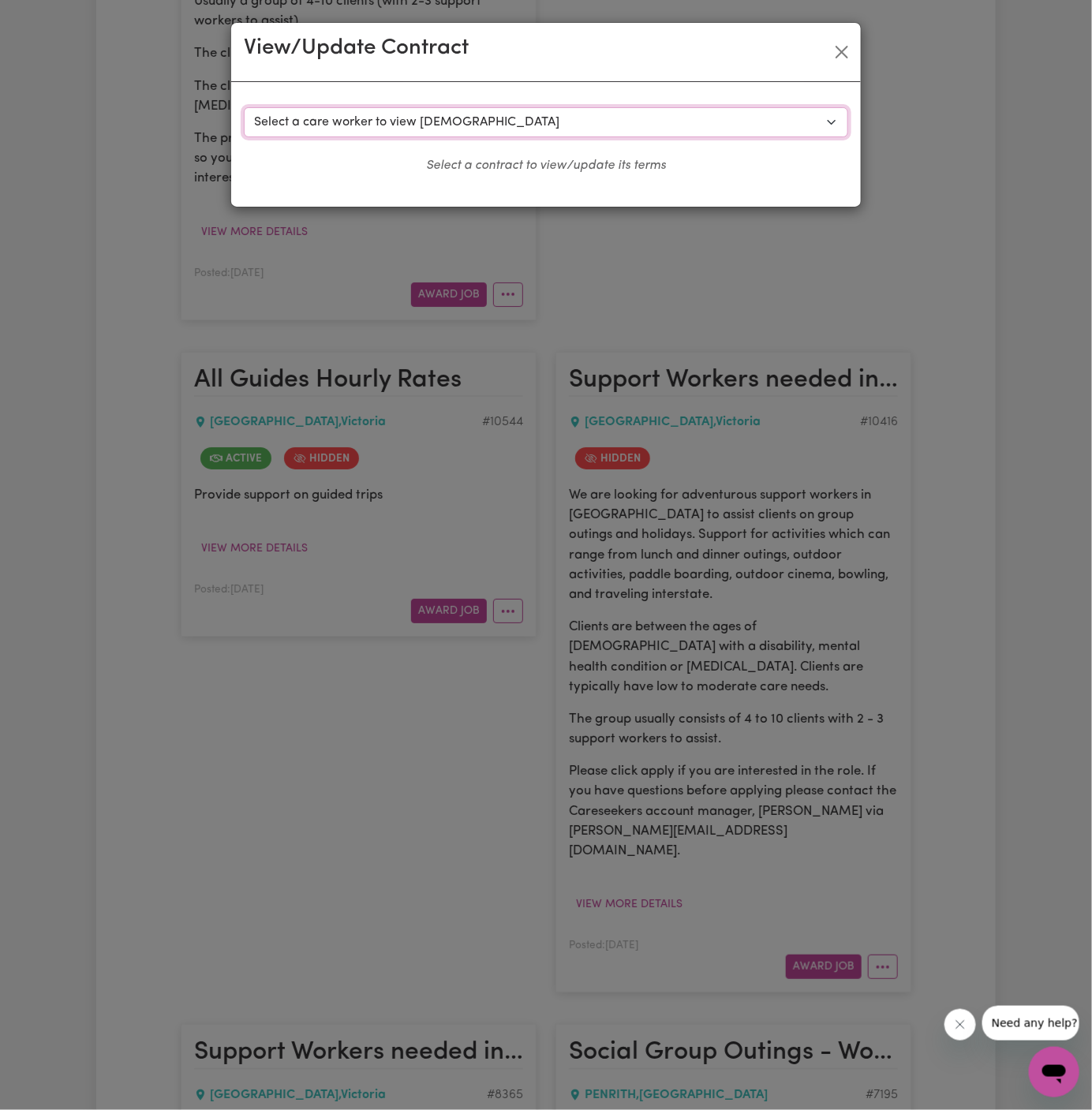
click at [437, 125] on select "Select a care worker to view [DEMOGRAPHIC_DATA] #8019 - [PERSON_NAME] (contract…" at bounding box center [546, 122] width 604 height 30
click at [446, 114] on select "Select a care worker to view [DEMOGRAPHIC_DATA] #8019 - [PERSON_NAME] (contract…" at bounding box center [546, 122] width 604 height 30
select select "9874"
click at [244, 107] on select "Select a care worker to view [DEMOGRAPHIC_DATA] #8019 - [PERSON_NAME] (contract…" at bounding box center [546, 122] width 604 height 30
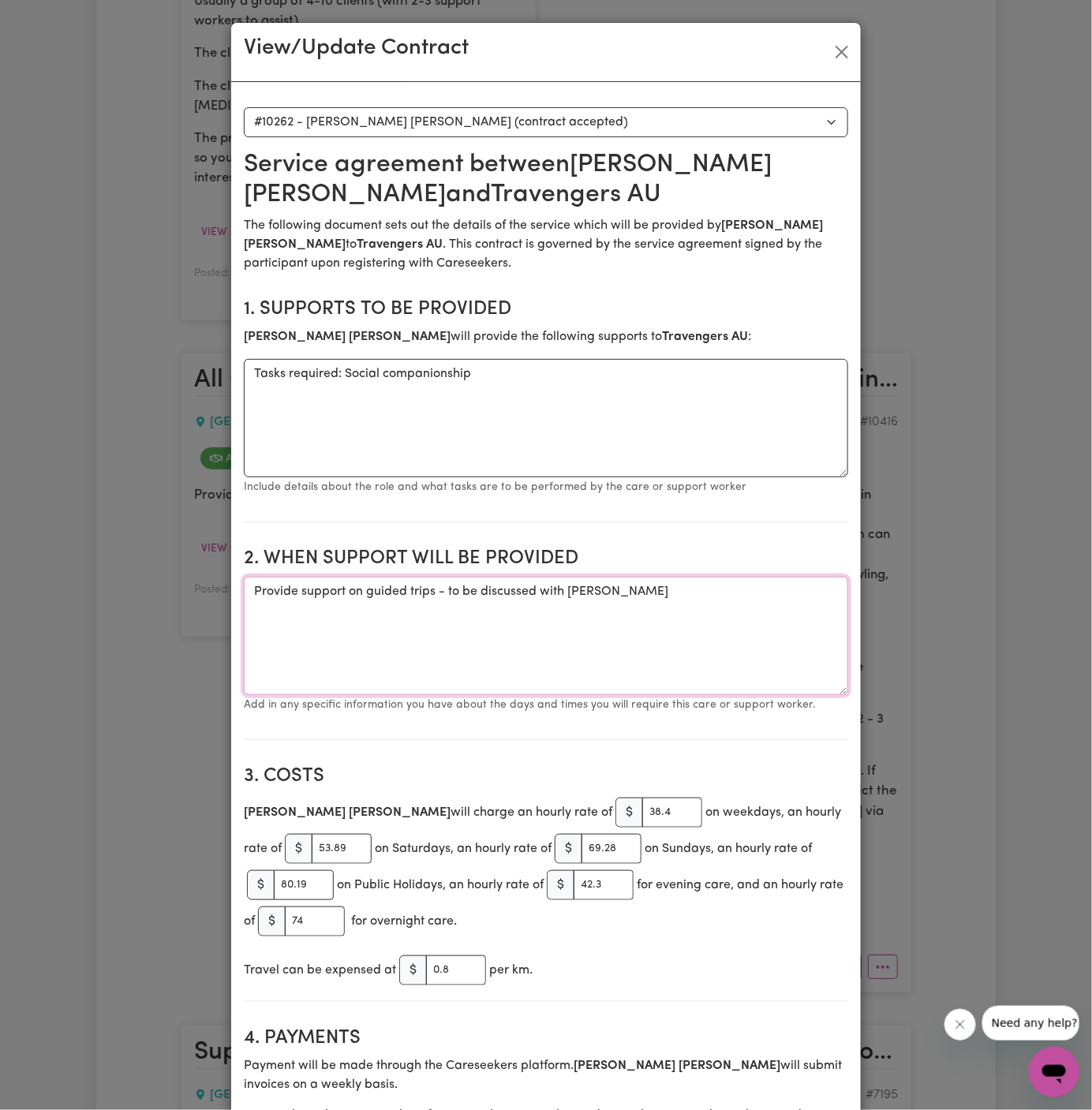
click at [340, 596] on textarea "Provide support on guided trips - to be discussed with [PERSON_NAME]" at bounding box center [546, 636] width 604 height 118
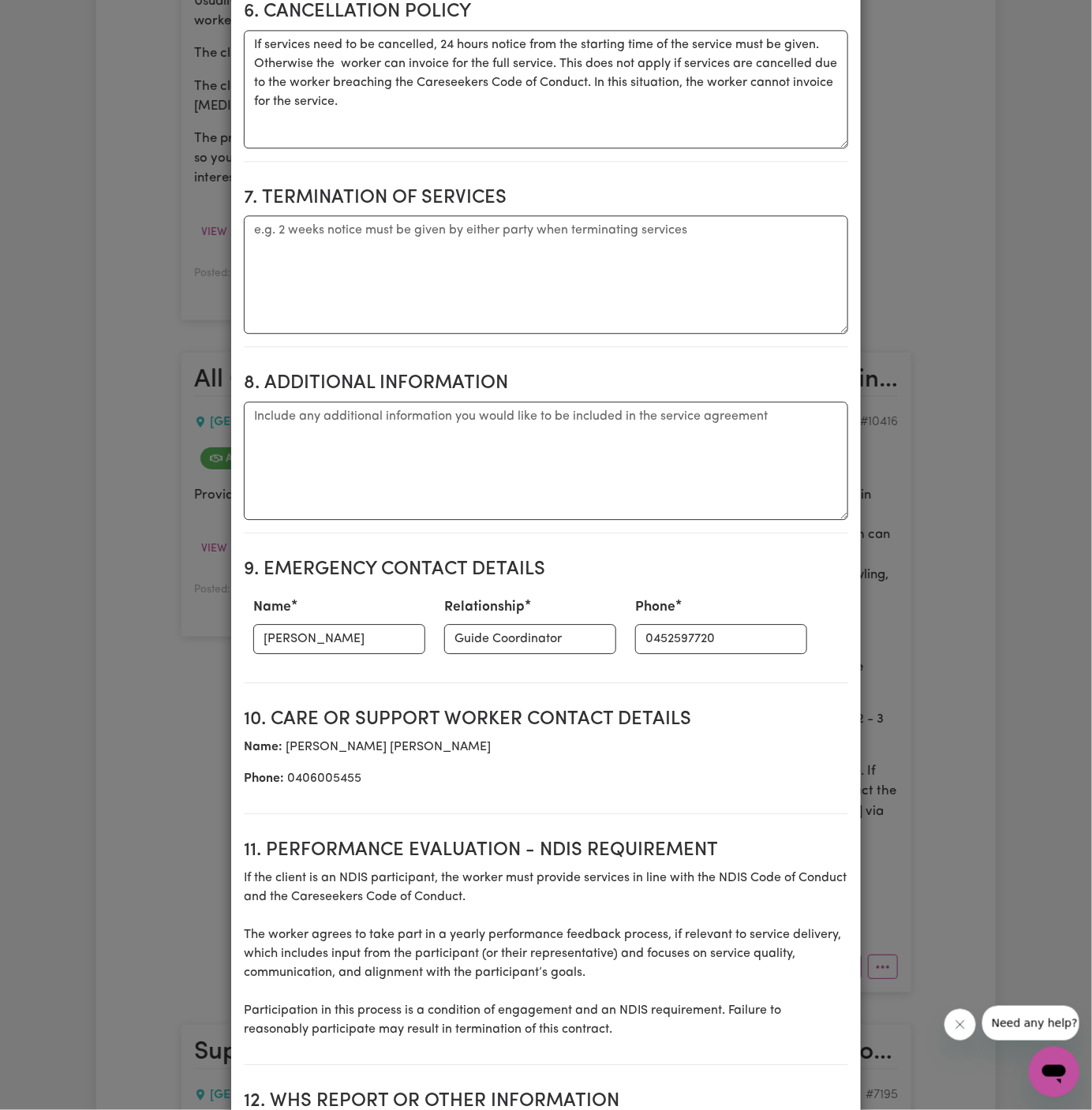
scroll to position [1351, 0]
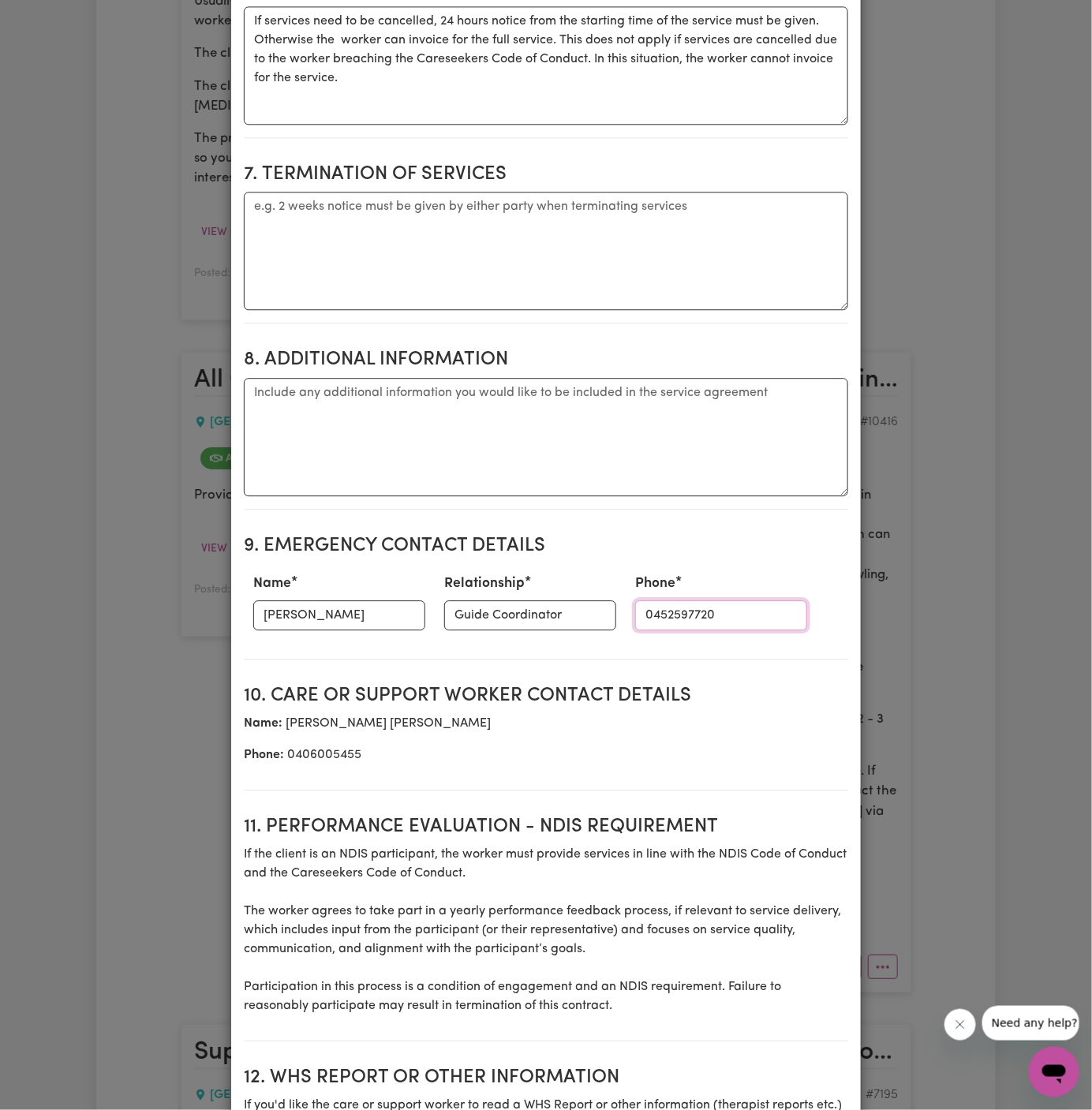
click at [635, 606] on input "0452597720" at bounding box center [721, 615] width 172 height 30
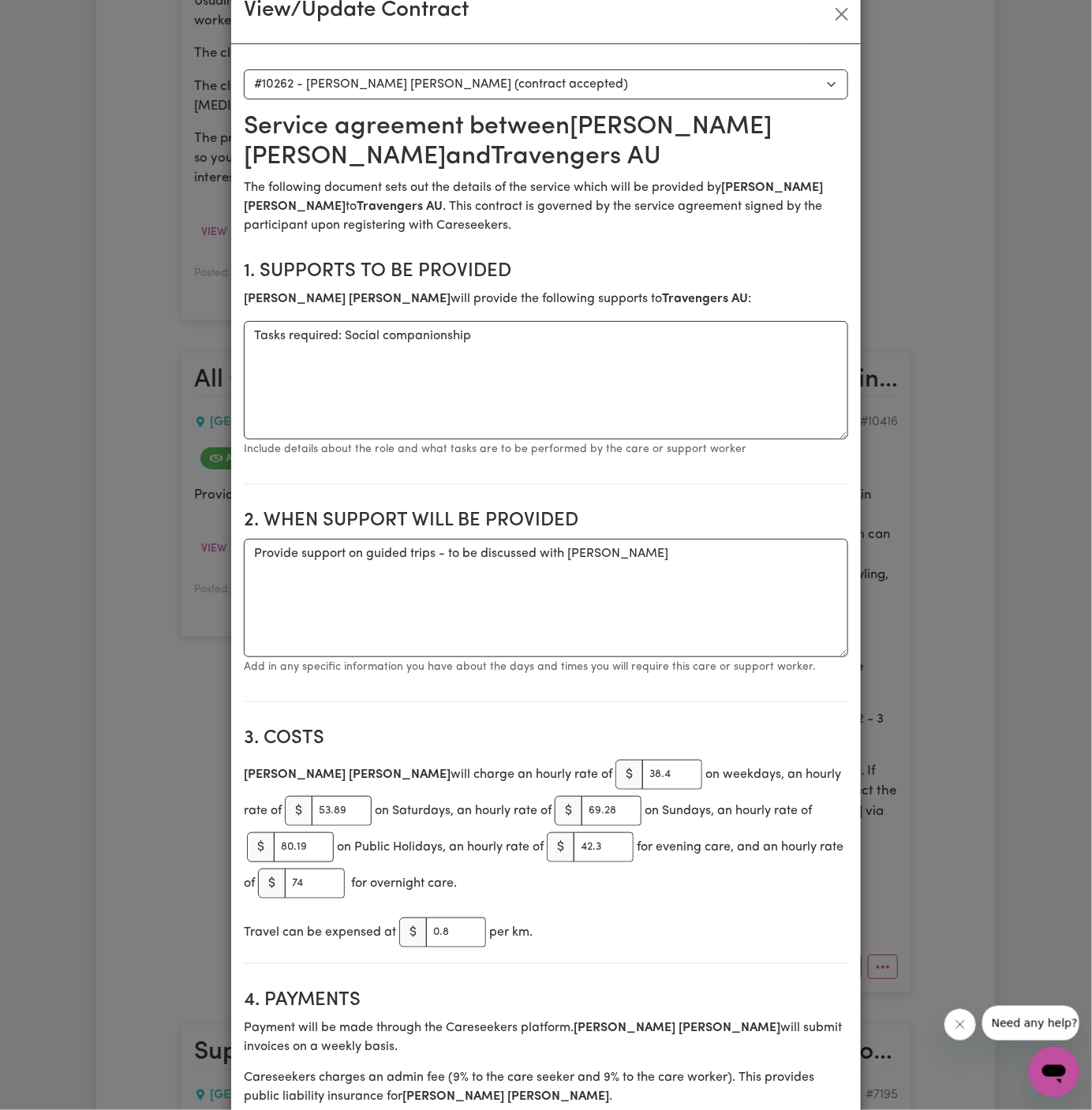
scroll to position [0, 0]
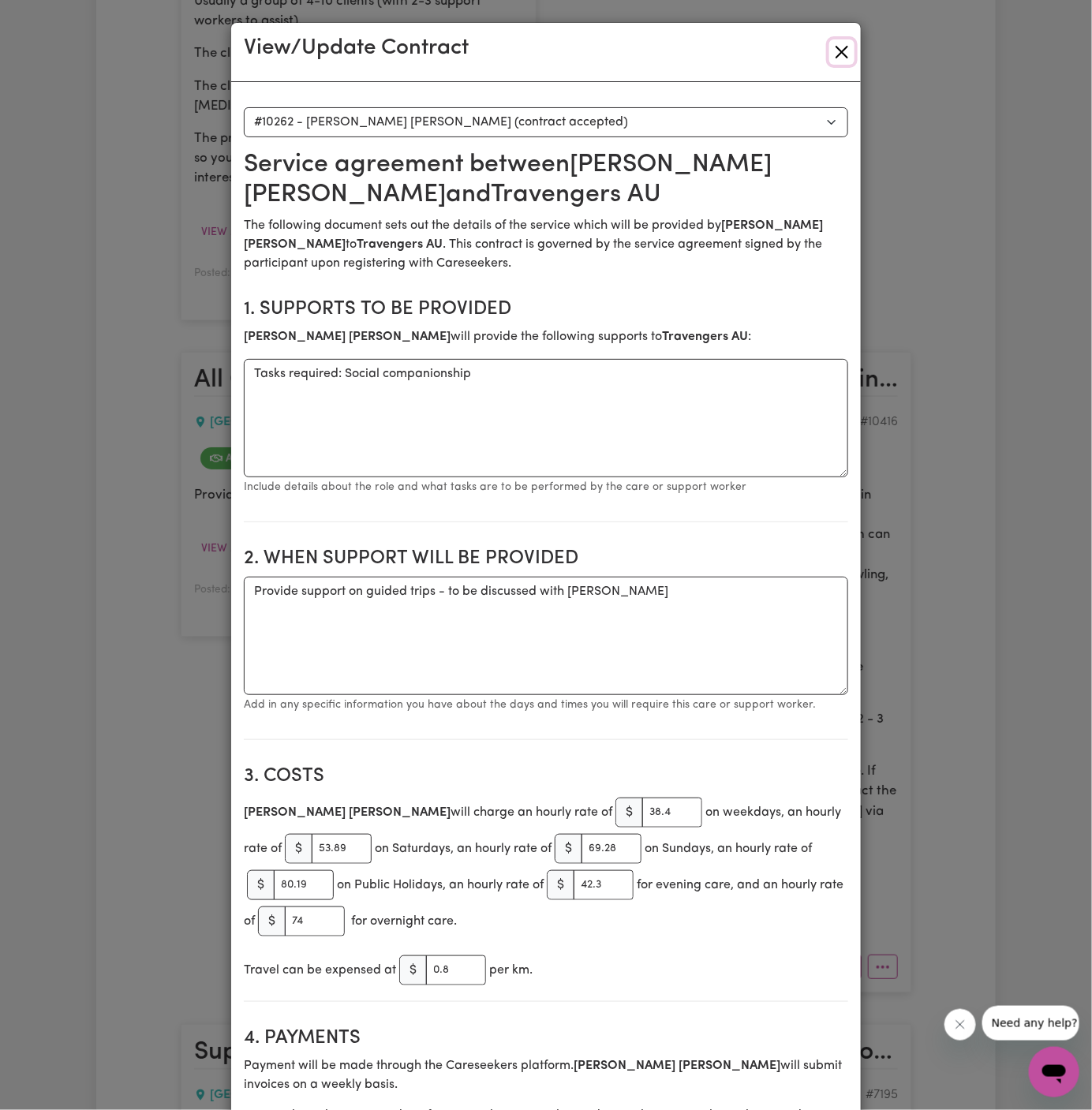
click at [837, 47] on button "Close" at bounding box center [841, 51] width 25 height 25
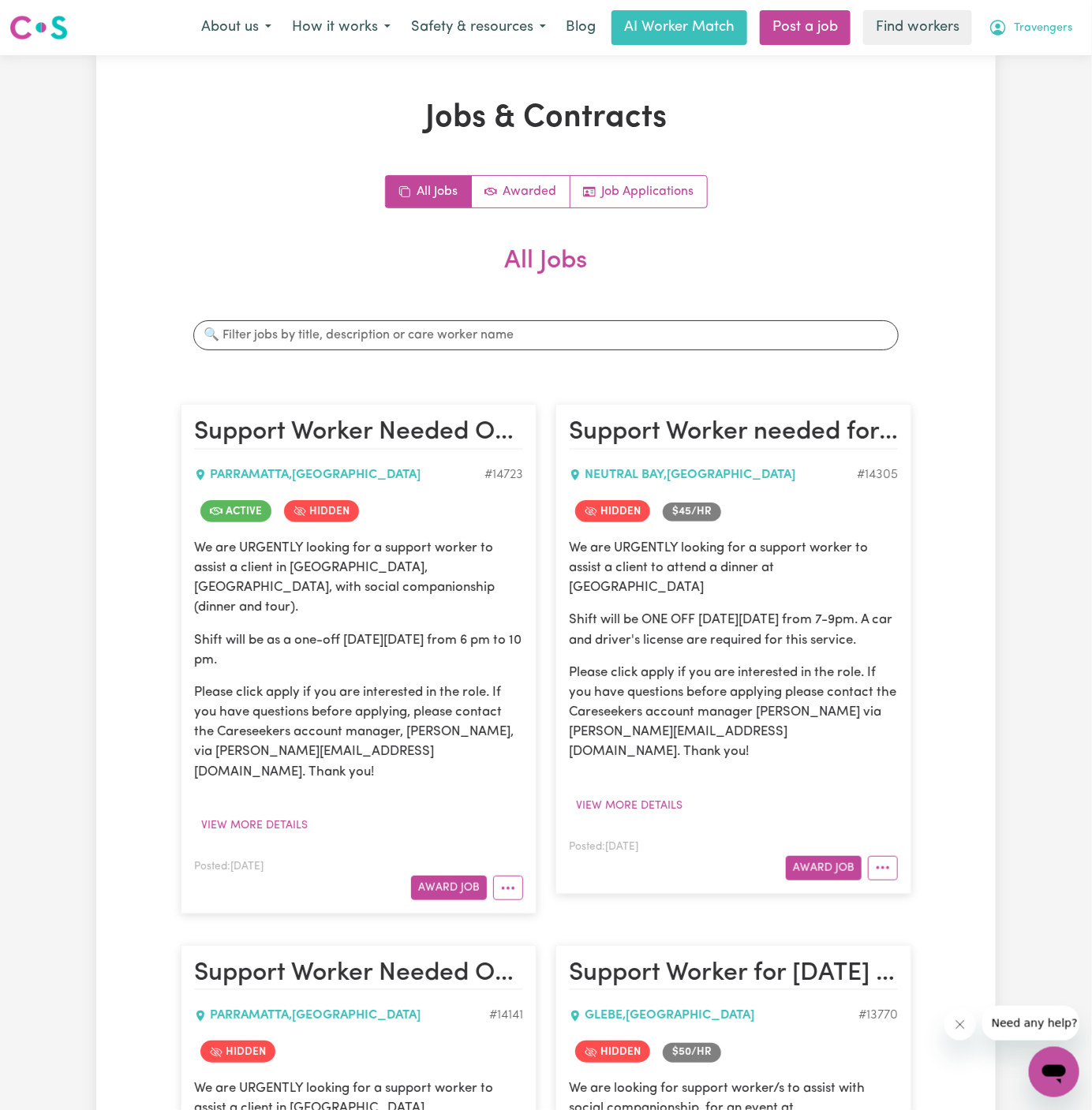
click at [1059, 31] on span "Travengers" at bounding box center [1042, 28] width 58 height 17
click at [1055, 91] on link "Logout" at bounding box center [1019, 91] width 125 height 30
